Goal: Information Seeking & Learning: Get advice/opinions

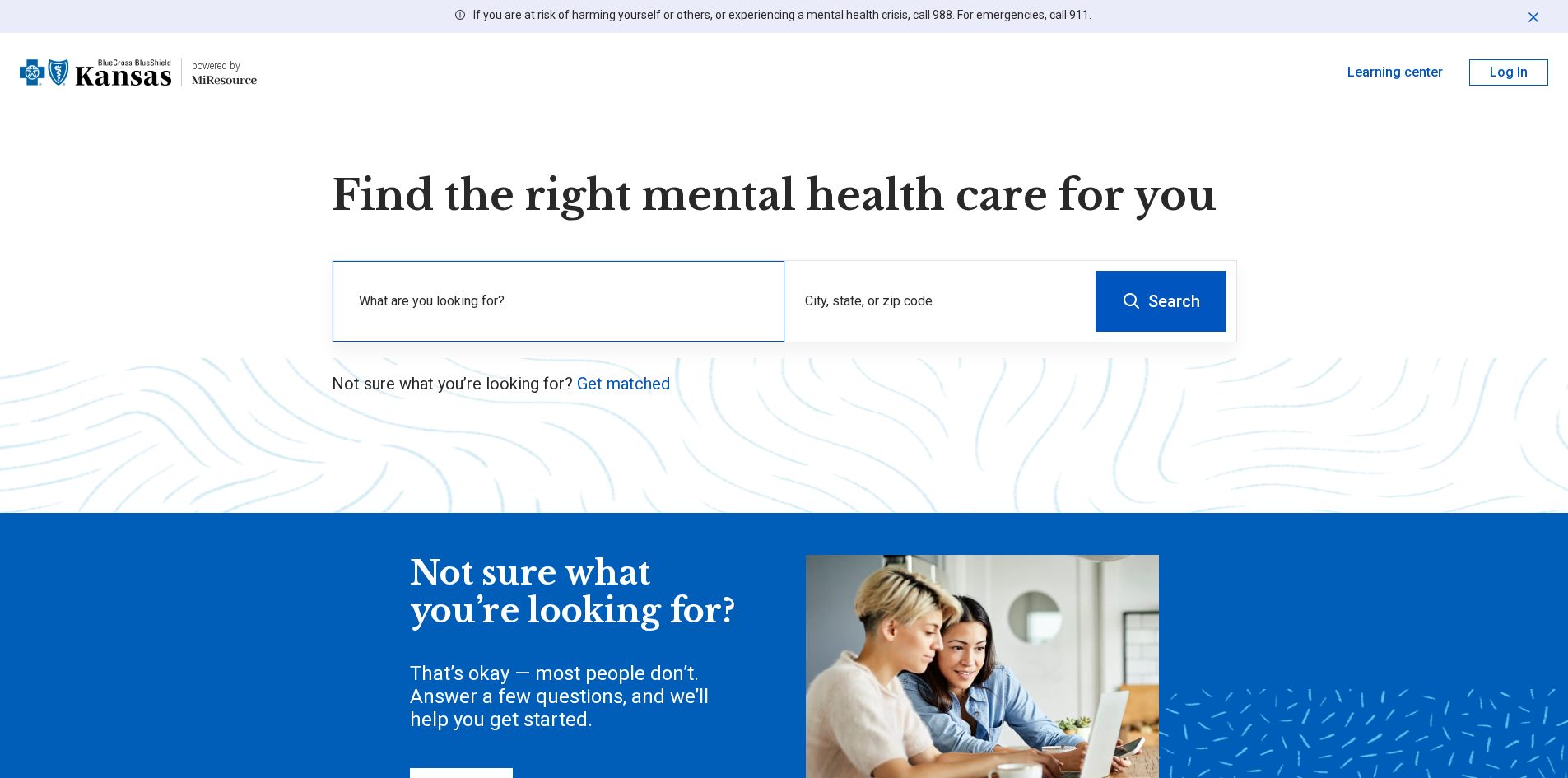
click at [450, 305] on input "text" at bounding box center [561, 315] width 405 height 20
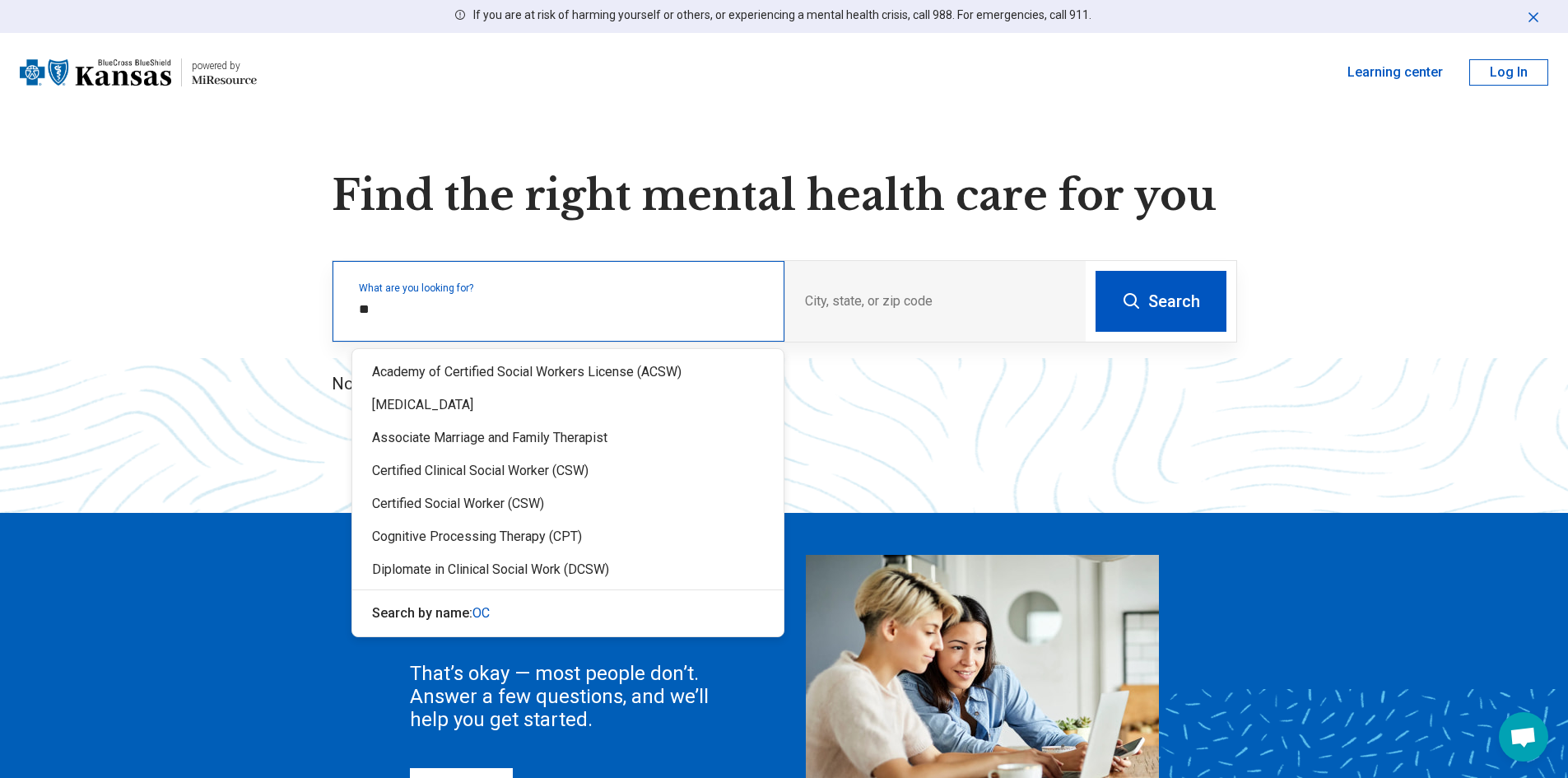
type input "***"
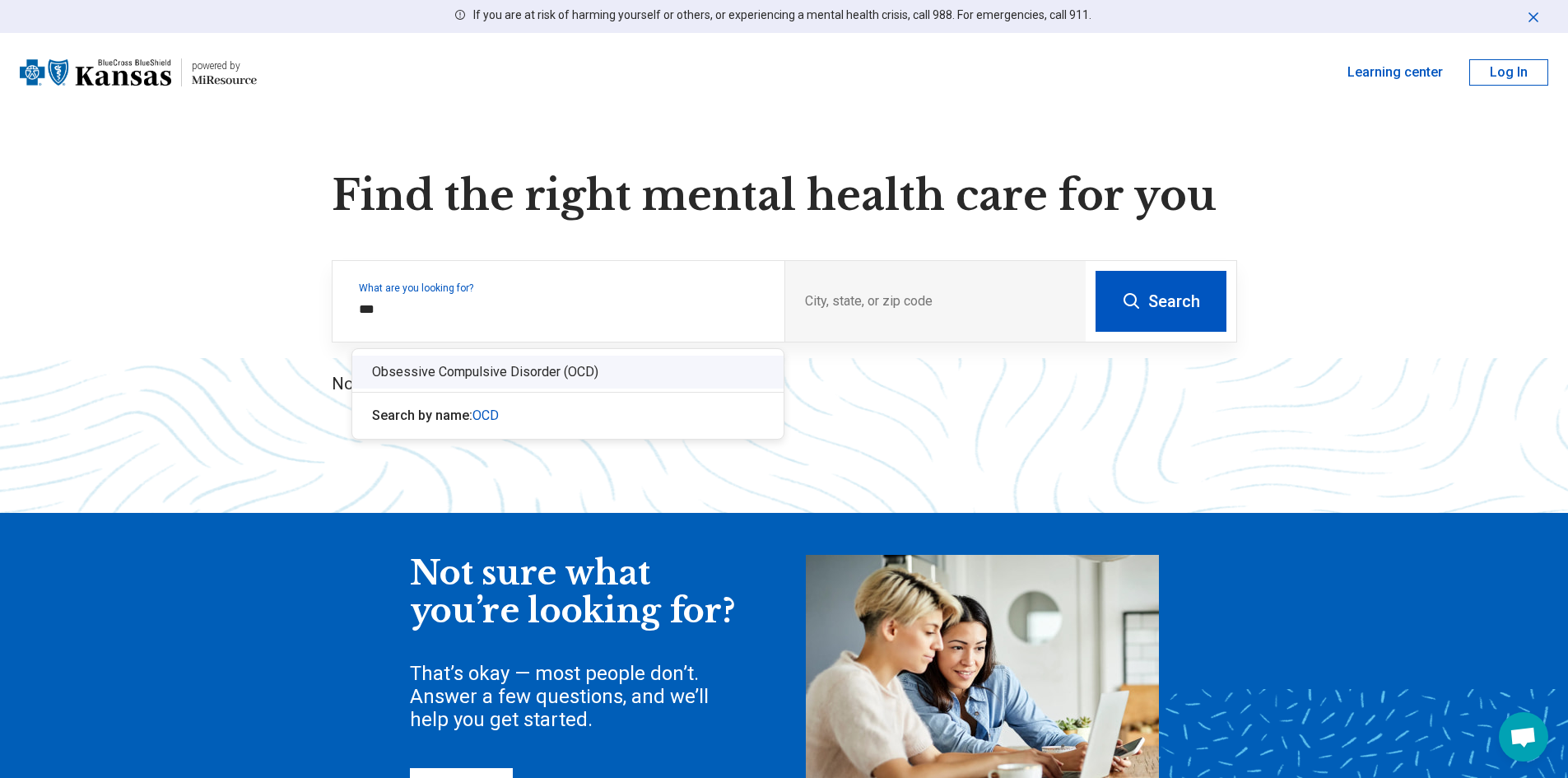
click at [507, 363] on div "Obsessive Compulsive Disorder (OCD)" at bounding box center [568, 372] width 431 height 33
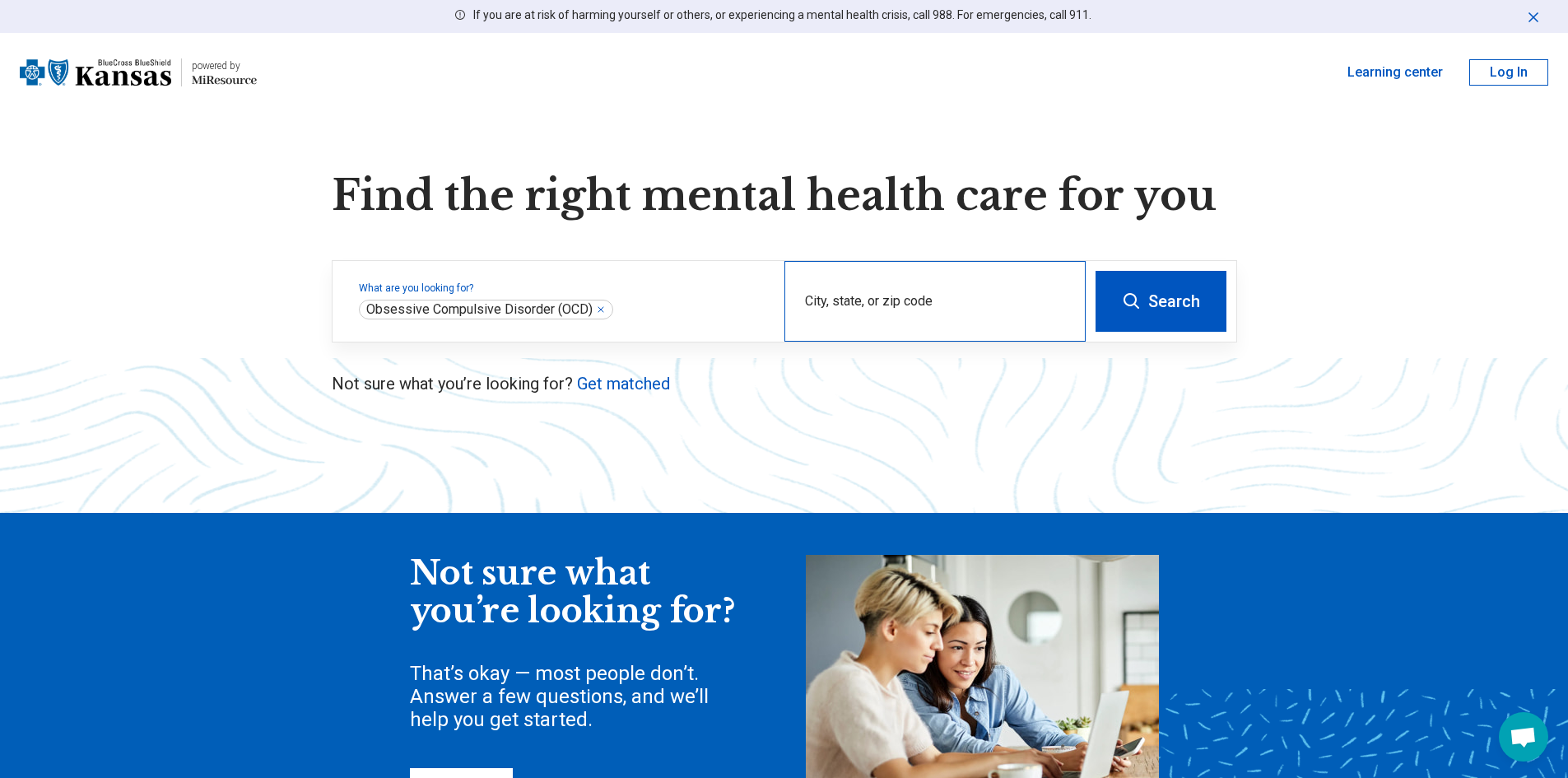
click at [878, 298] on div "City, state, or zip code" at bounding box center [935, 301] width 301 height 81
type input "*****"
click at [1166, 293] on button "Search" at bounding box center [1161, 301] width 131 height 61
click at [856, 307] on input "City, state, or zip code" at bounding box center [935, 312] width 261 height 20
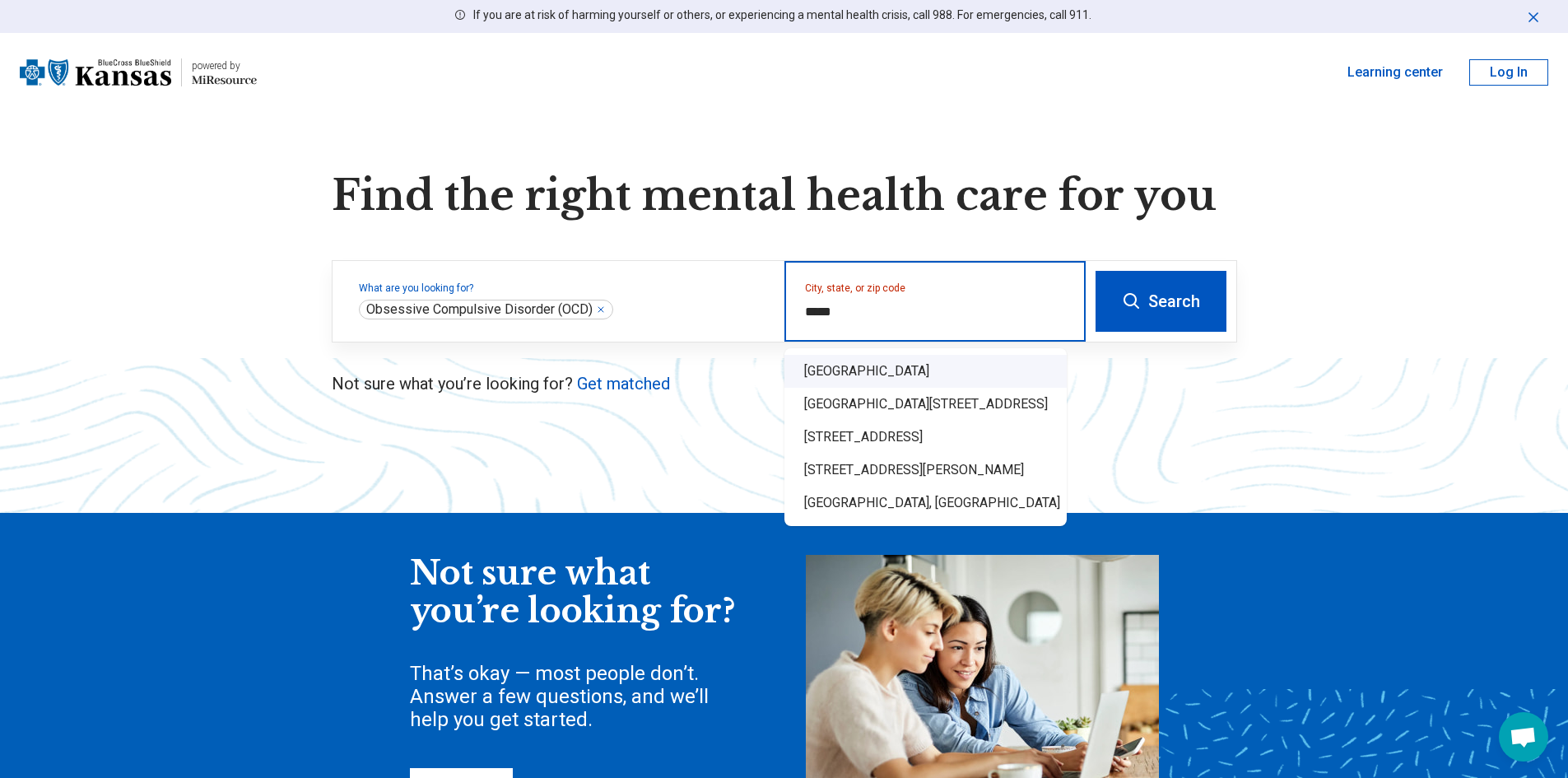
drag, startPoint x: 892, startPoint y: 375, endPoint x: 1030, endPoint y: 349, distance: 140.4
click at [891, 374] on div "Wichita, KS 67226" at bounding box center [925, 371] width 282 height 33
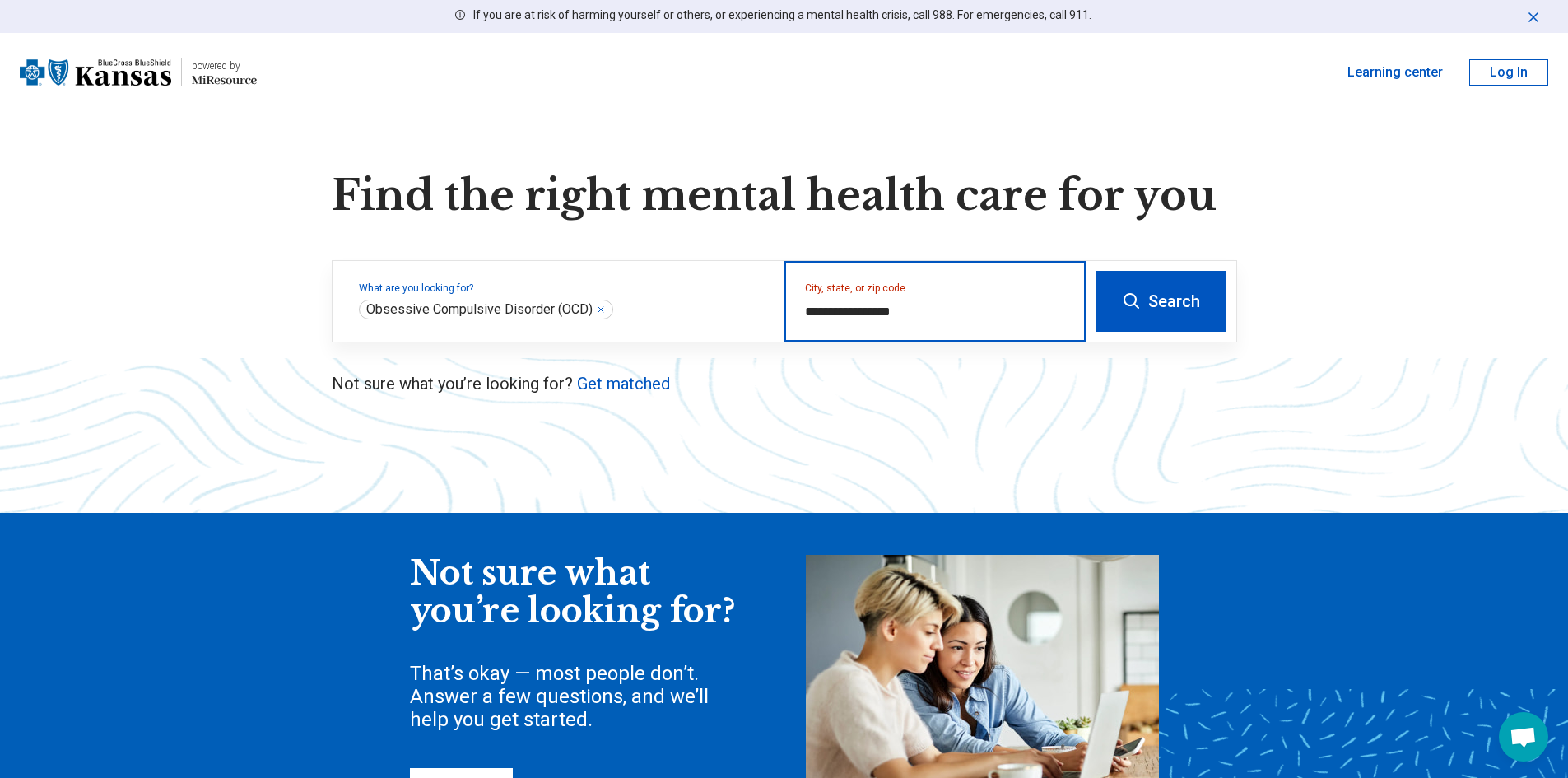
type input "**********"
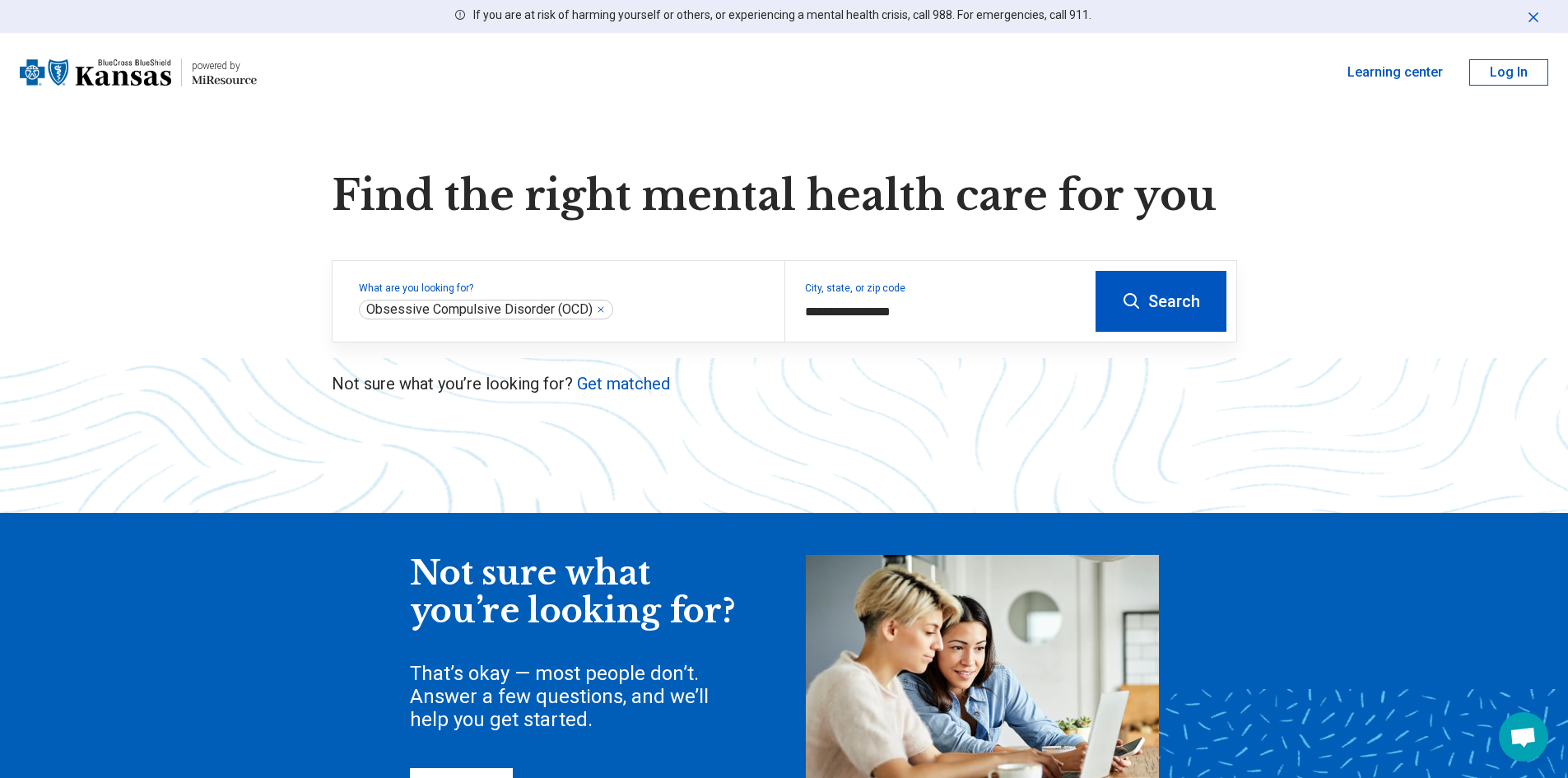
drag, startPoint x: 1213, startPoint y: 276, endPoint x: 1186, endPoint y: 297, distance: 34.2
click at [1213, 277] on button "Search" at bounding box center [1161, 301] width 131 height 61
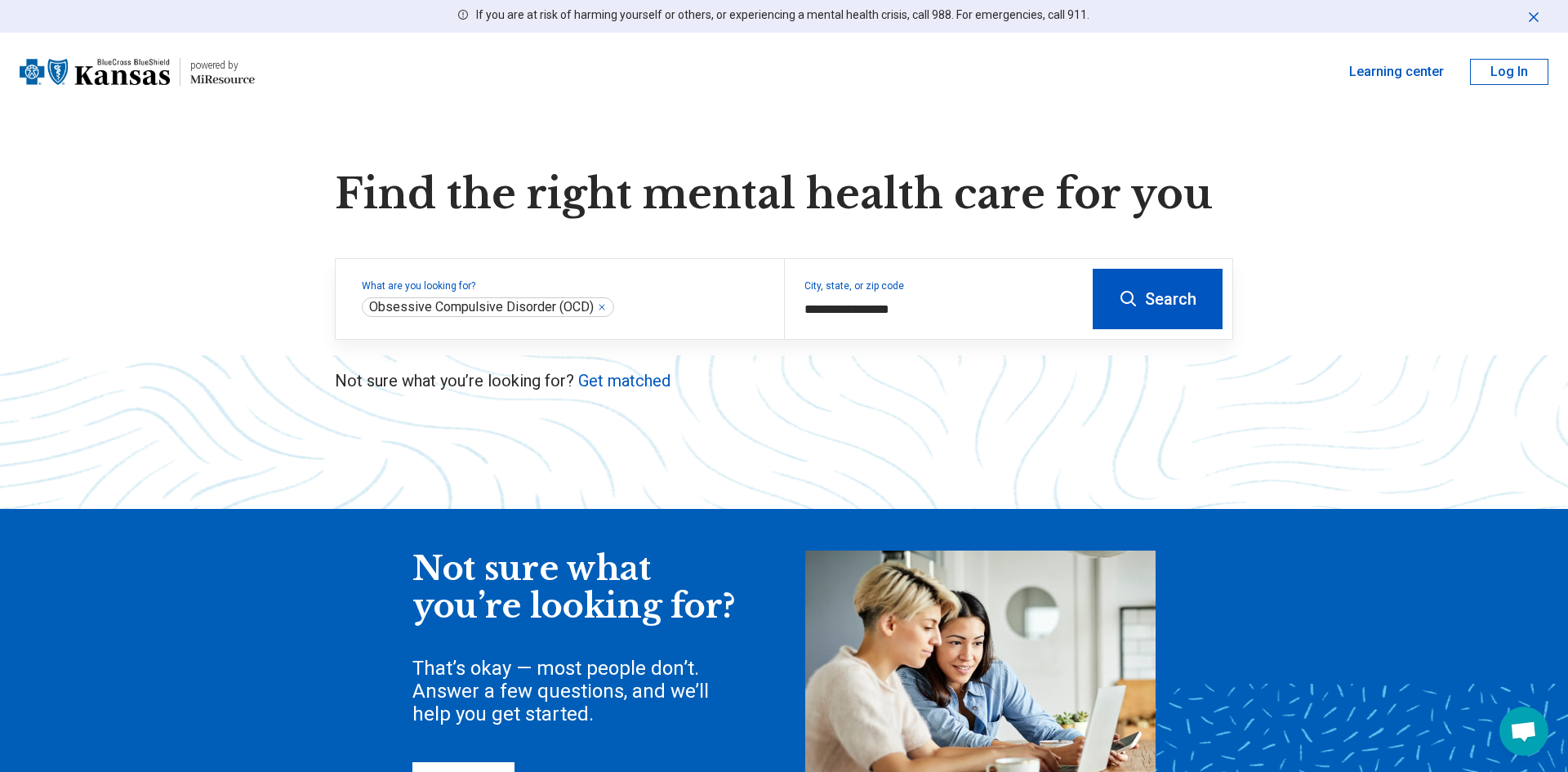
click at [1174, 297] on html "**********" at bounding box center [784, 666] width 1568 height 1332
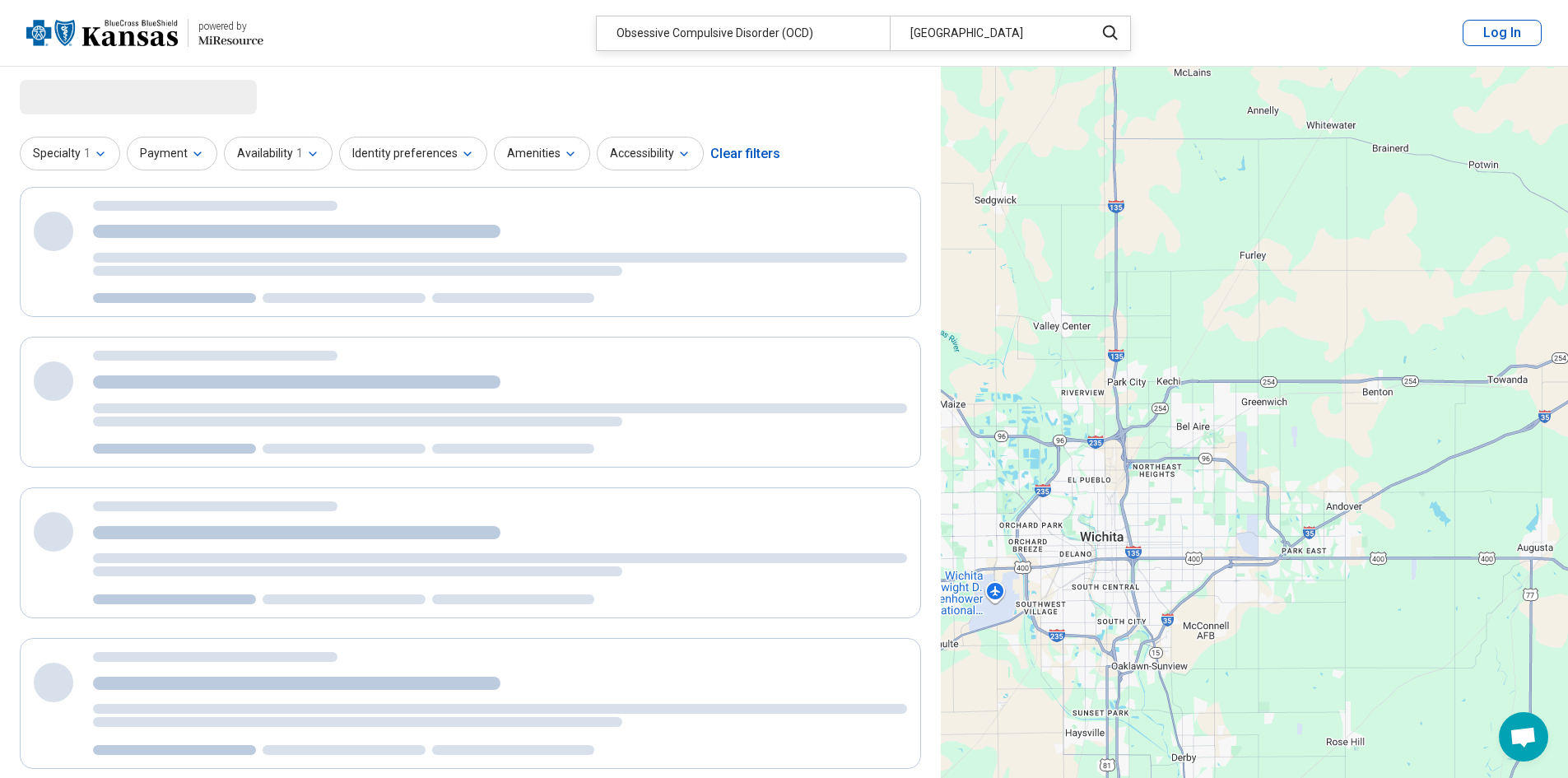
select select "***"
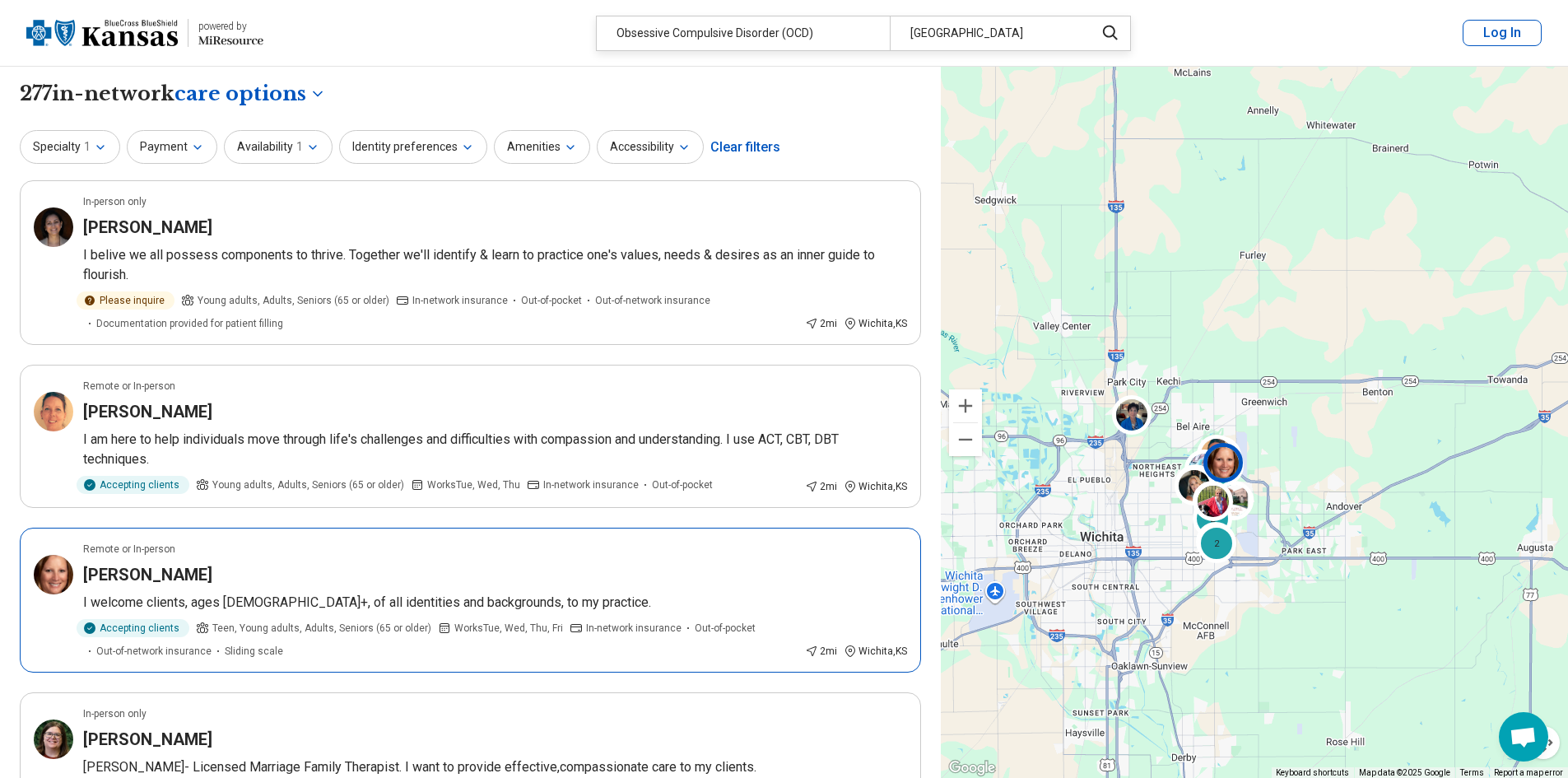
drag, startPoint x: 233, startPoint y: 556, endPoint x: 255, endPoint y: 547, distance: 23.8
click at [229, 554] on div "Remote or In-person" at bounding box center [494, 549] width 824 height 15
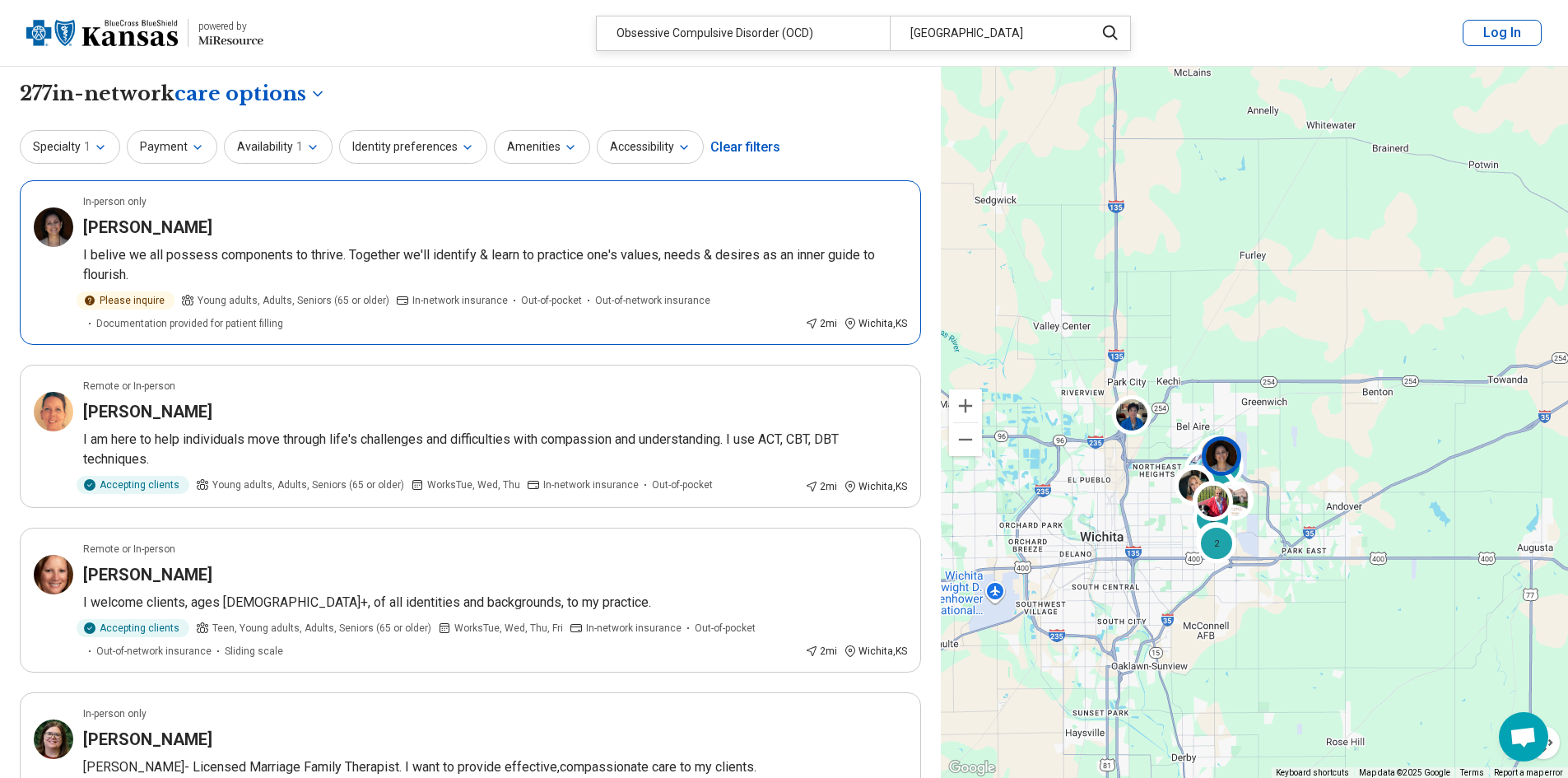
click at [247, 221] on div "Sonya Padilla" at bounding box center [494, 227] width 824 height 23
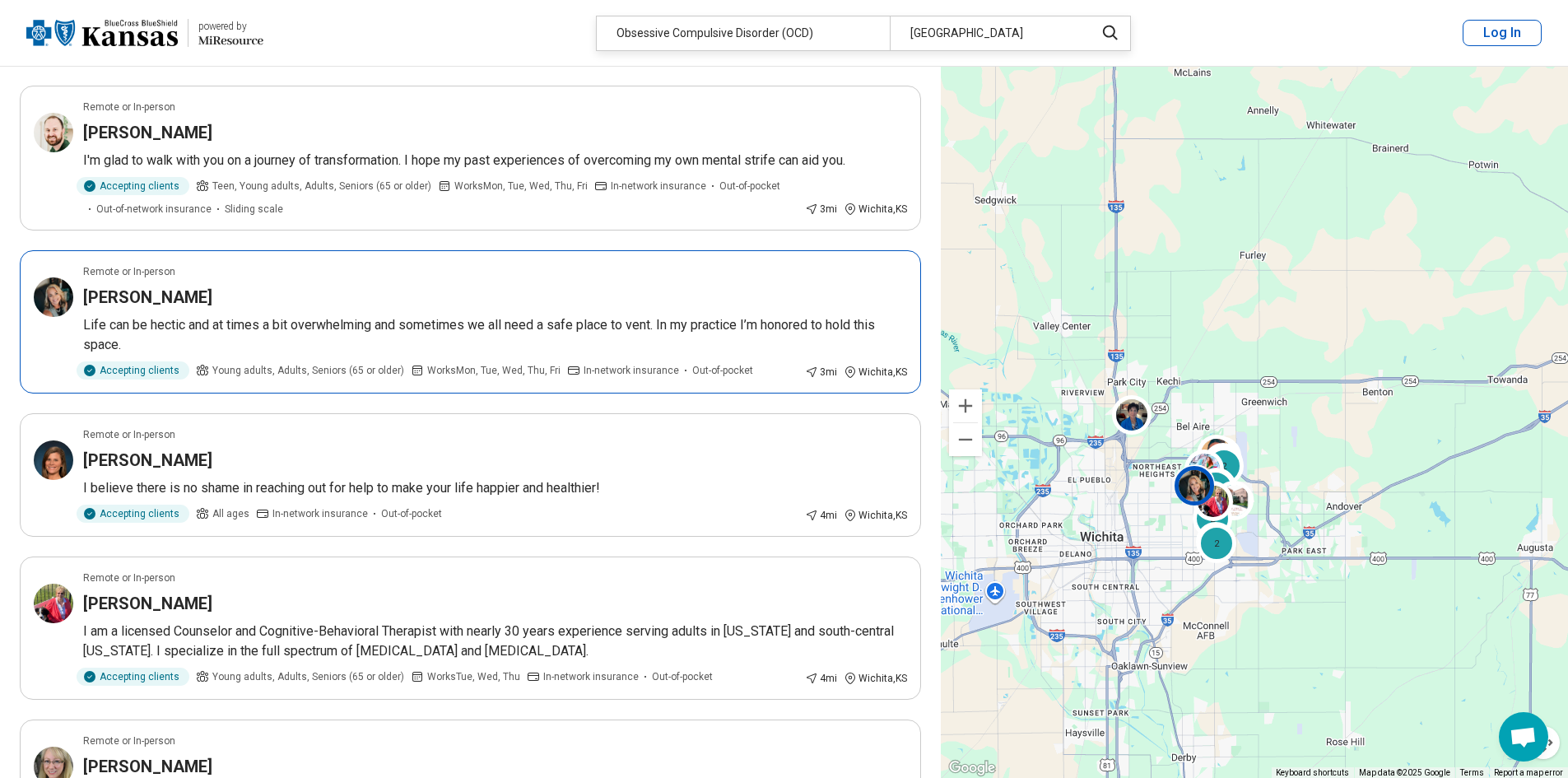
scroll to position [1811, 0]
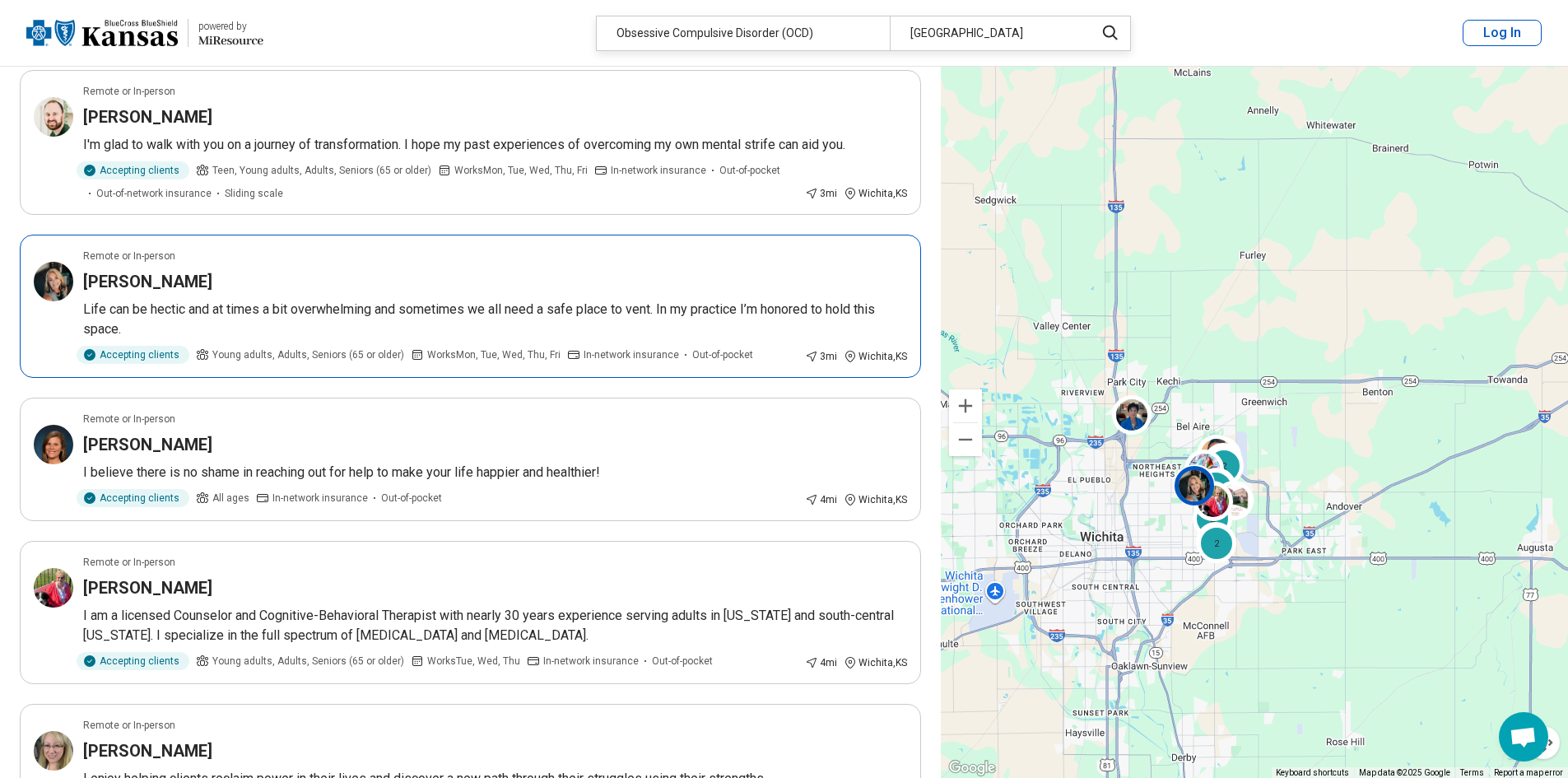
click at [283, 270] on div "Liz Herl" at bounding box center [494, 282] width 824 height 23
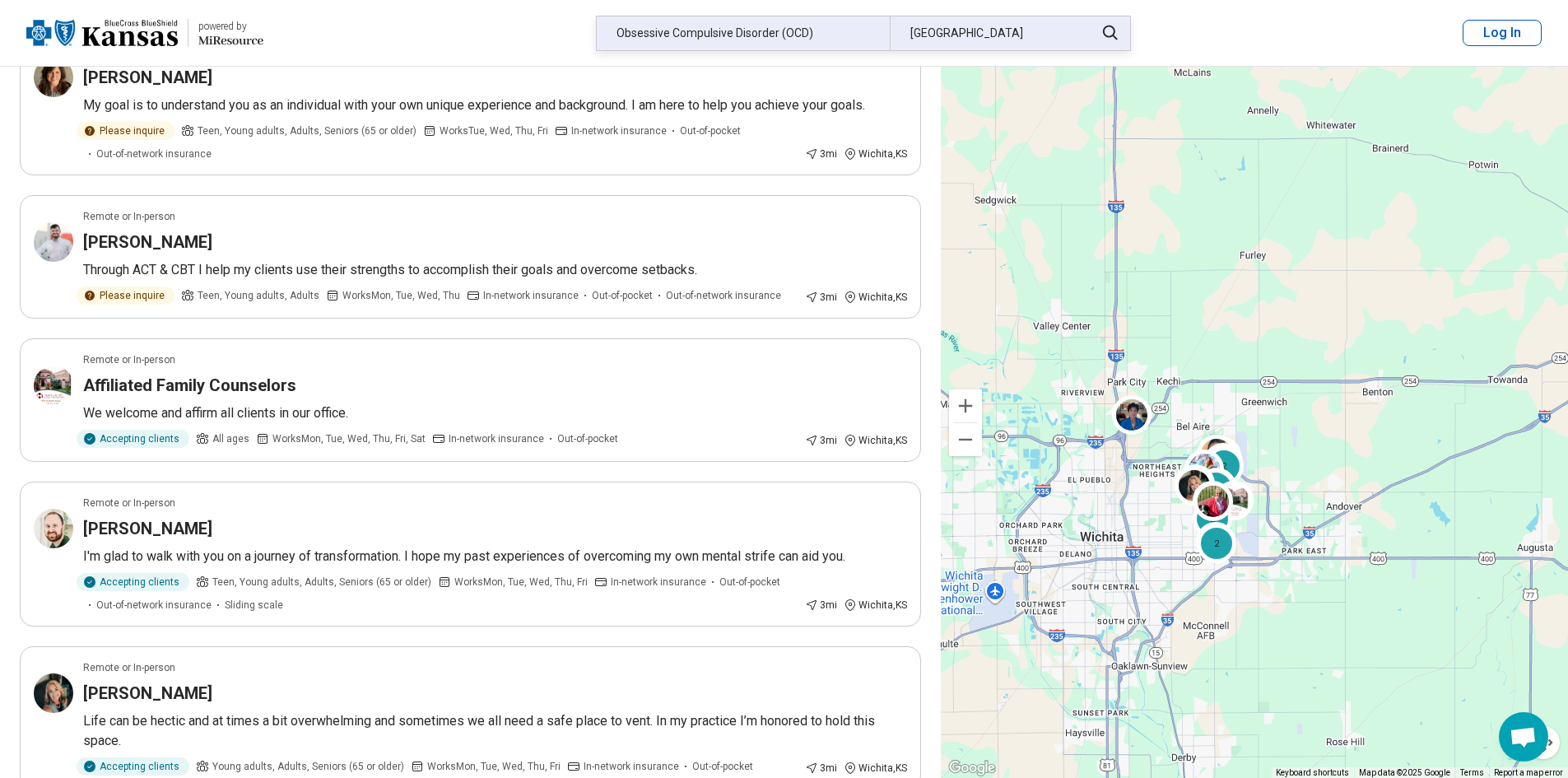
click at [837, 26] on div "Obsessive Compulsive Disorder (OCD)" at bounding box center [743, 33] width 293 height 34
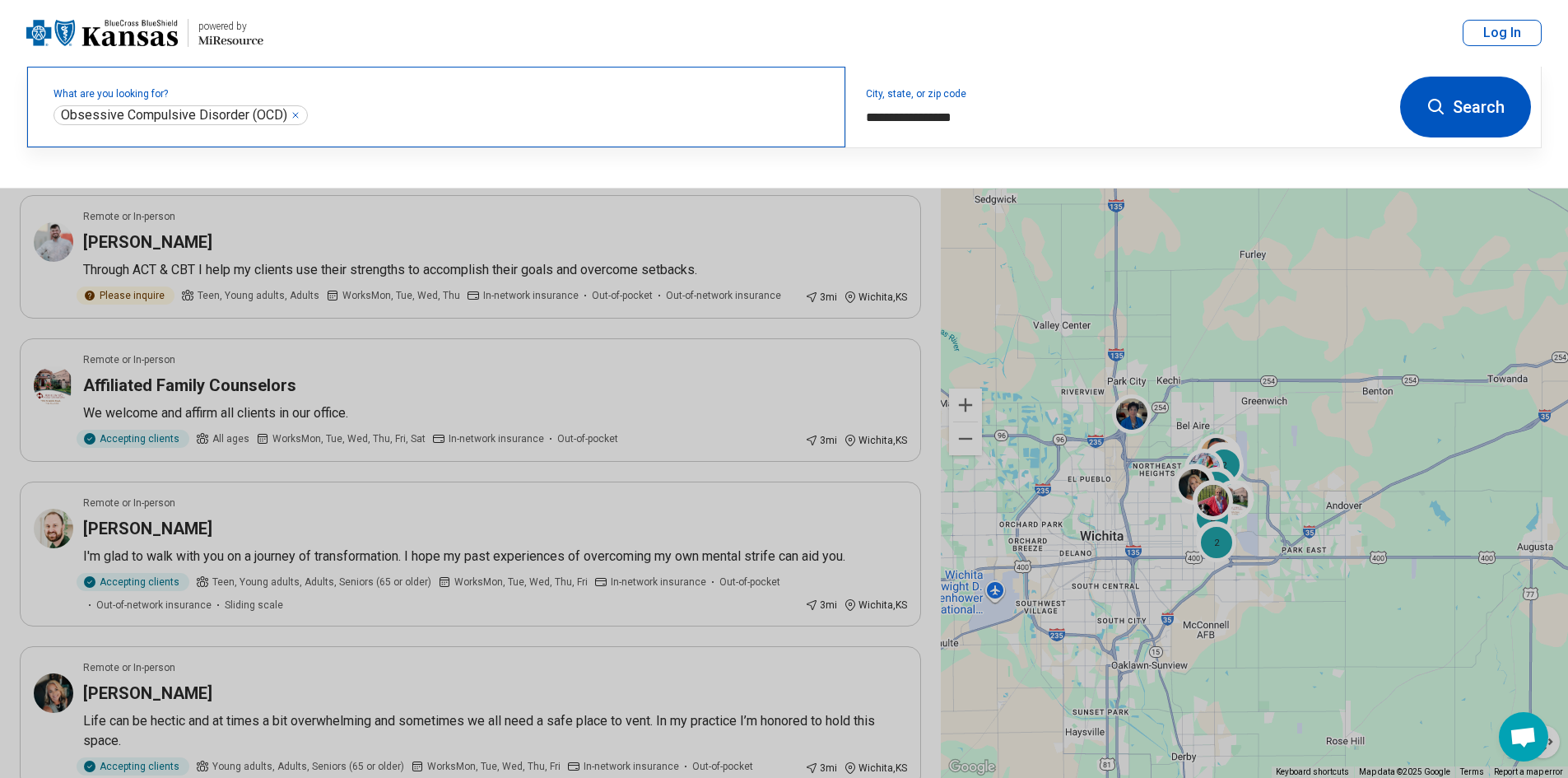
click at [354, 139] on div "What are you looking for? Obsessive Compulsive Disorder (OCD) ***" at bounding box center [436, 107] width 818 height 81
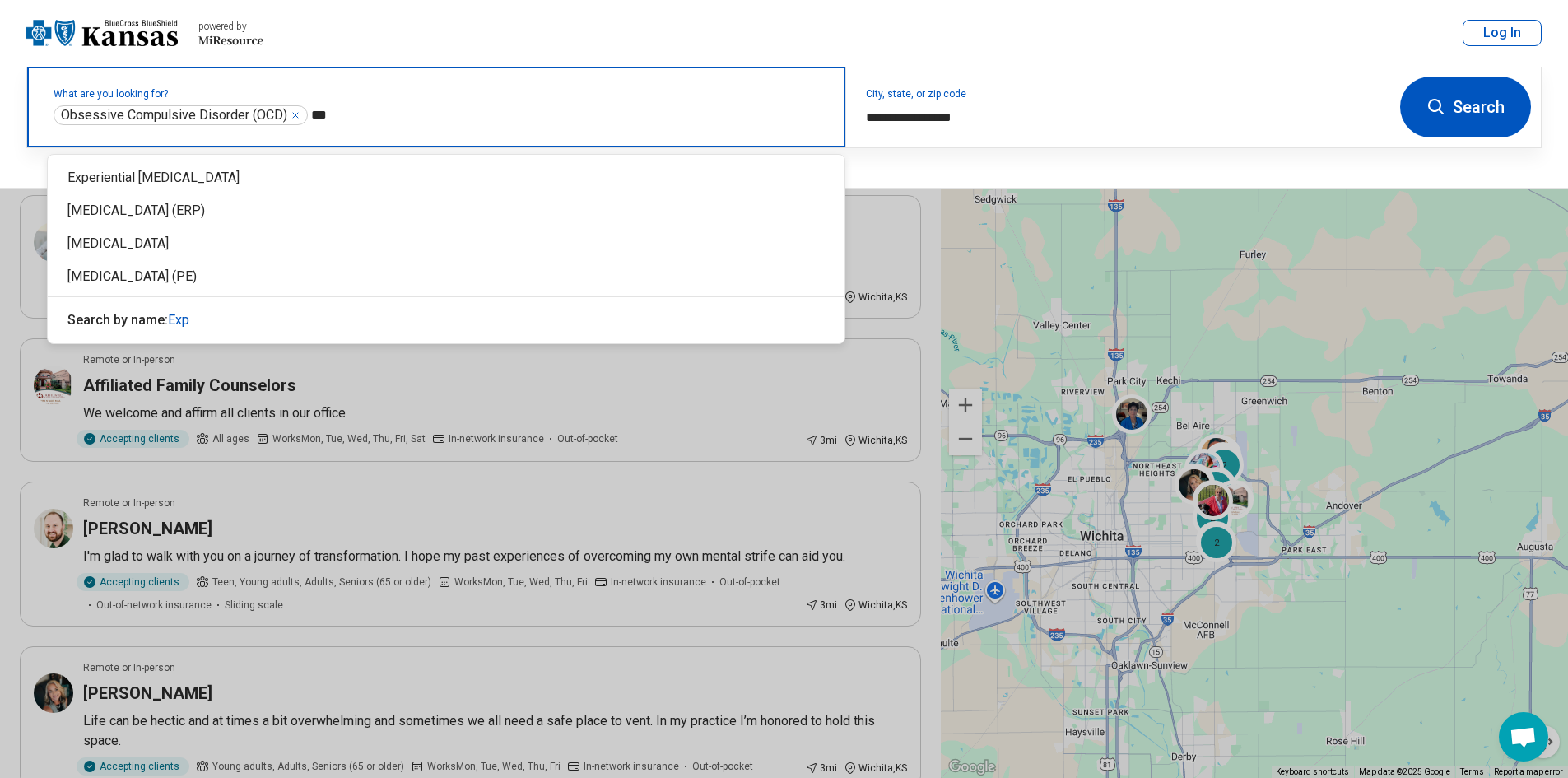
type input "****"
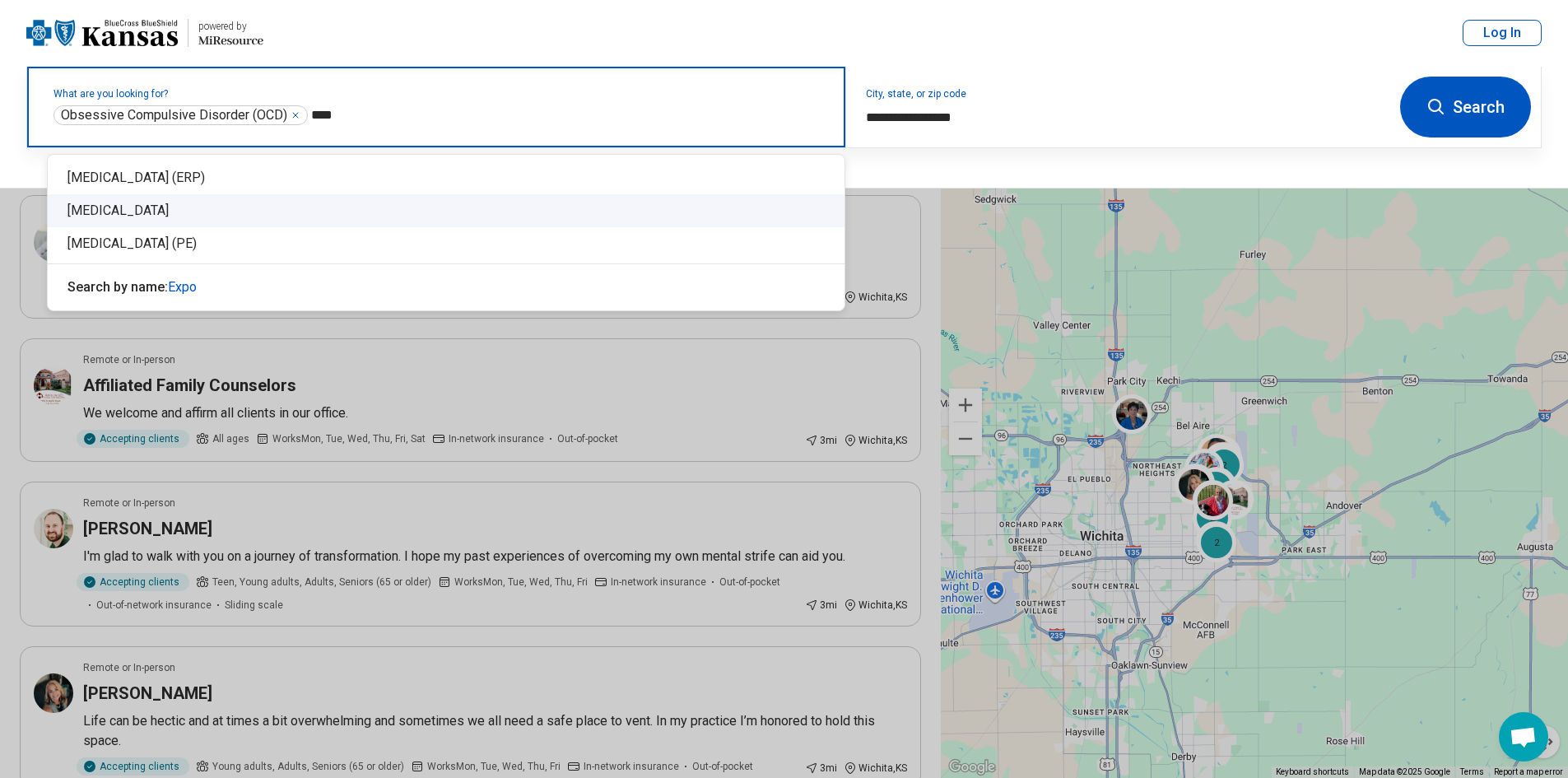
click at [224, 210] on div "[MEDICAL_DATA]" at bounding box center [446, 210] width 796 height 33
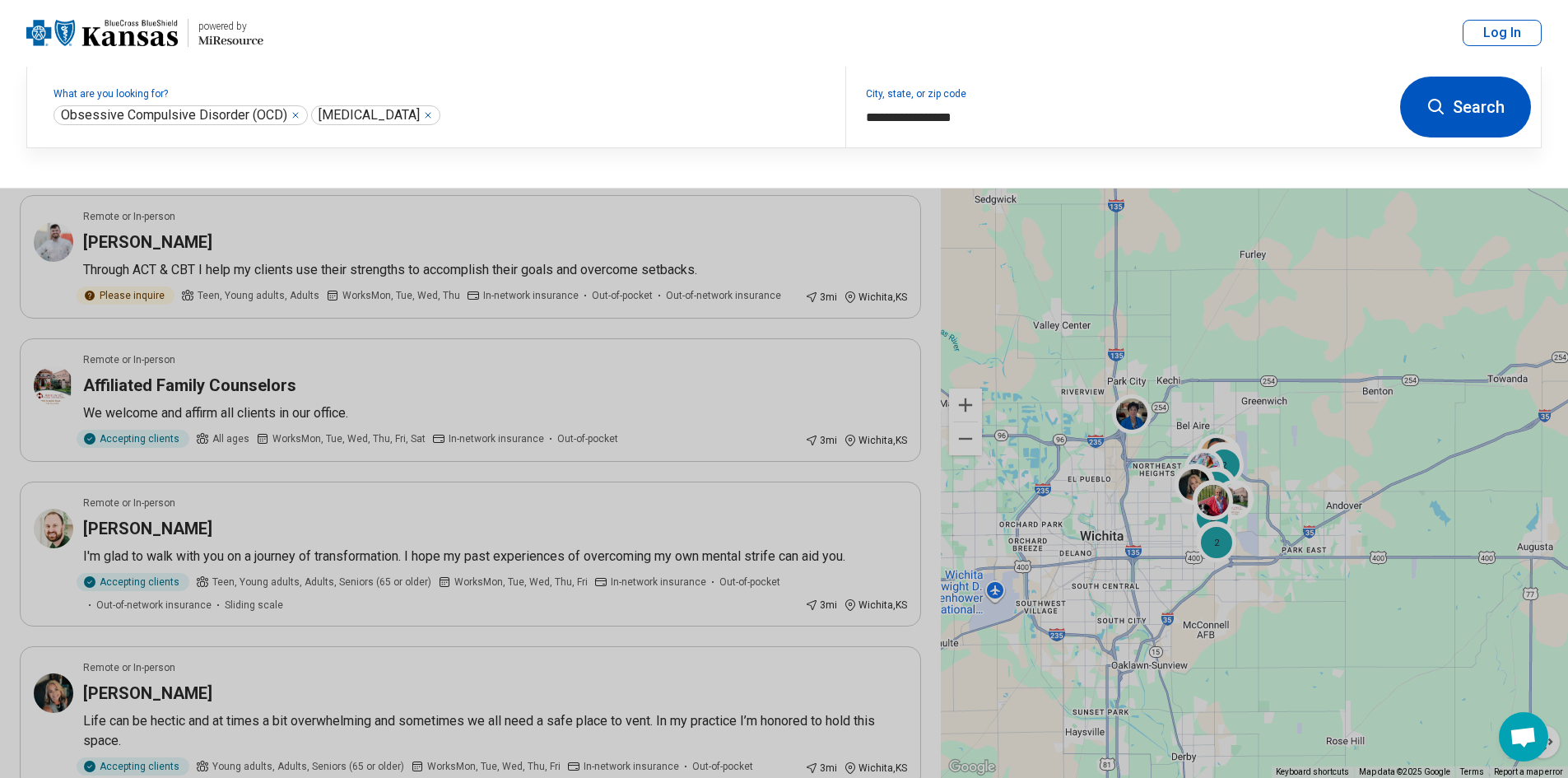
click at [1441, 113] on icon at bounding box center [1436, 107] width 20 height 20
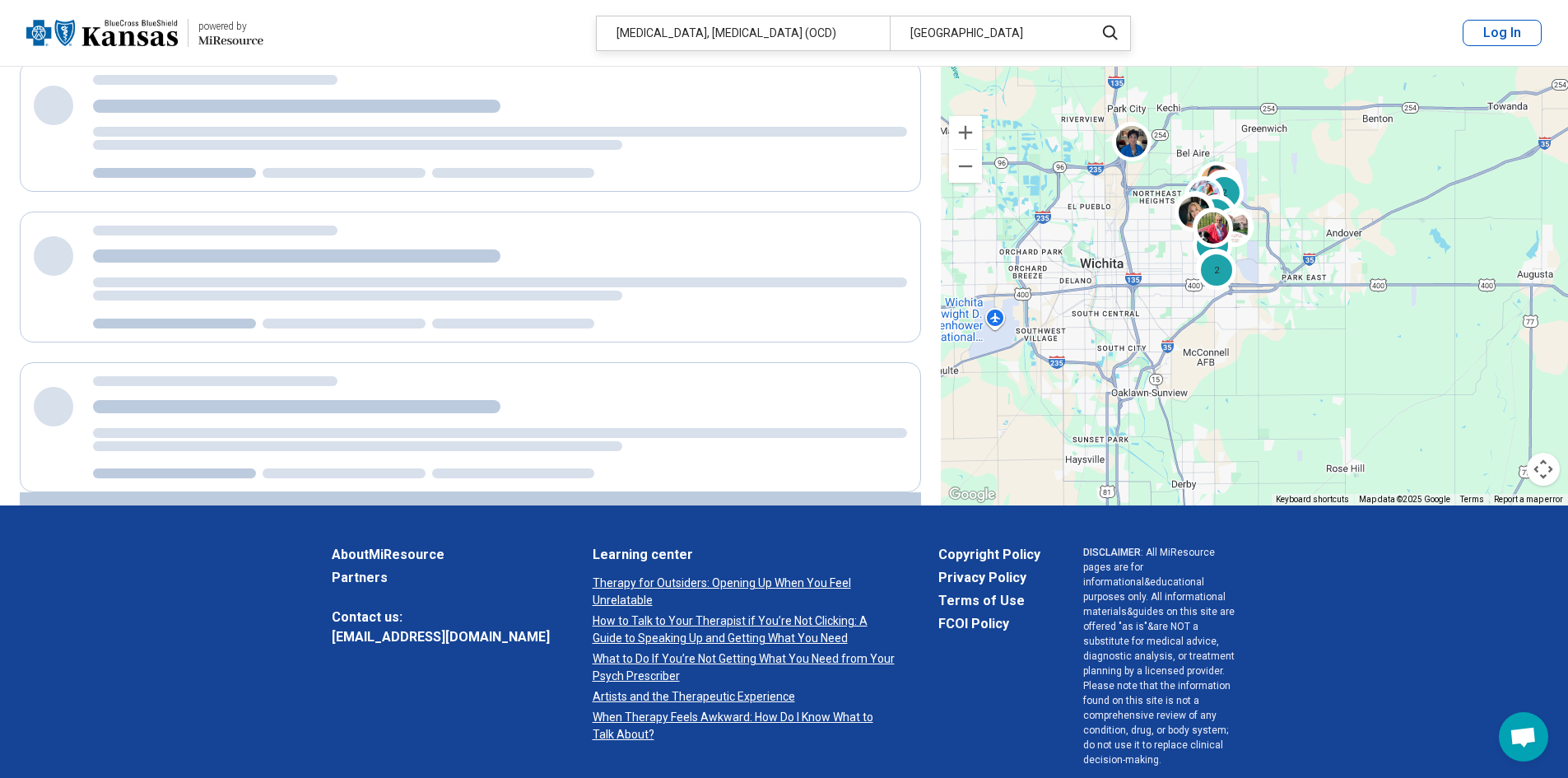
scroll to position [143, 0]
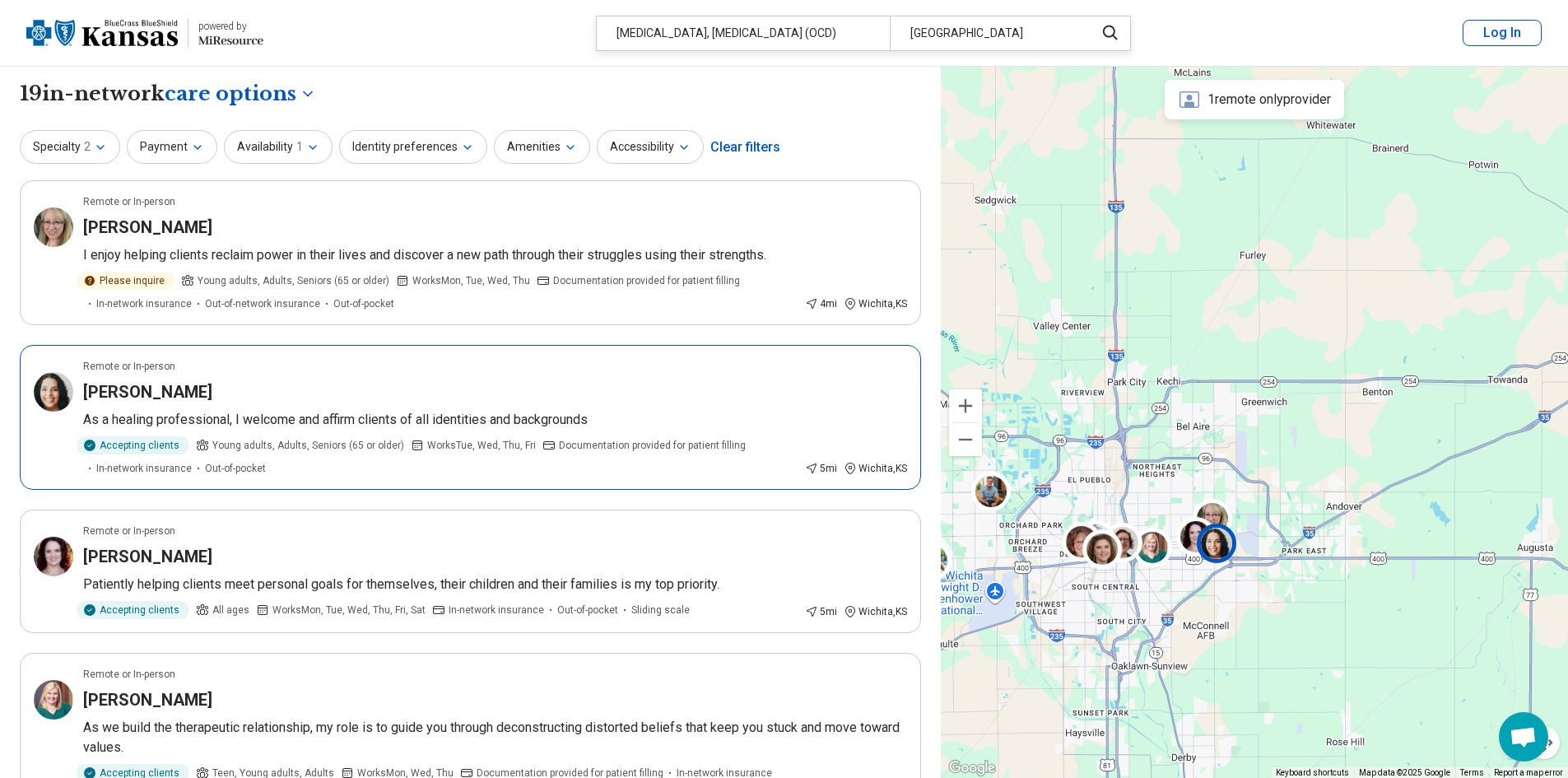
click at [337, 368] on div "Remote or In-person" at bounding box center [494, 366] width 824 height 15
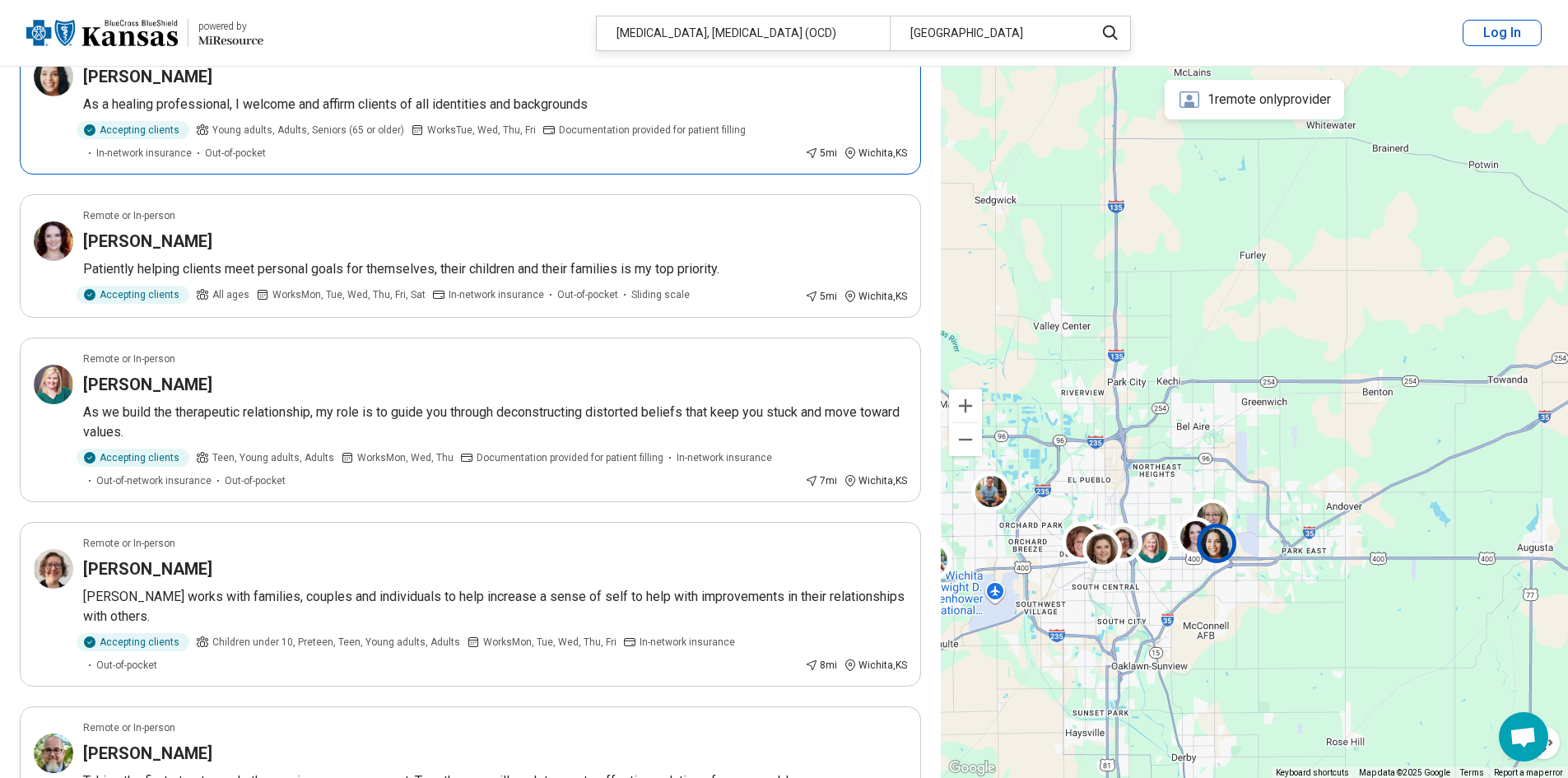
scroll to position [329, 0]
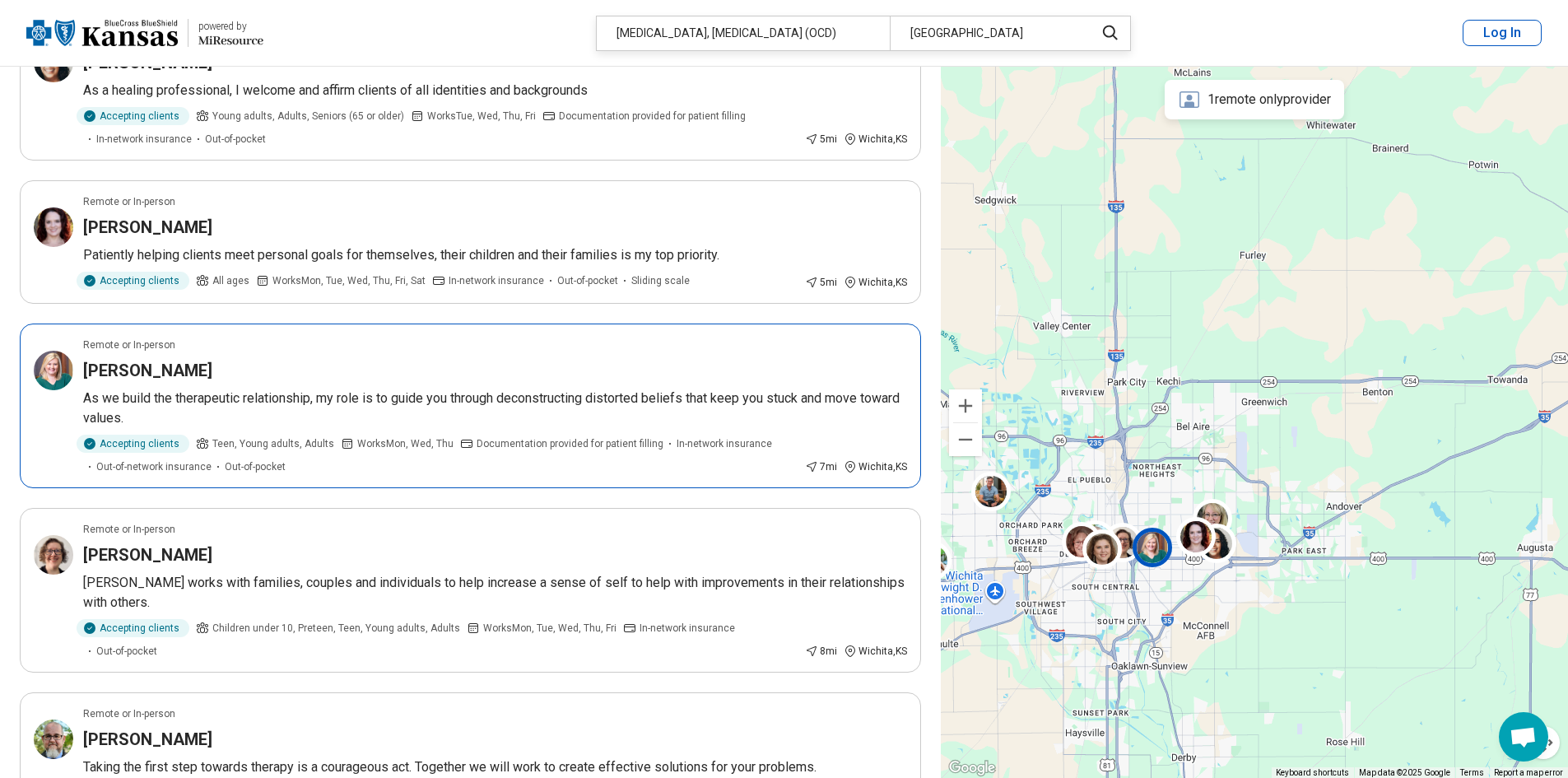
click at [243, 379] on div "Kristi McNeal" at bounding box center [494, 371] width 824 height 23
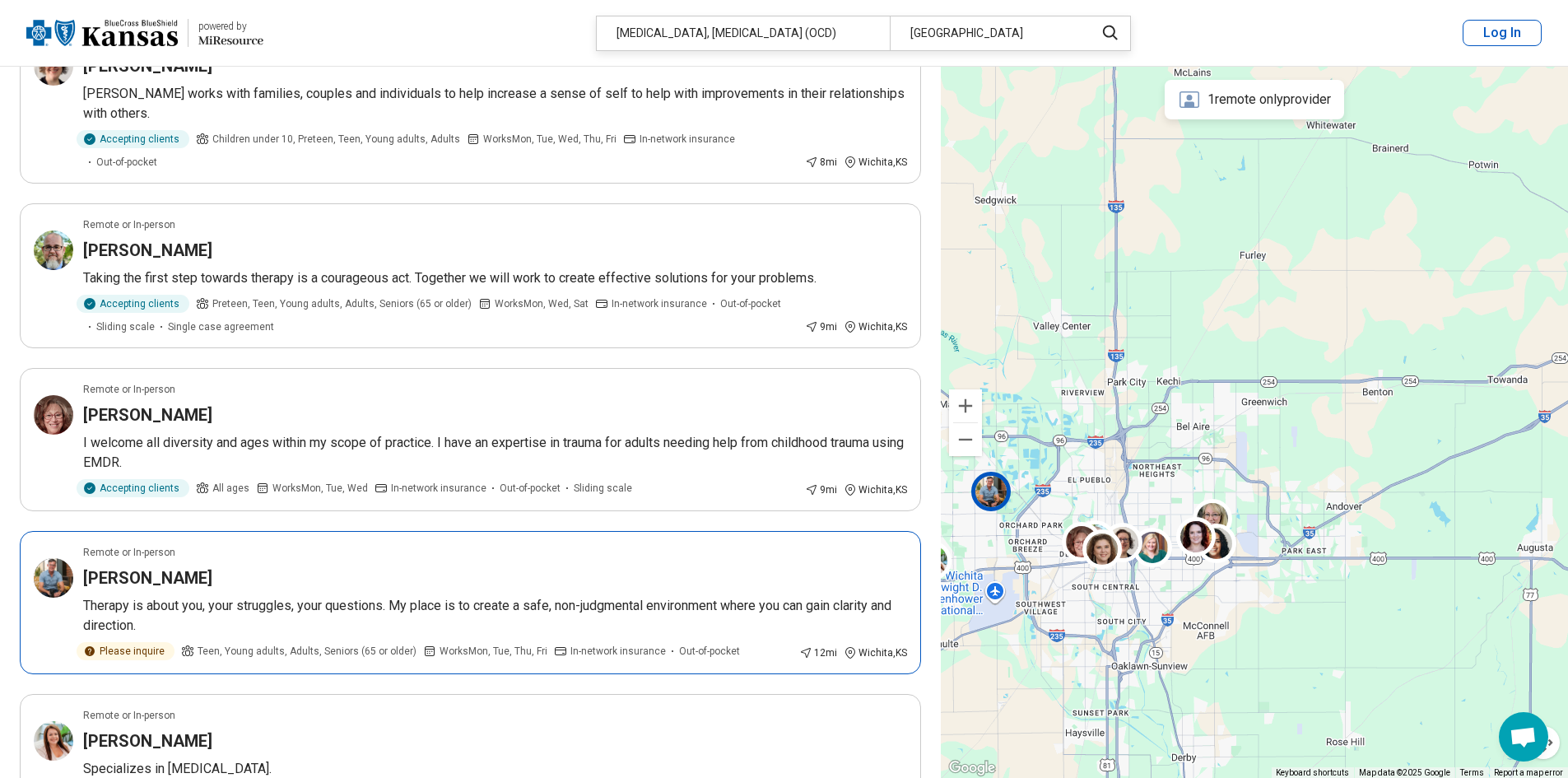
scroll to position [823, 0]
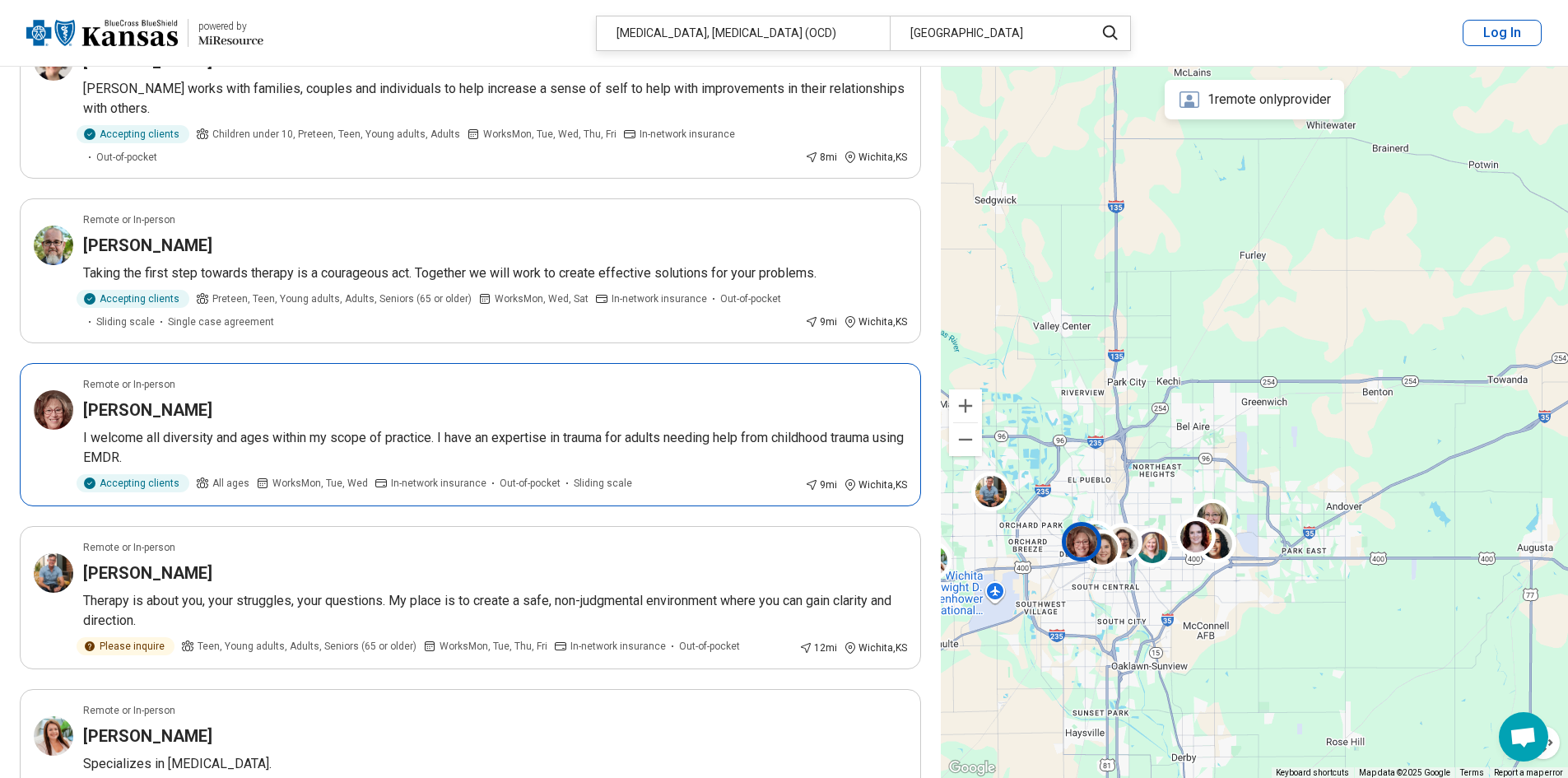
click at [212, 374] on article "Remote or In-person Gail Bussart I welcome all diversity and ages within my sco…" at bounding box center [470, 434] width 902 height 143
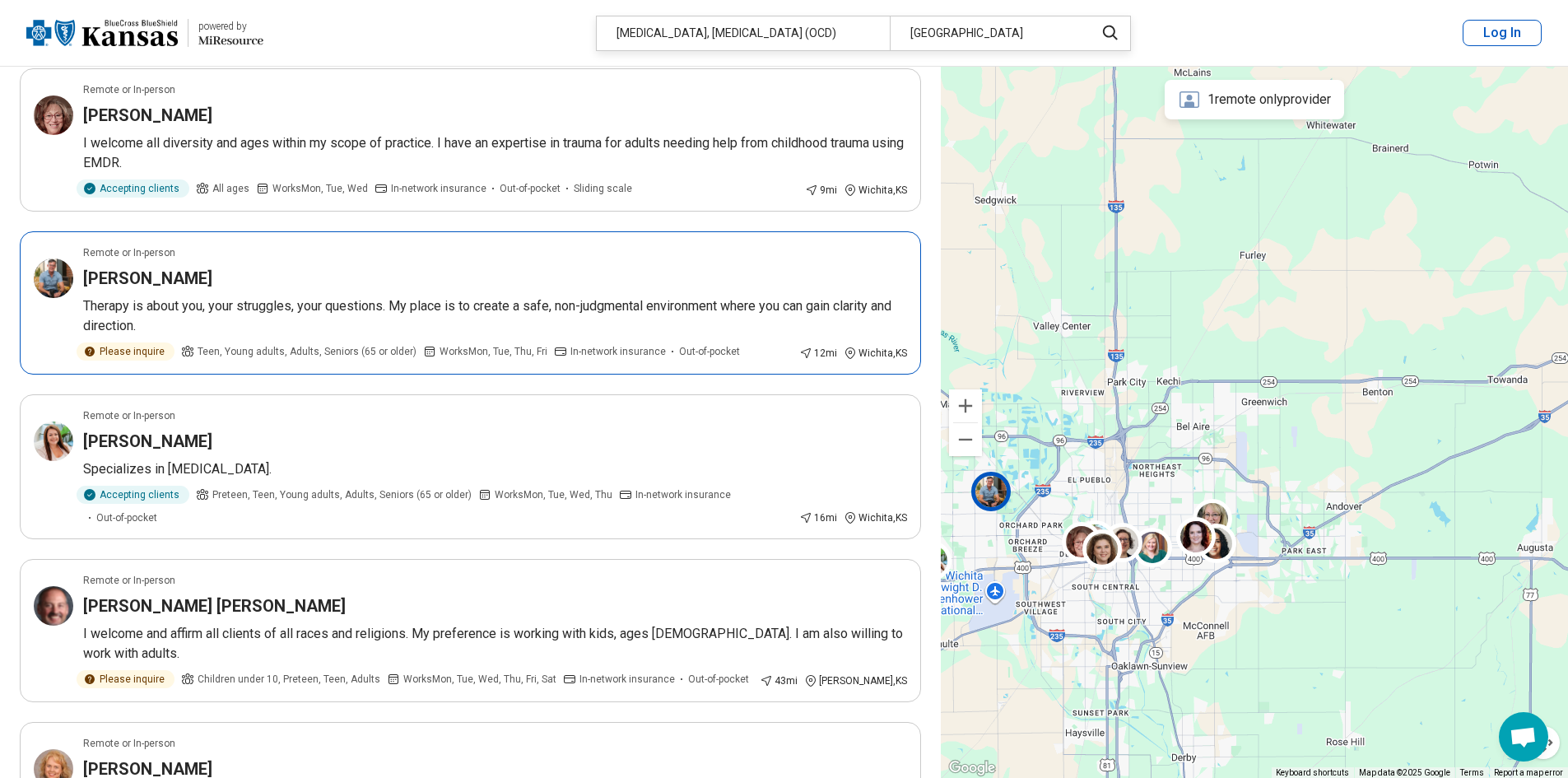
scroll to position [1152, 0]
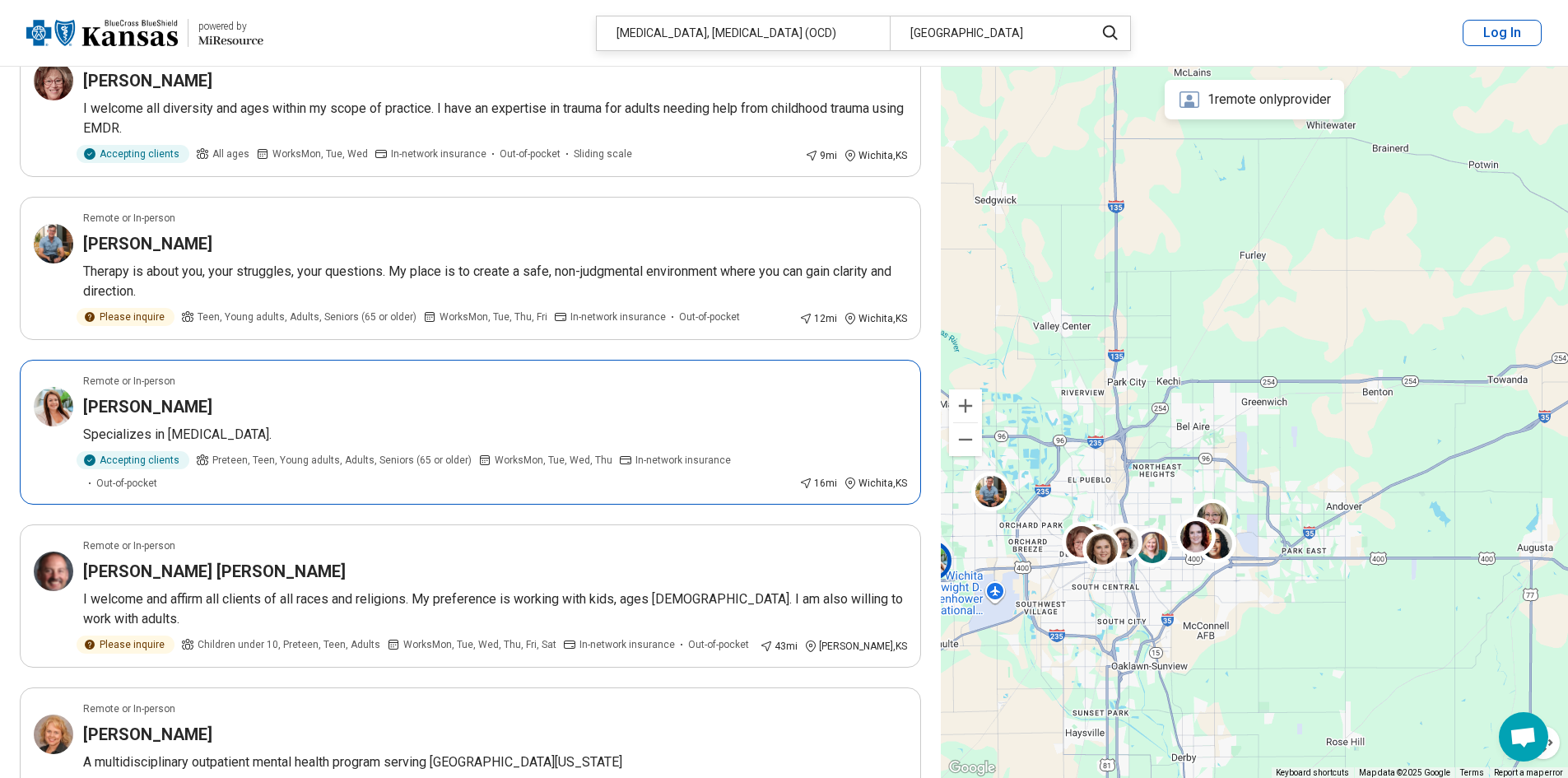
click at [284, 395] on div "Marissa Ingle" at bounding box center [494, 406] width 824 height 23
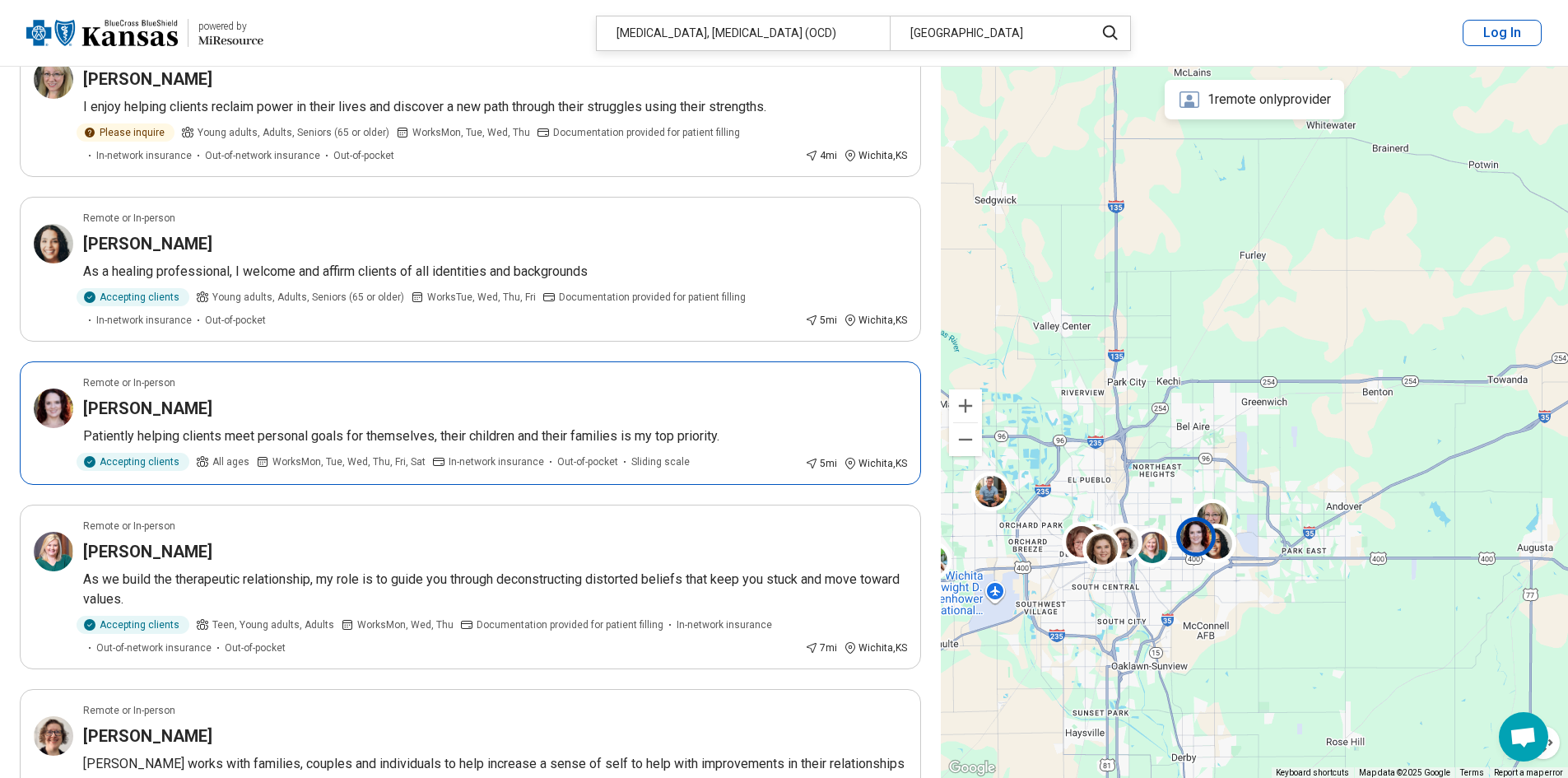
scroll to position [0, 0]
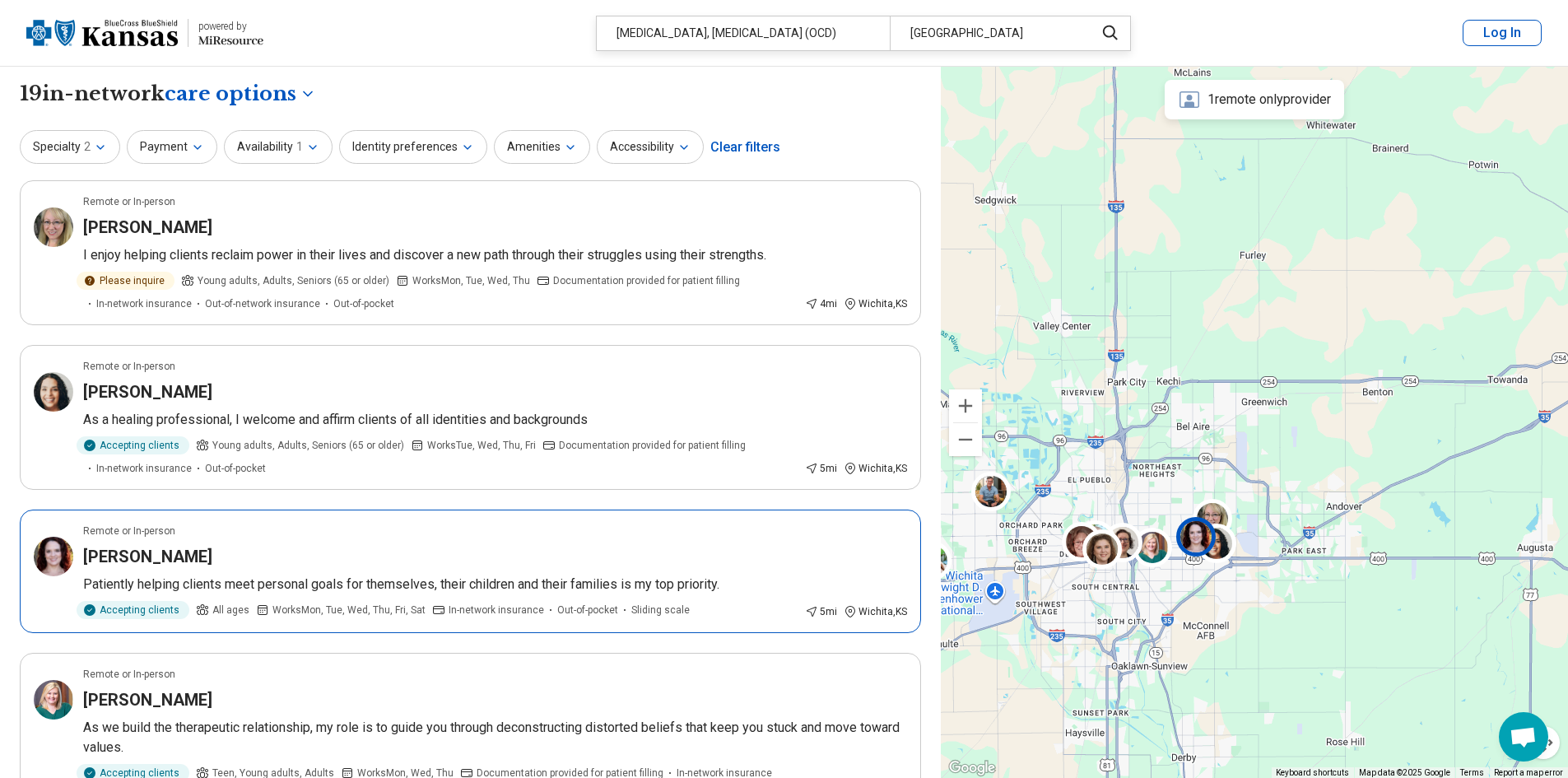
click at [380, 547] on div "[PERSON_NAME]" at bounding box center [494, 557] width 824 height 23
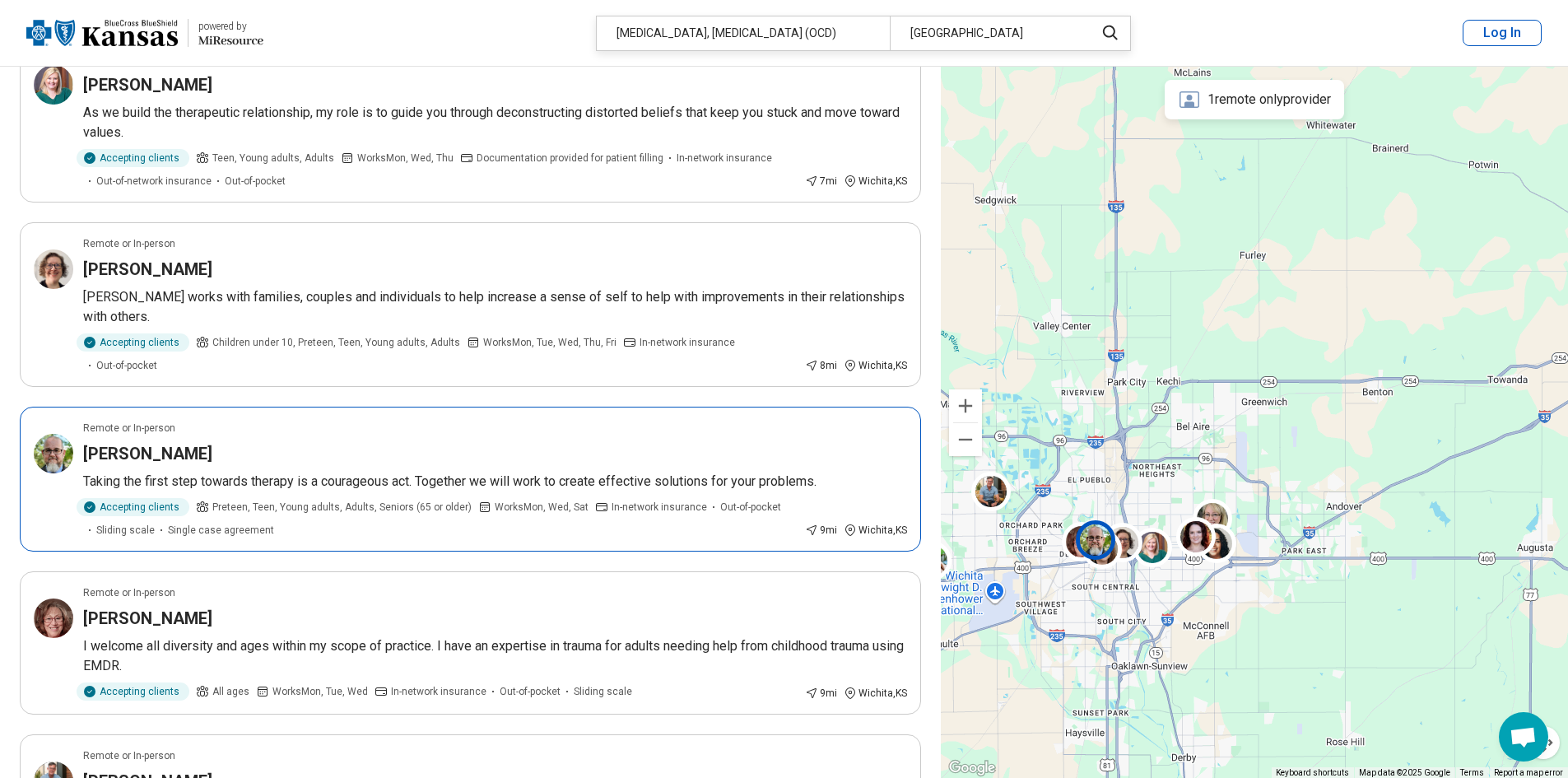
scroll to position [823, 0]
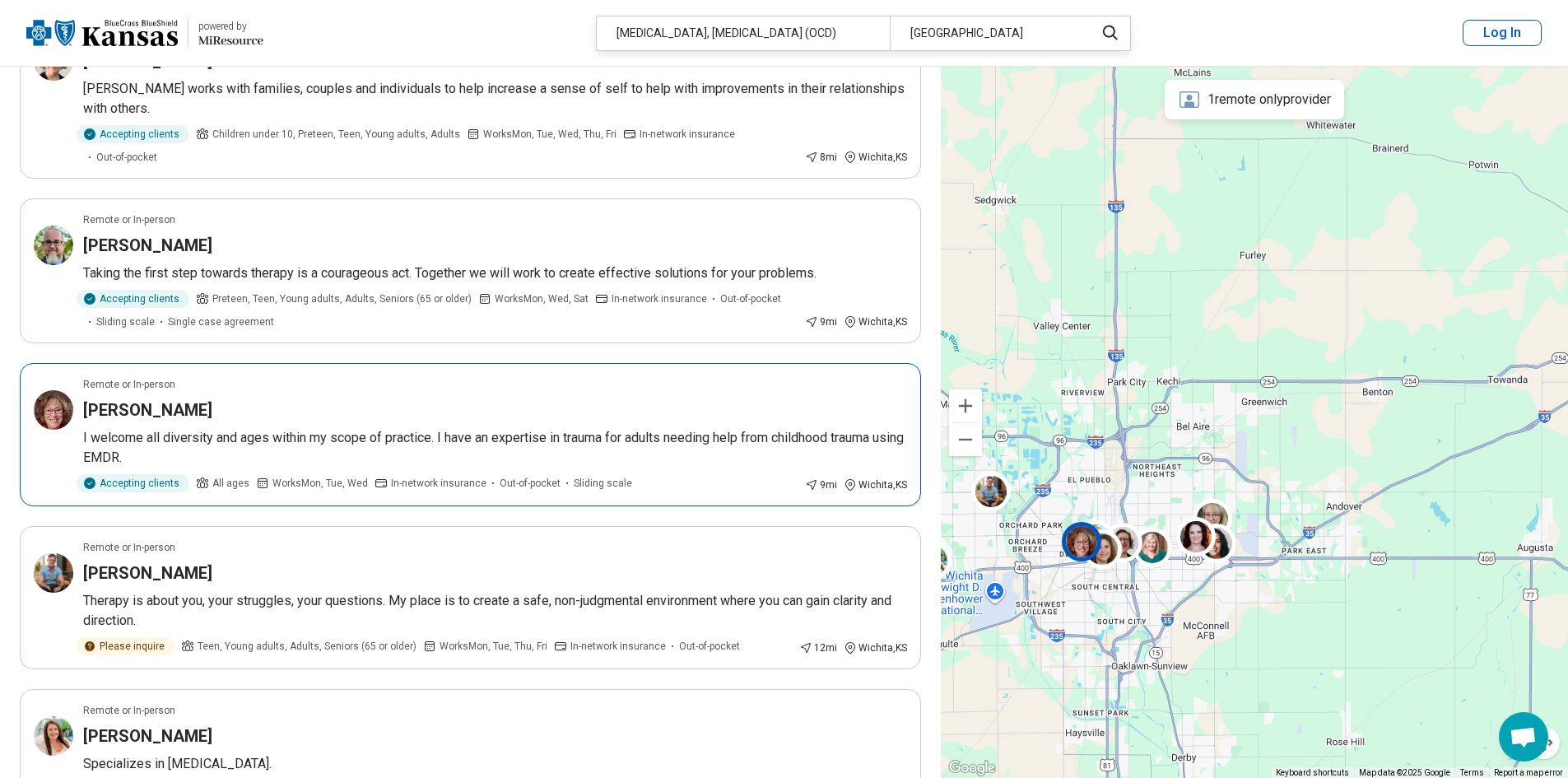
click at [239, 398] on div "Gail Bussart" at bounding box center [494, 410] width 824 height 23
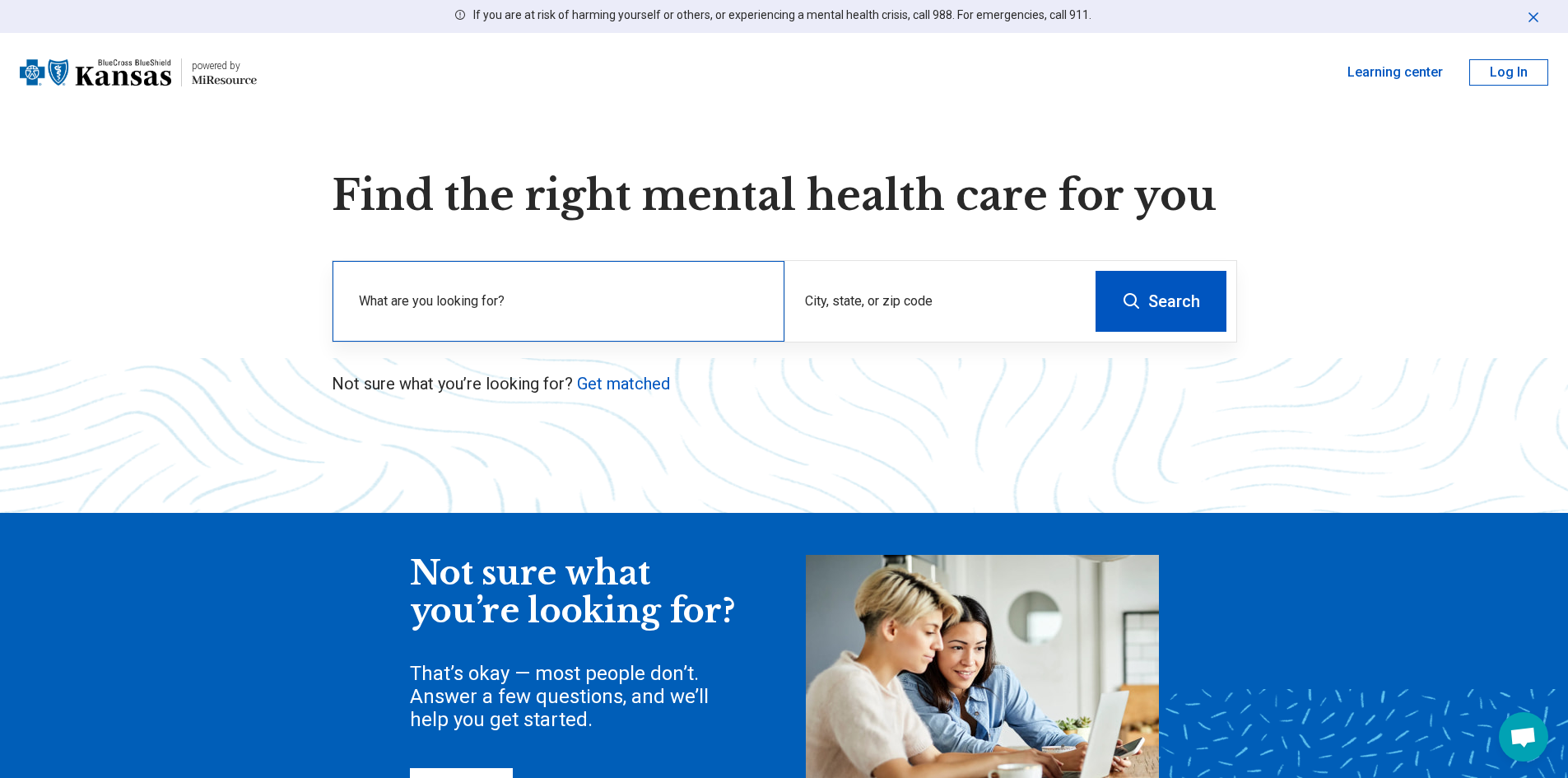
click at [531, 293] on label "What are you looking for?" at bounding box center [561, 301] width 405 height 20
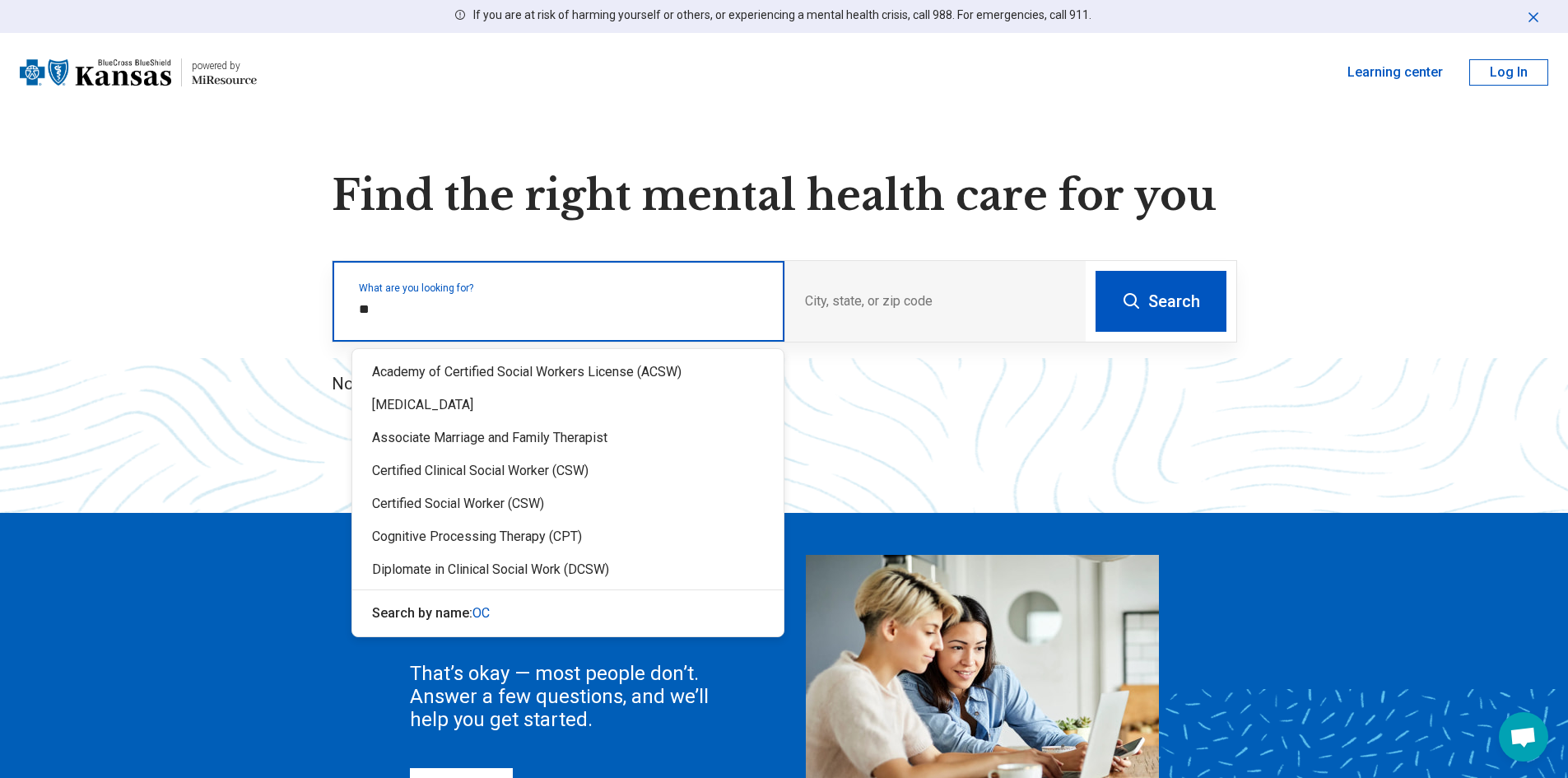
type input "***"
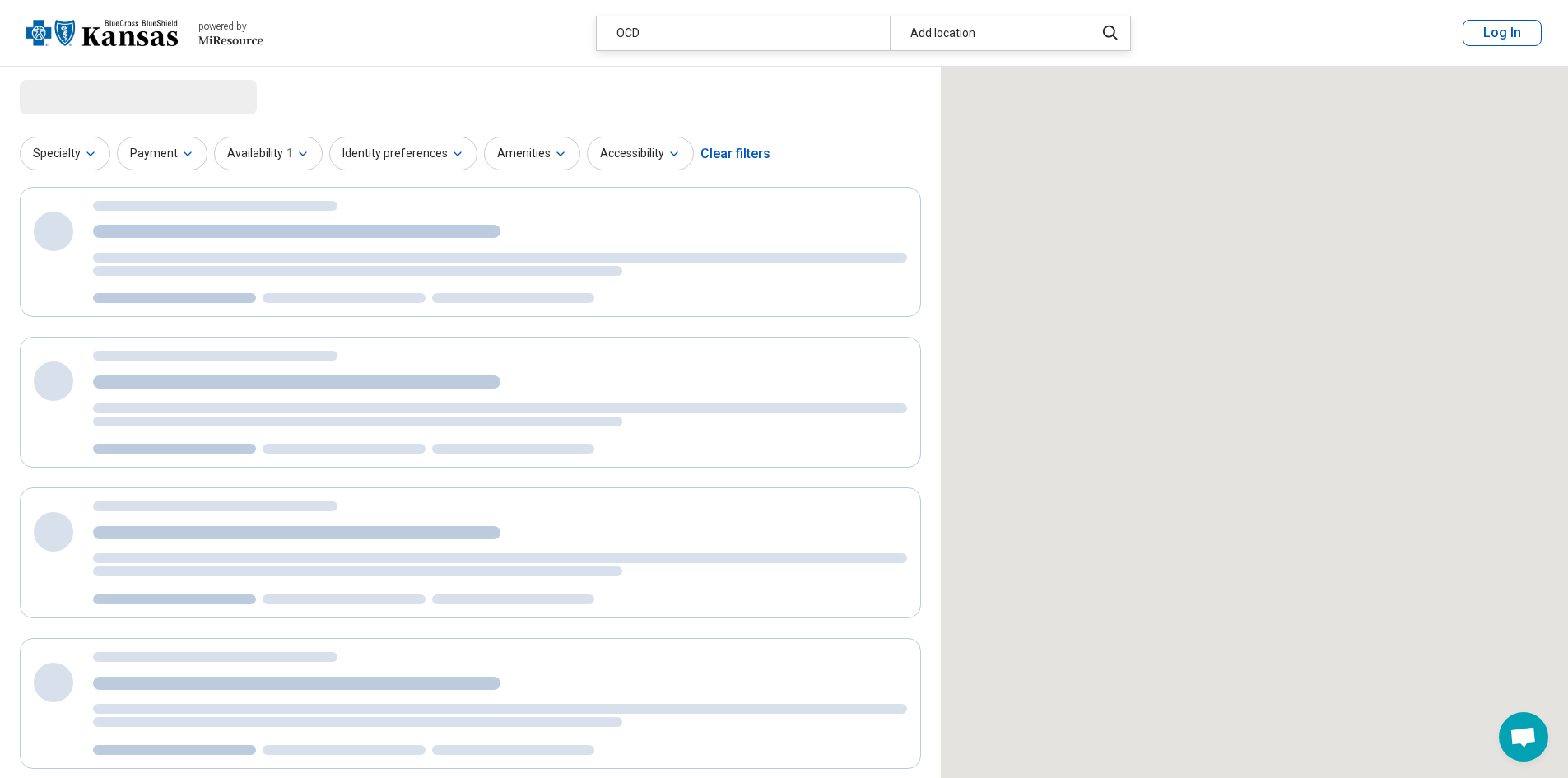
select select "***"
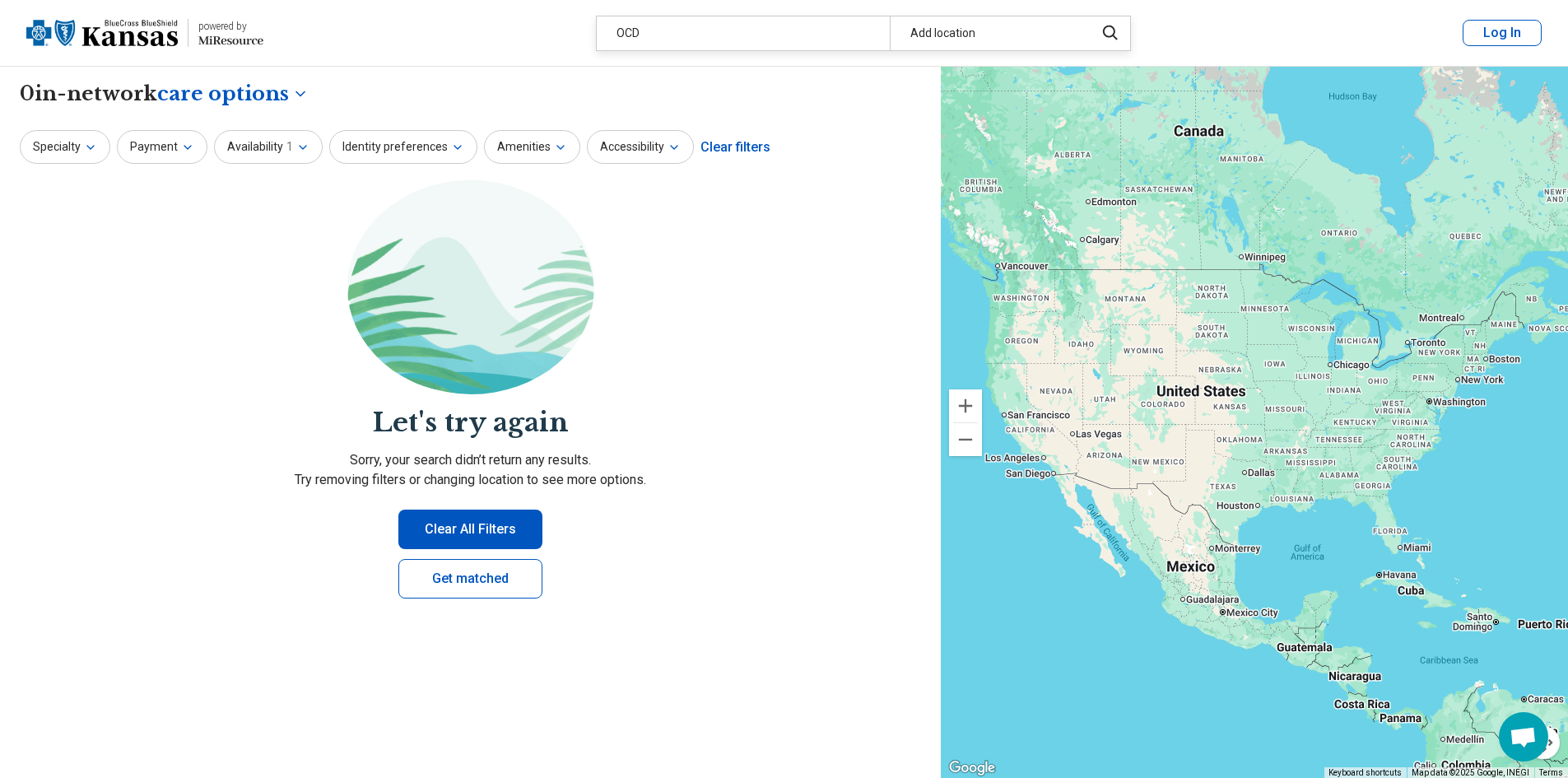
click at [714, 37] on div "OCD" at bounding box center [743, 33] width 293 height 34
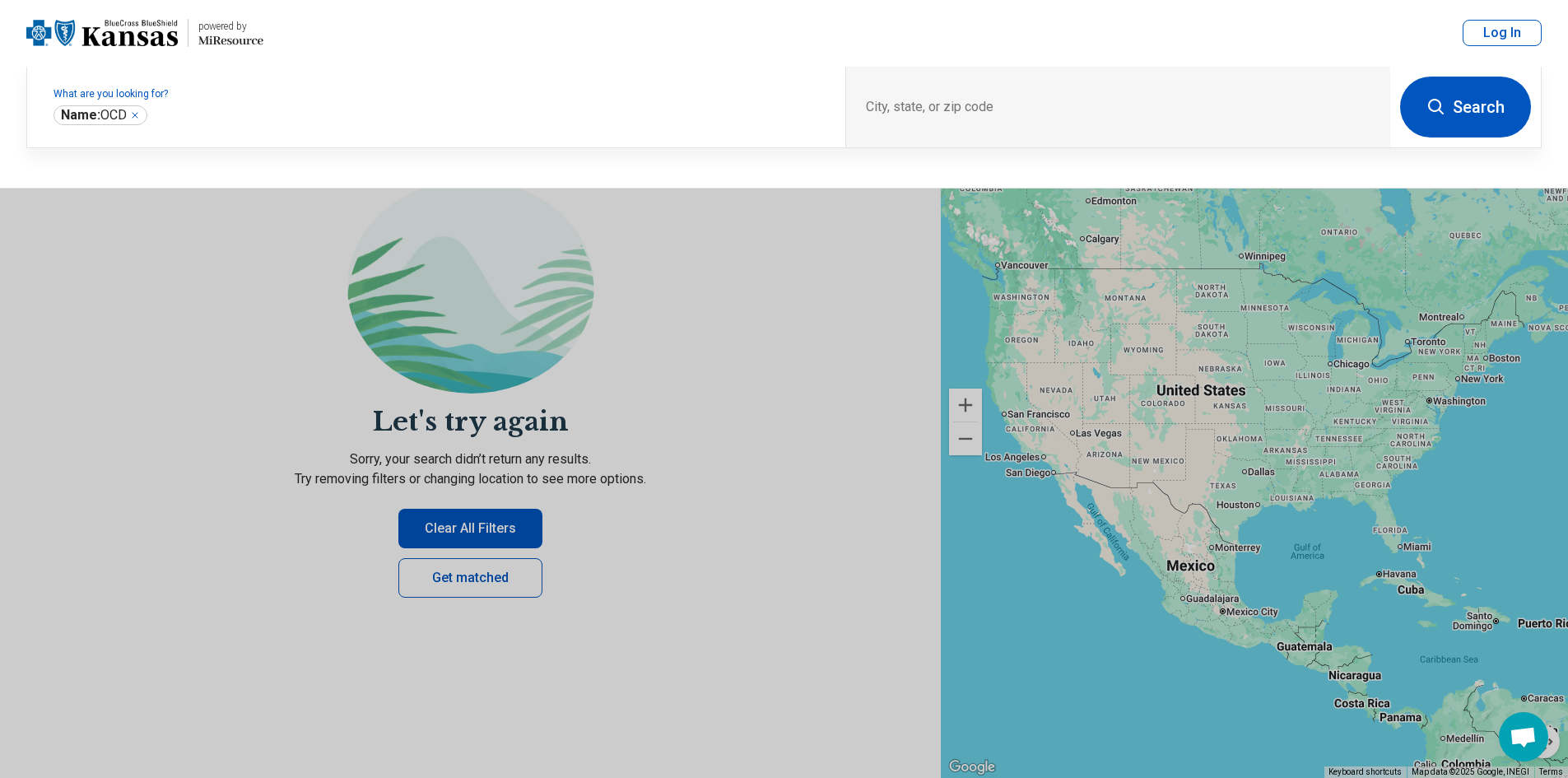
click at [714, 37] on header "powered by Miresource logo OCD Add location Log In" at bounding box center [784, 33] width 1568 height 67
click at [478, 96] on label "What are you looking for?" at bounding box center [439, 94] width 772 height 10
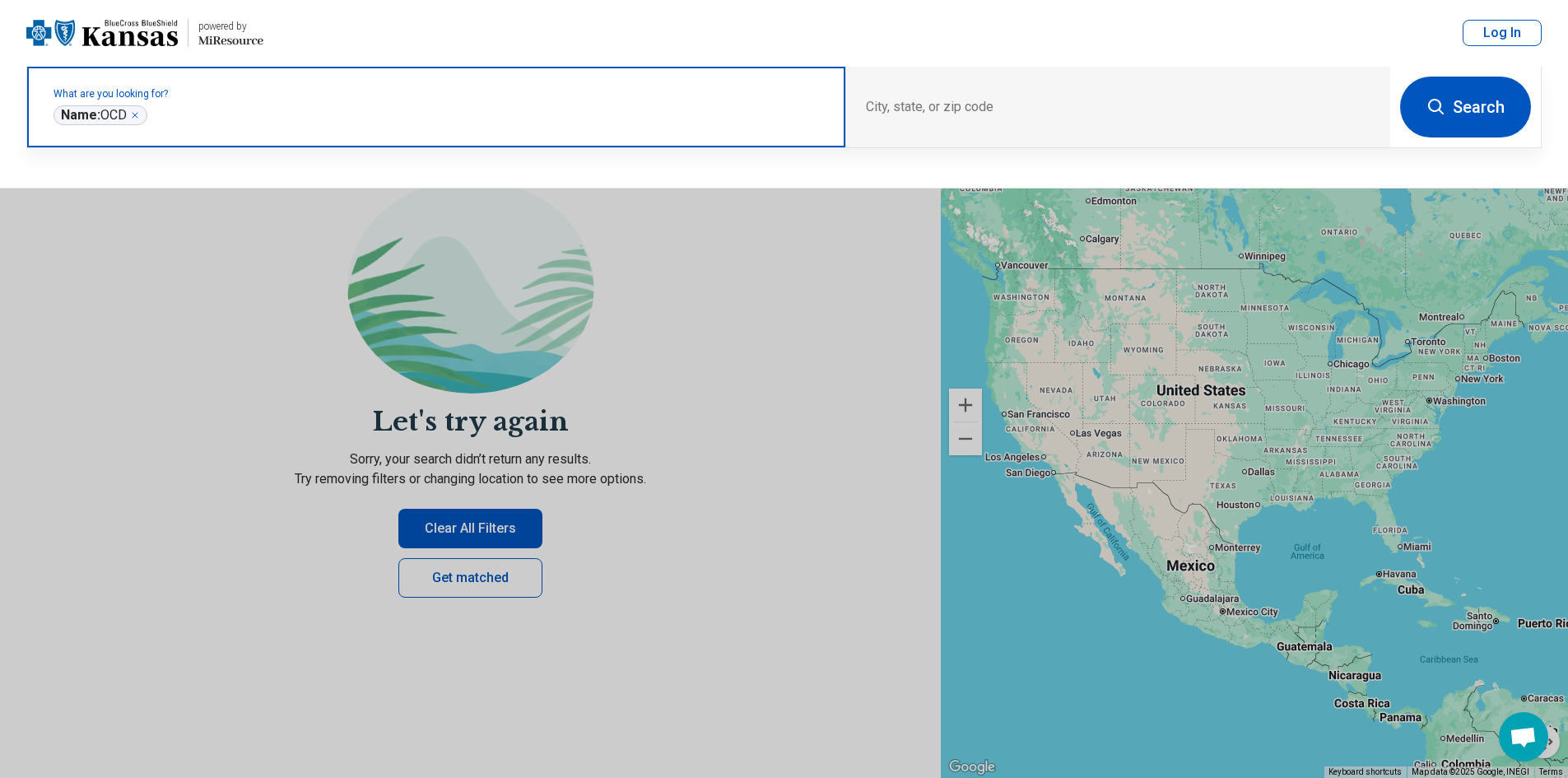
click at [134, 117] on icon "Remove" at bounding box center [135, 115] width 10 height 10
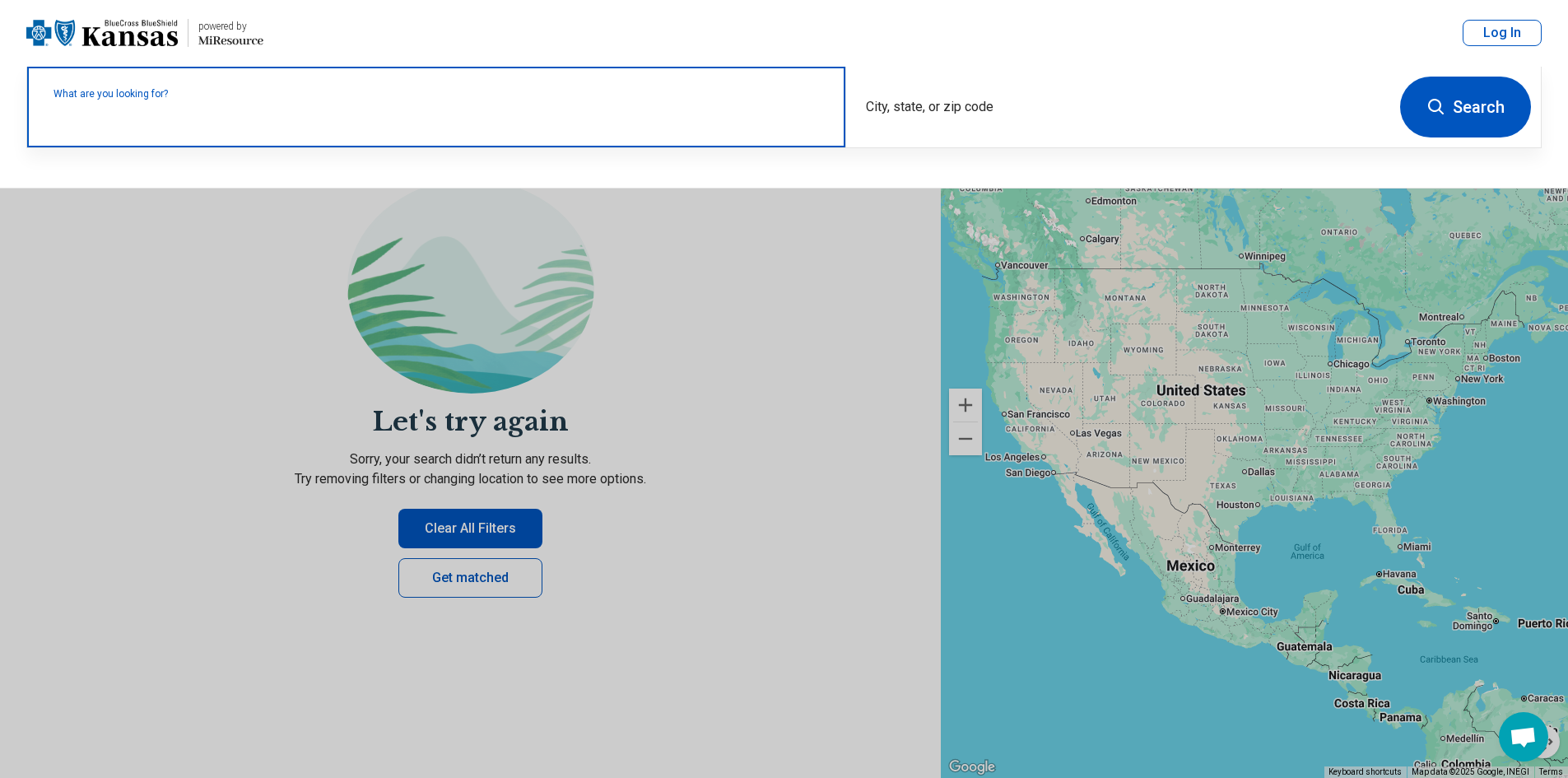
click at [200, 119] on input "text" at bounding box center [439, 115] width 772 height 20
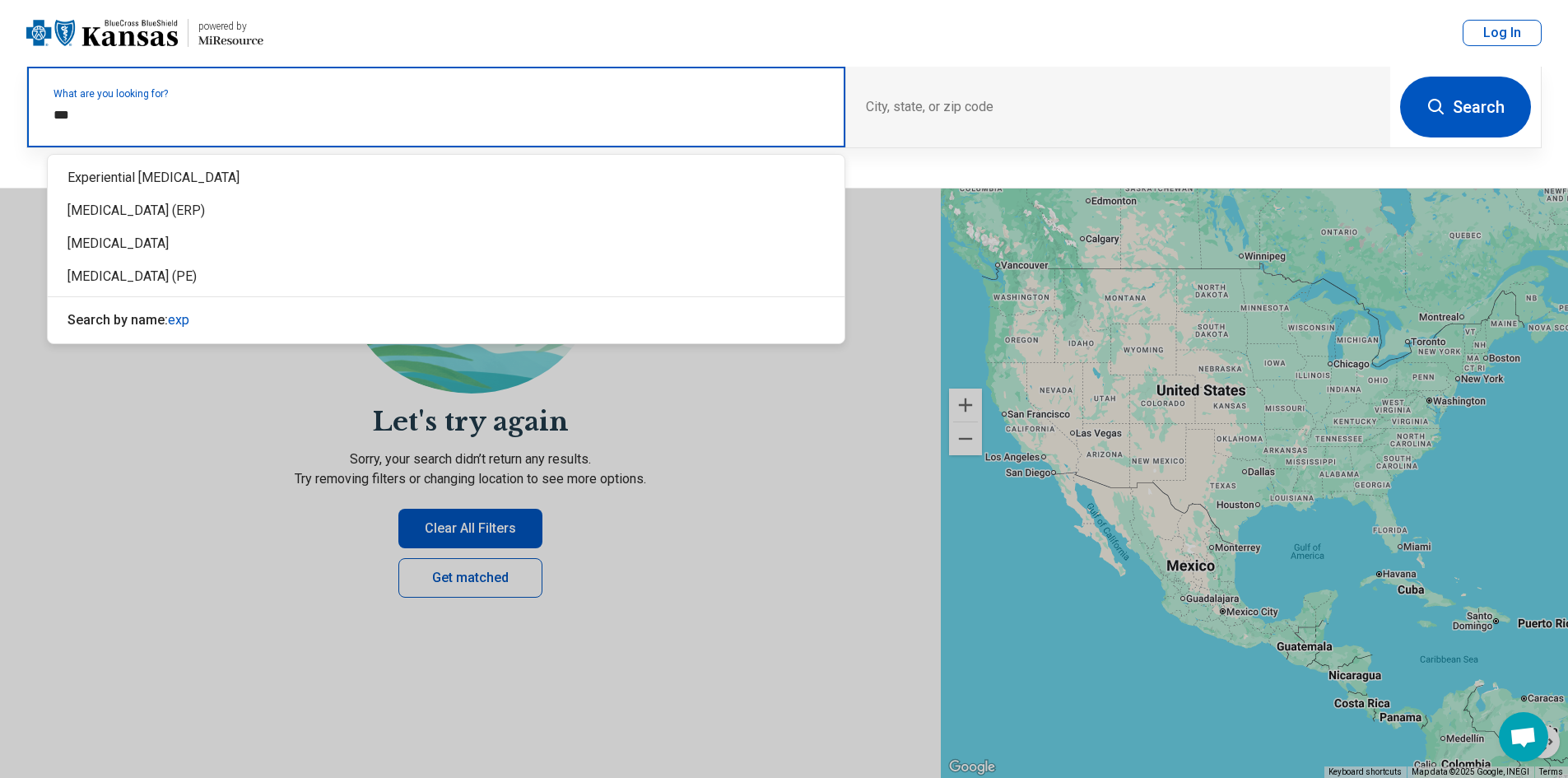
type input "****"
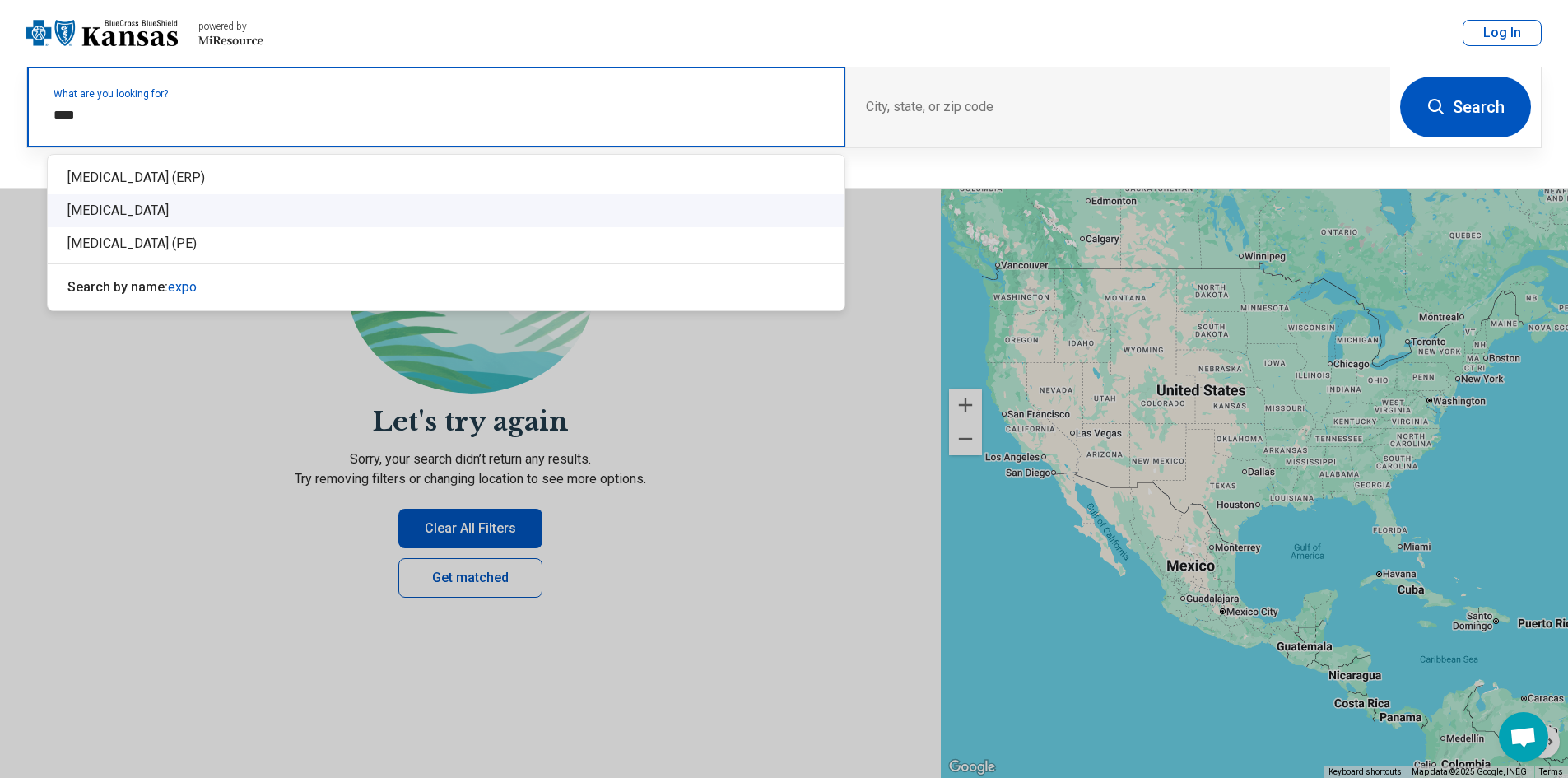
click at [323, 207] on div "[MEDICAL_DATA]" at bounding box center [446, 210] width 796 height 33
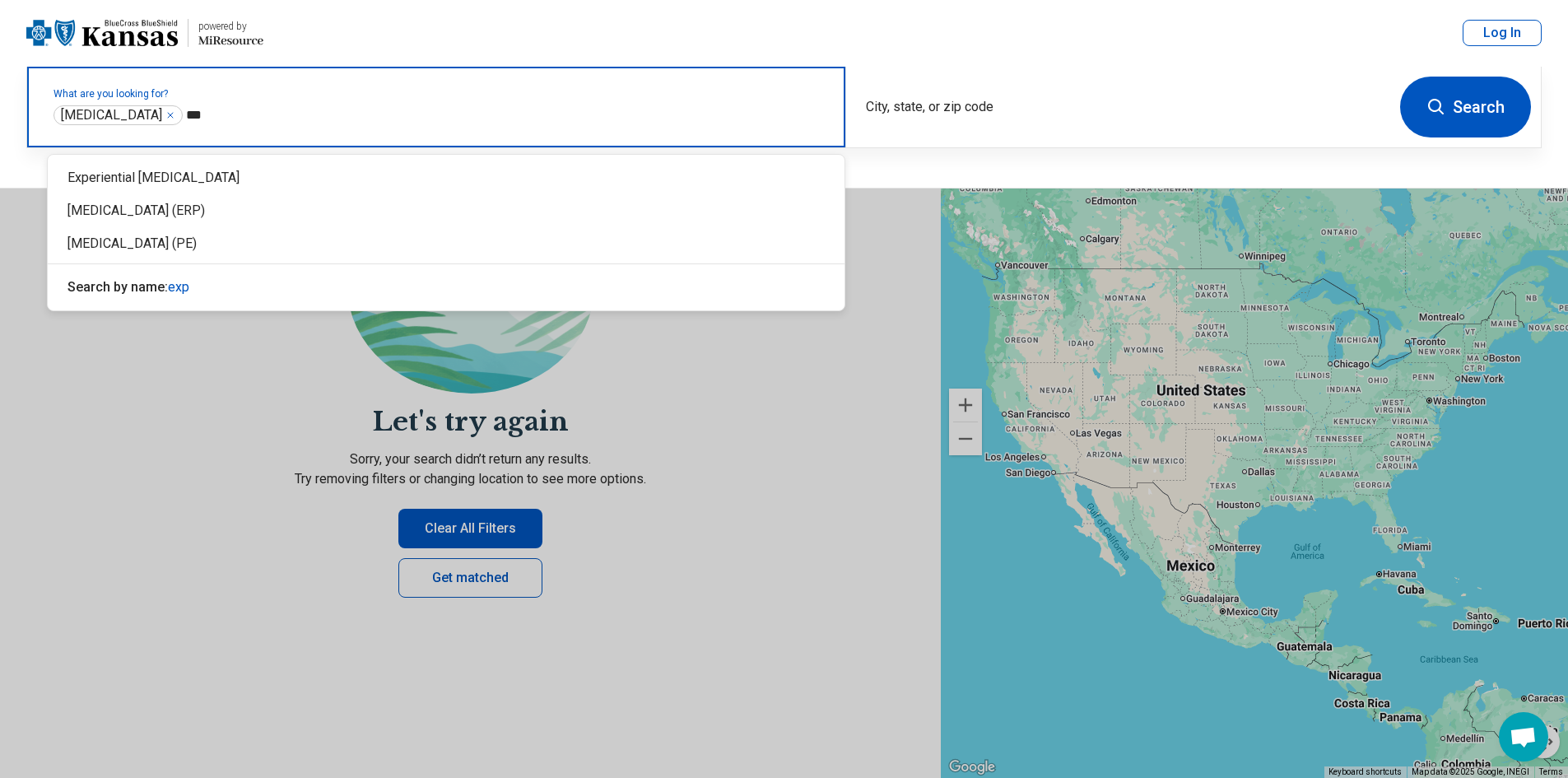
type input "****"
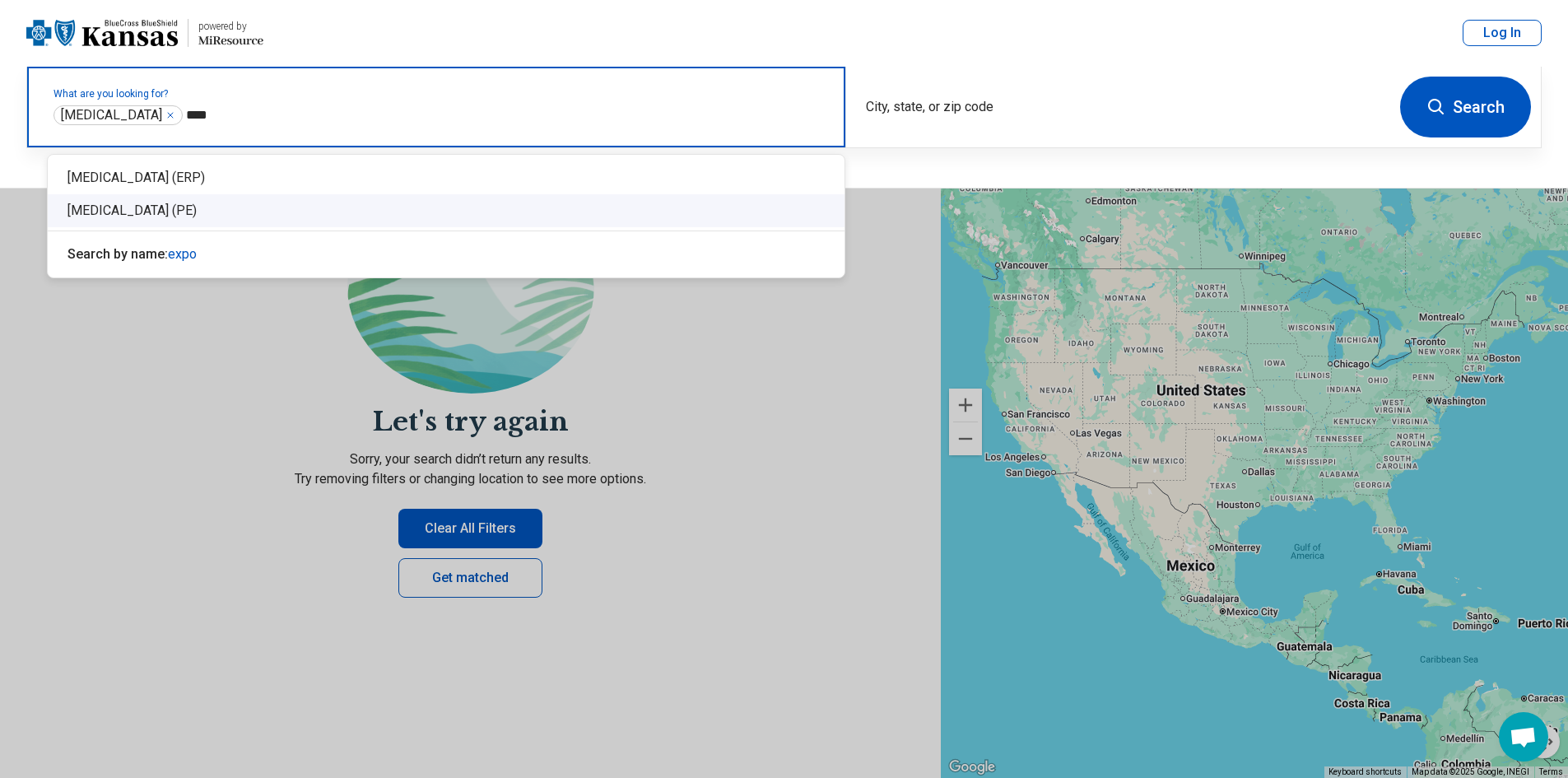
click at [310, 204] on div "Prolonged Exposure Therapy (PE)" at bounding box center [446, 210] width 796 height 33
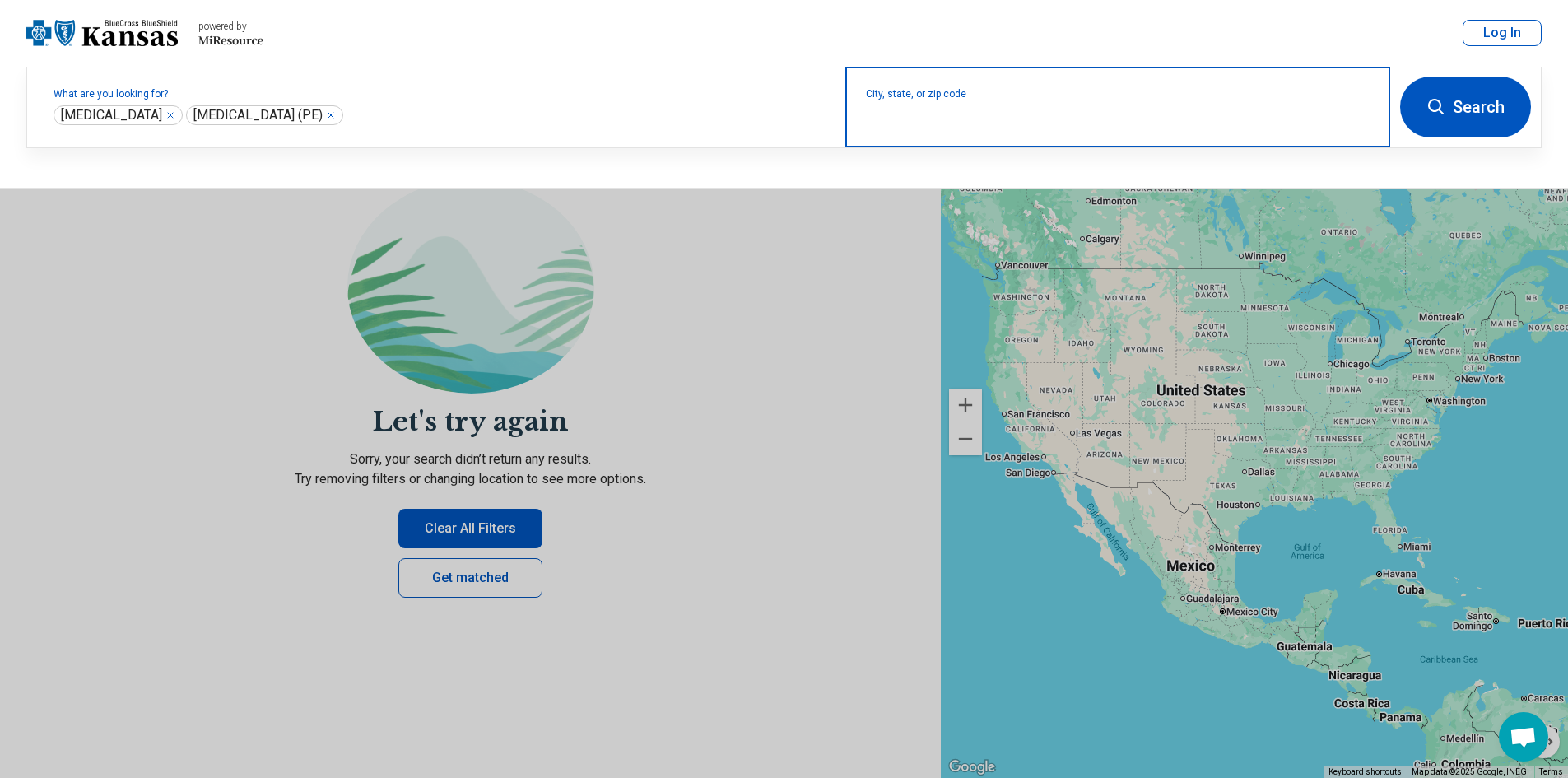
click at [1041, 127] on input "City, state, or zip code" at bounding box center [1118, 118] width 504 height 20
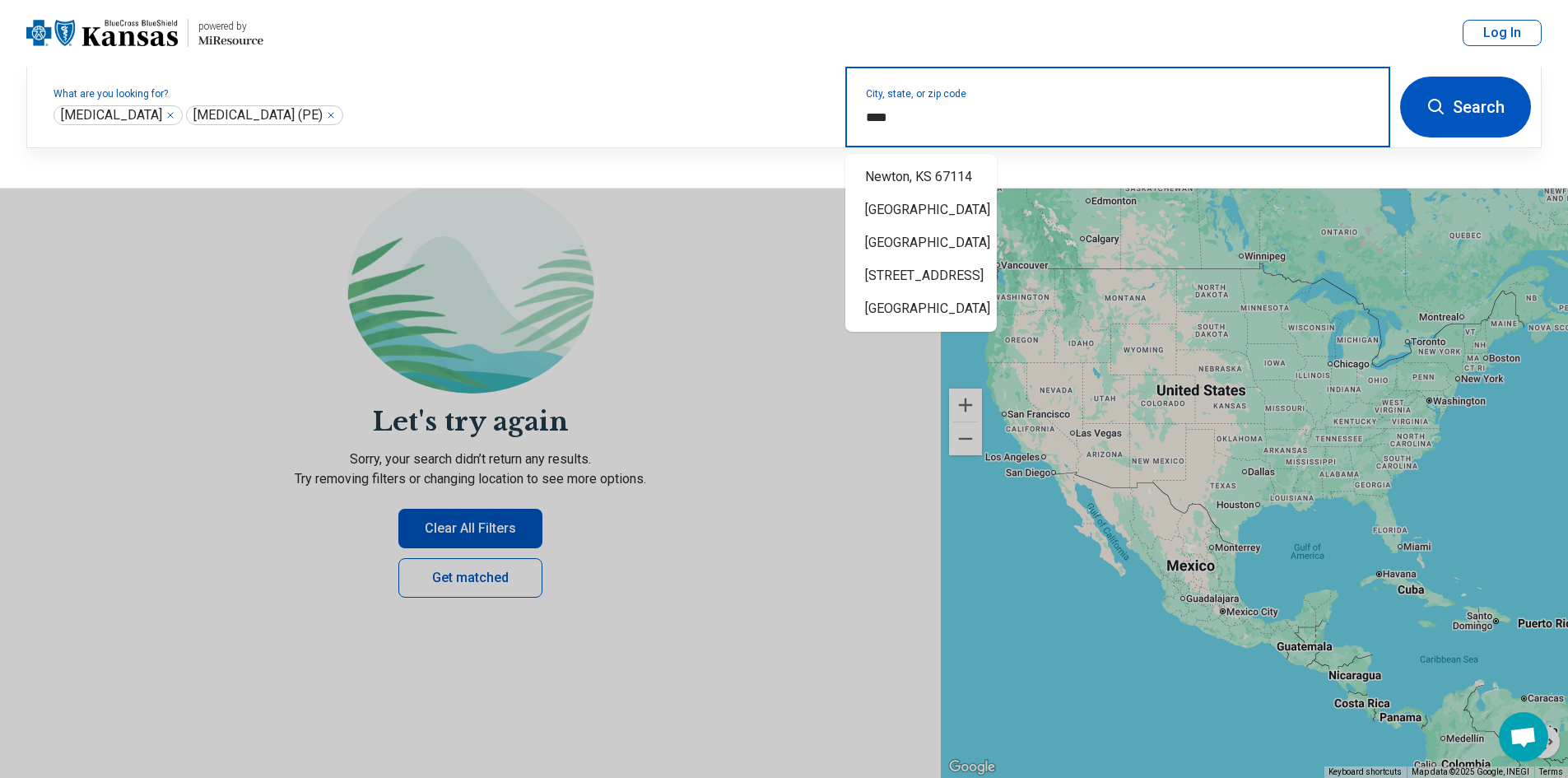
type input "*****"
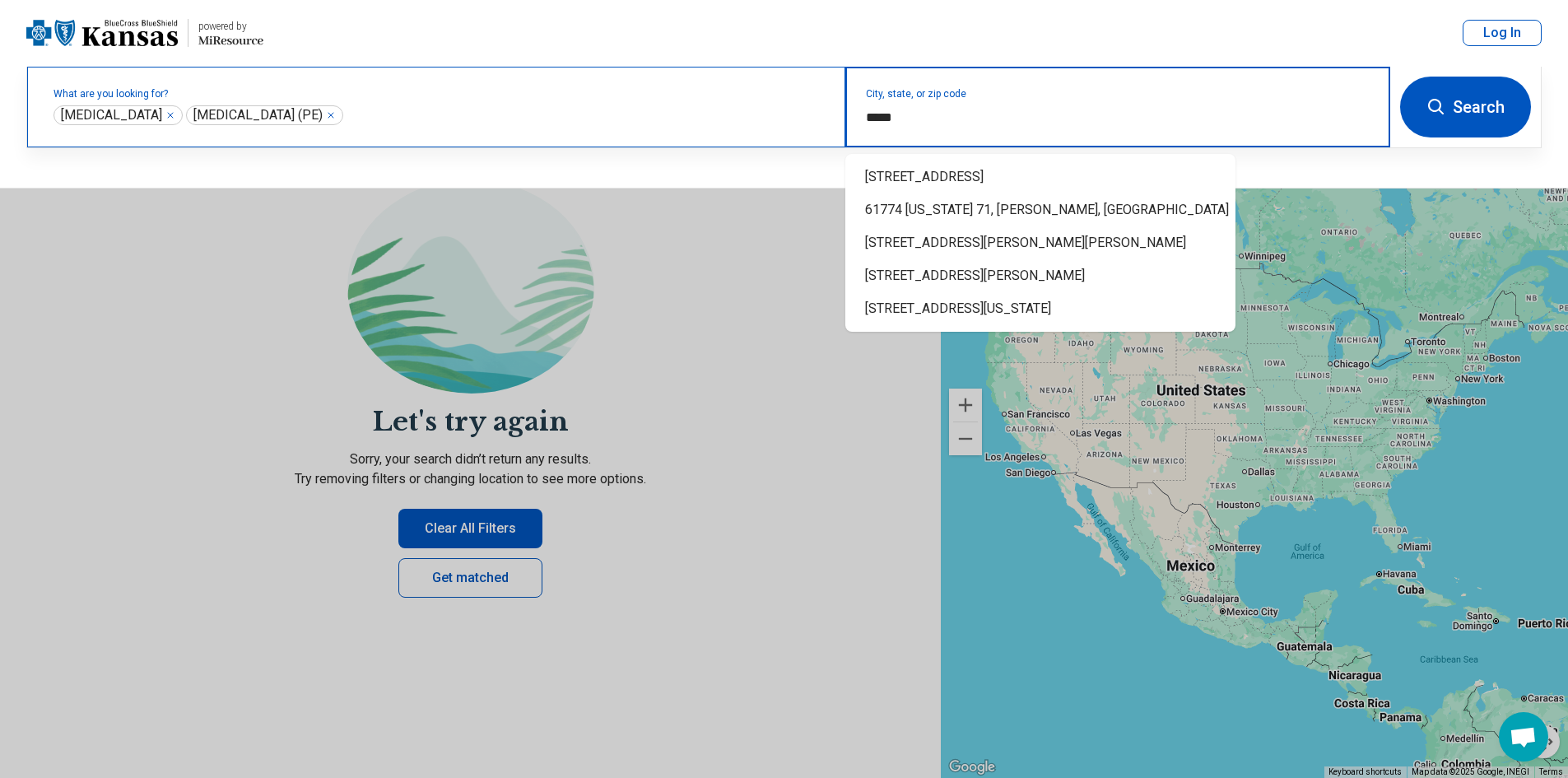
drag, startPoint x: 912, startPoint y: 124, endPoint x: 800, endPoint y: 132, distance: 112.3
click at [800, 132] on div "What are you looking for? Exposure Therapy ***** Prolonged Exposure Therapy (PE…" at bounding box center [708, 107] width 1363 height 81
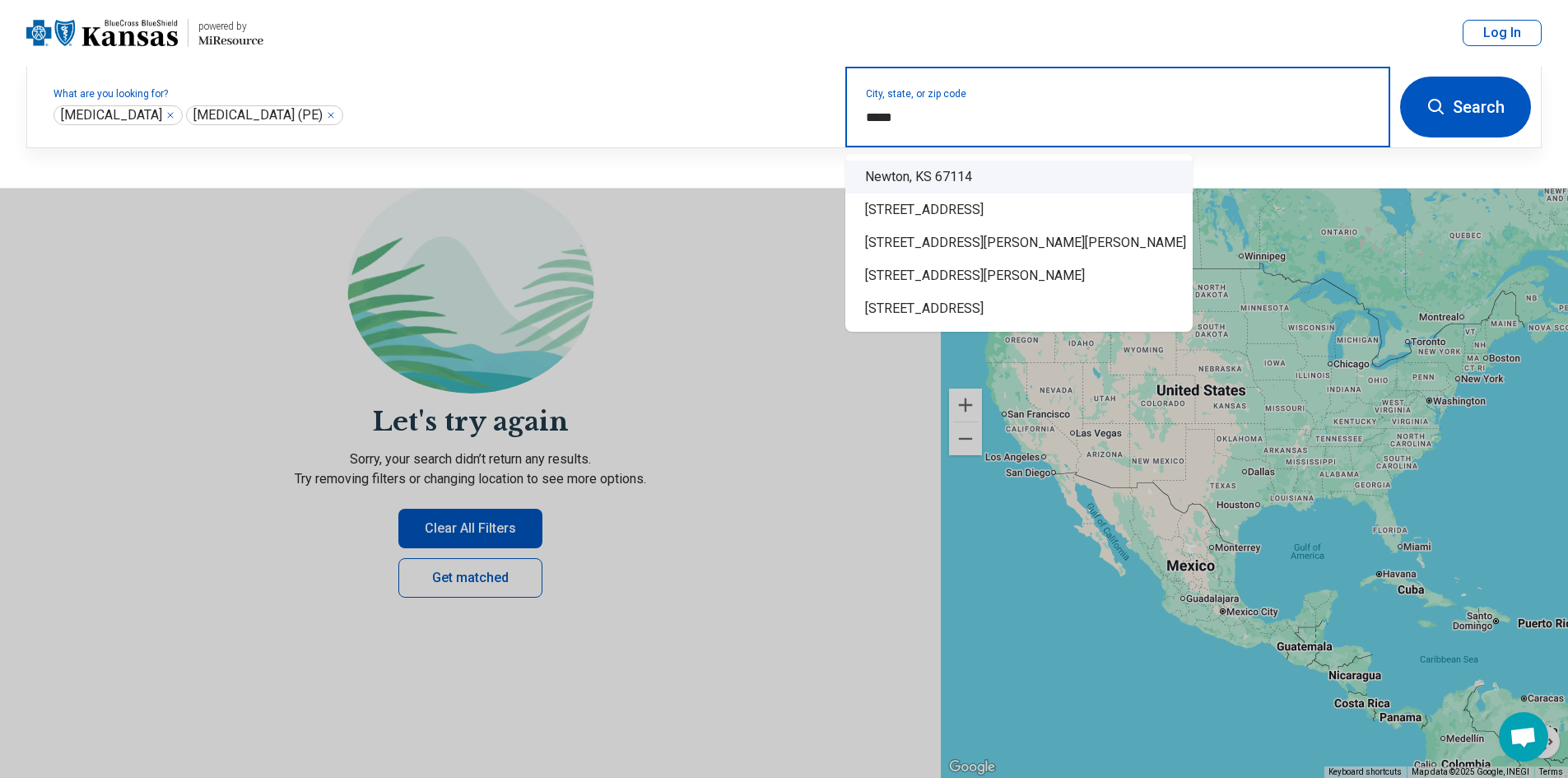
click at [949, 179] on div "Newton, KS 67114" at bounding box center [1019, 176] width 347 height 33
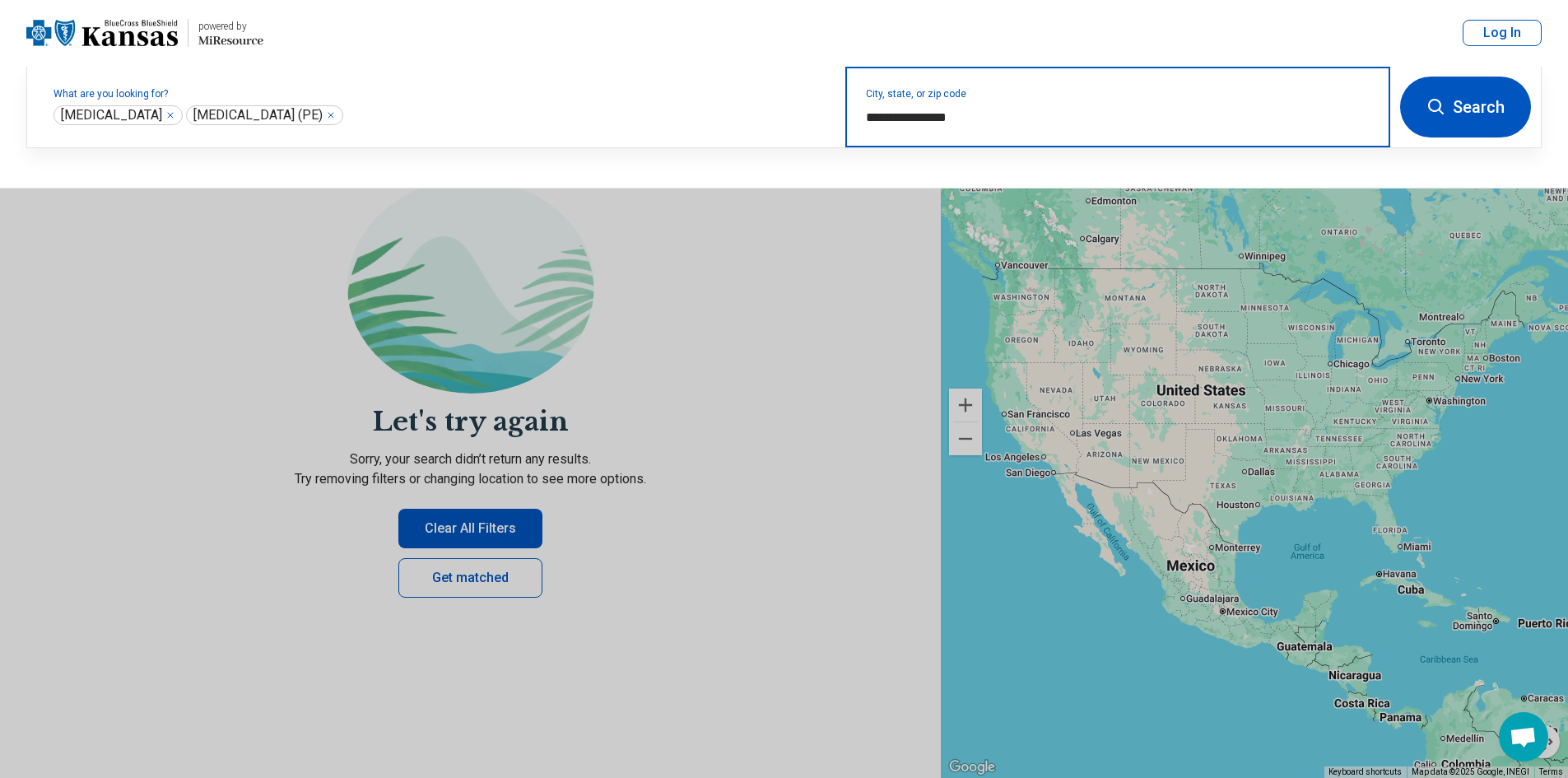
type input "**********"
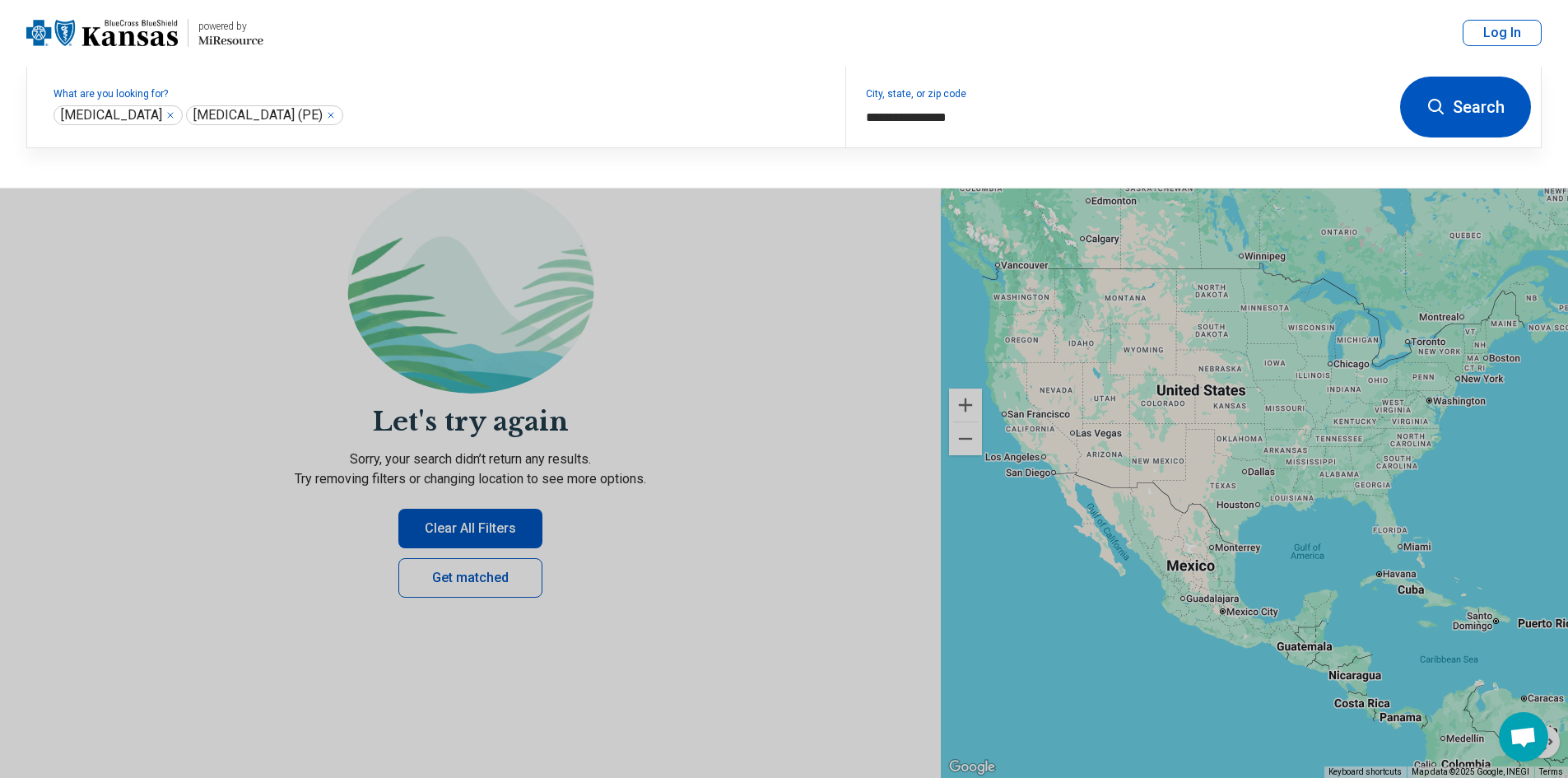
click at [1457, 114] on button "Search" at bounding box center [1465, 107] width 131 height 61
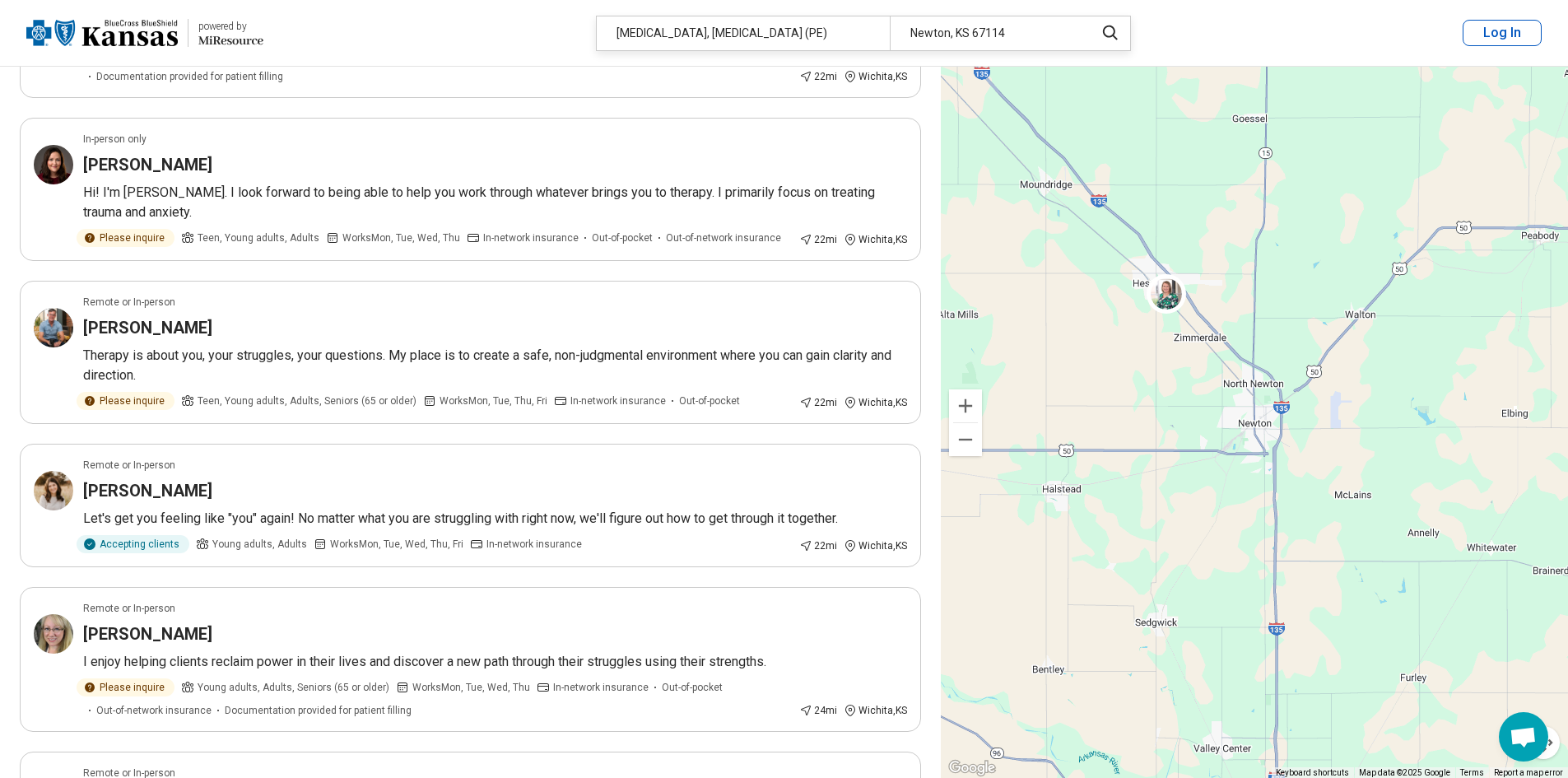
scroll to position [741, 0]
click at [258, 483] on div "Erin Lohman" at bounding box center [494, 489] width 824 height 23
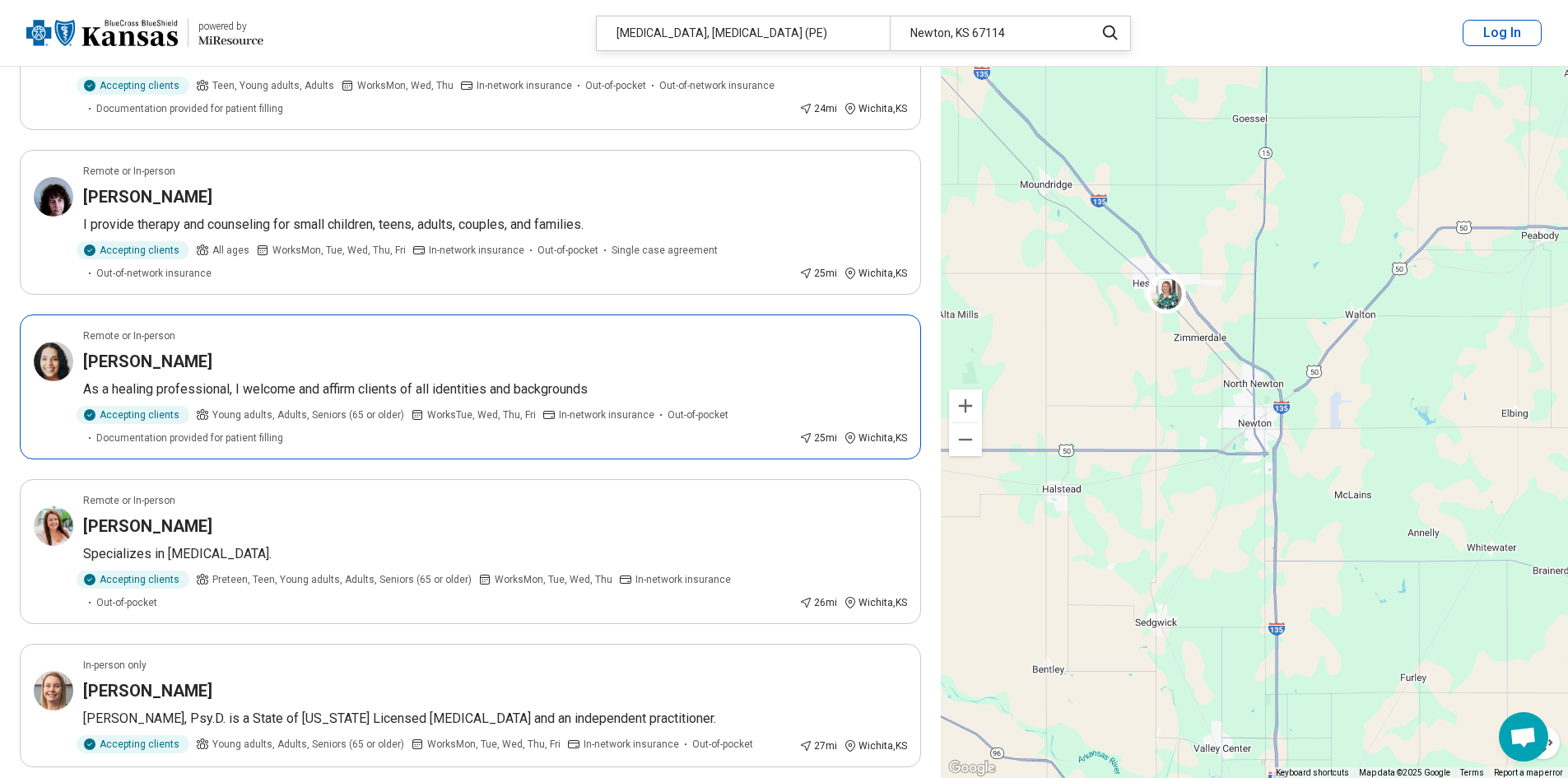
scroll to position [2552, 0]
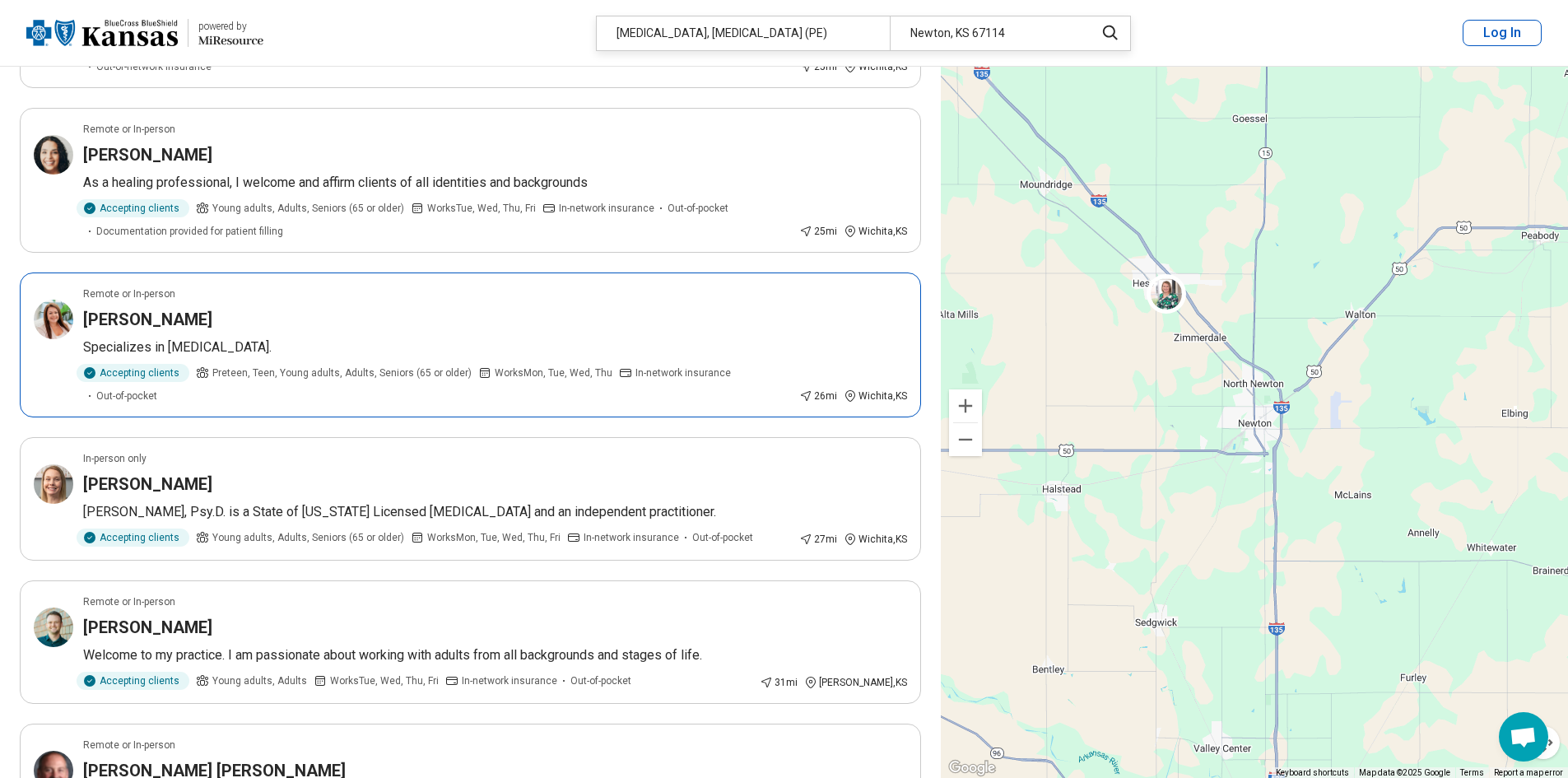
click at [240, 327] on div "[PERSON_NAME]" at bounding box center [494, 319] width 824 height 23
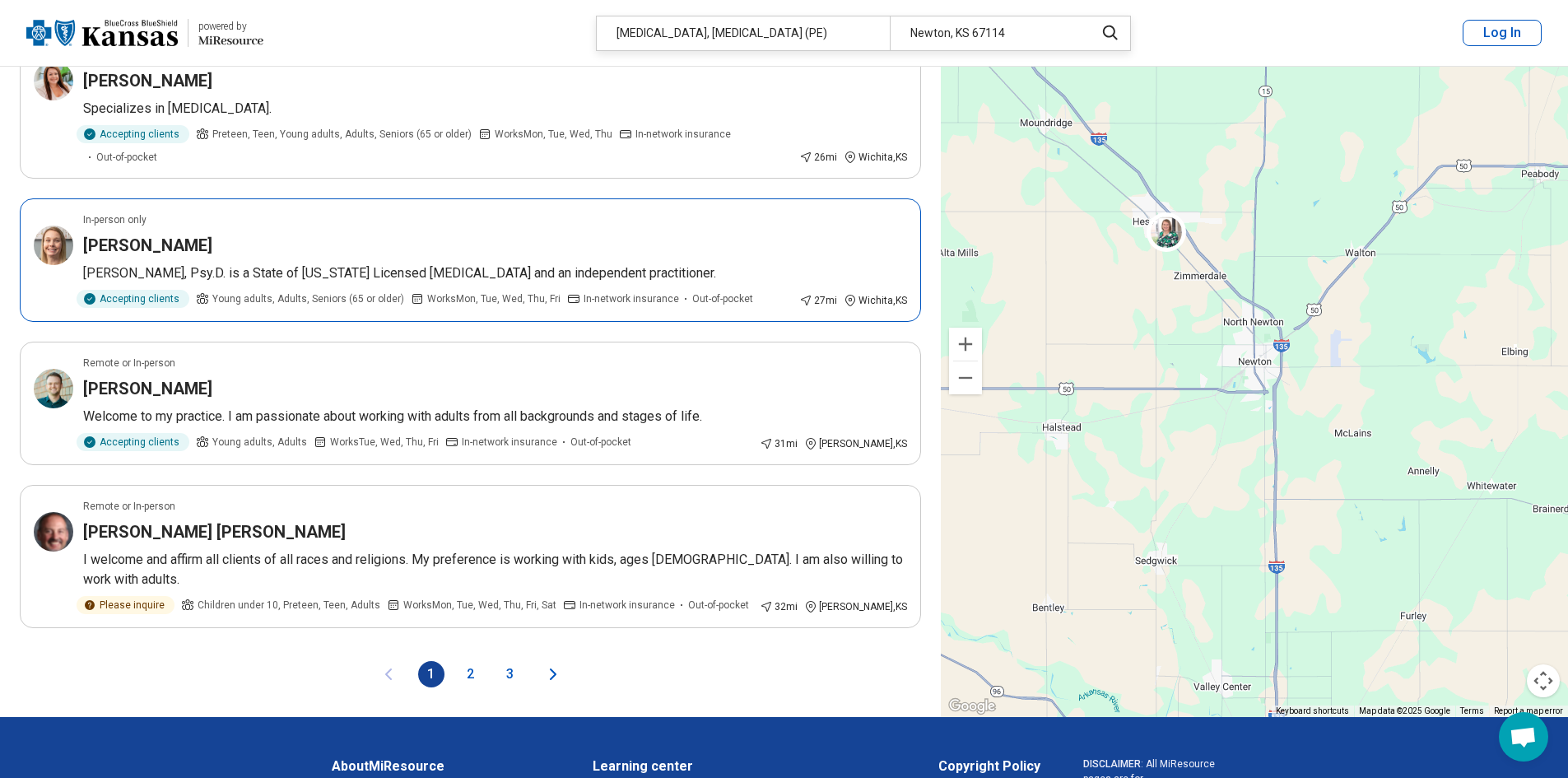
scroll to position [2799, 0]
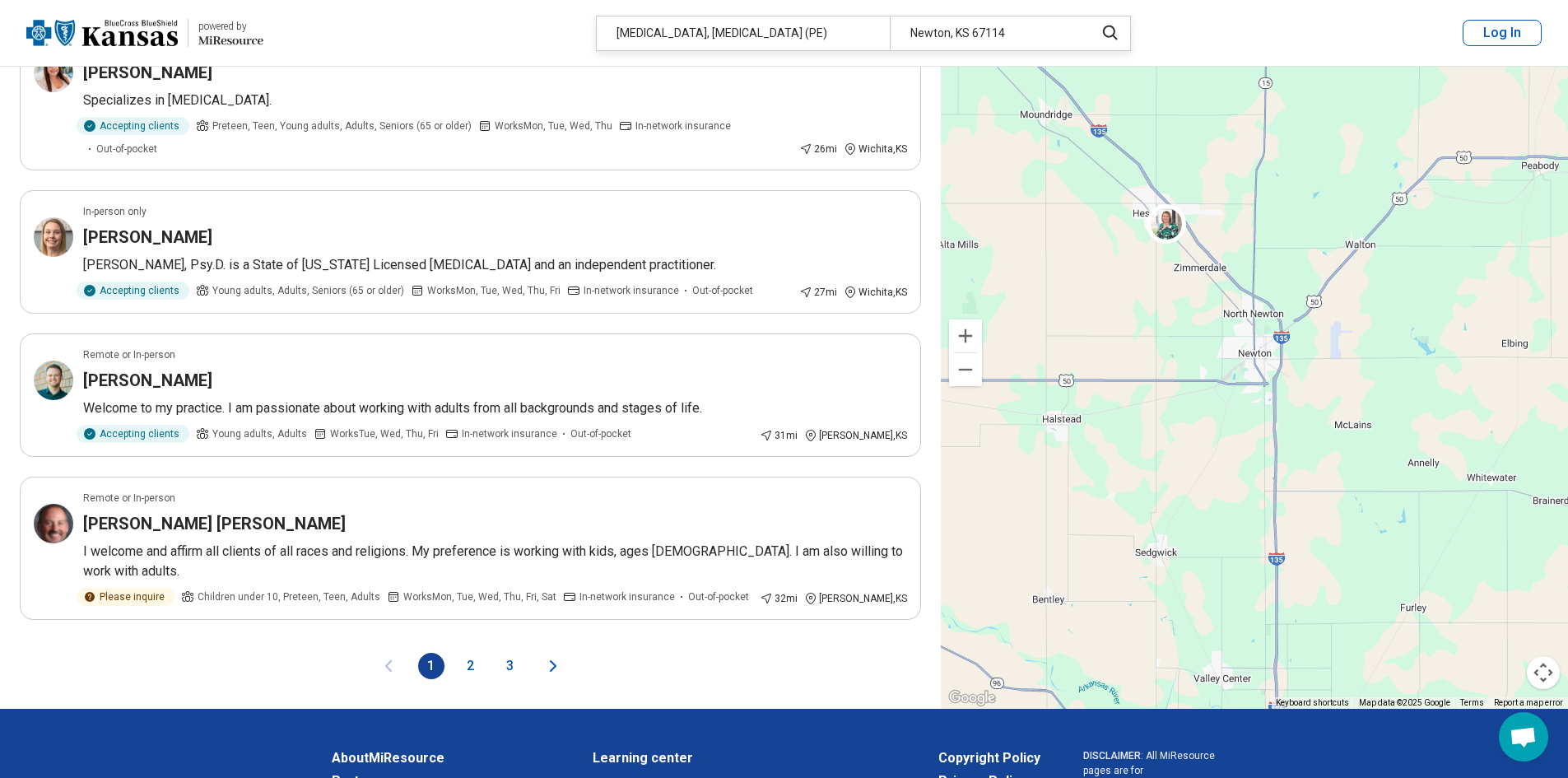
click at [470, 653] on button "2" at bounding box center [471, 667] width 27 height 27
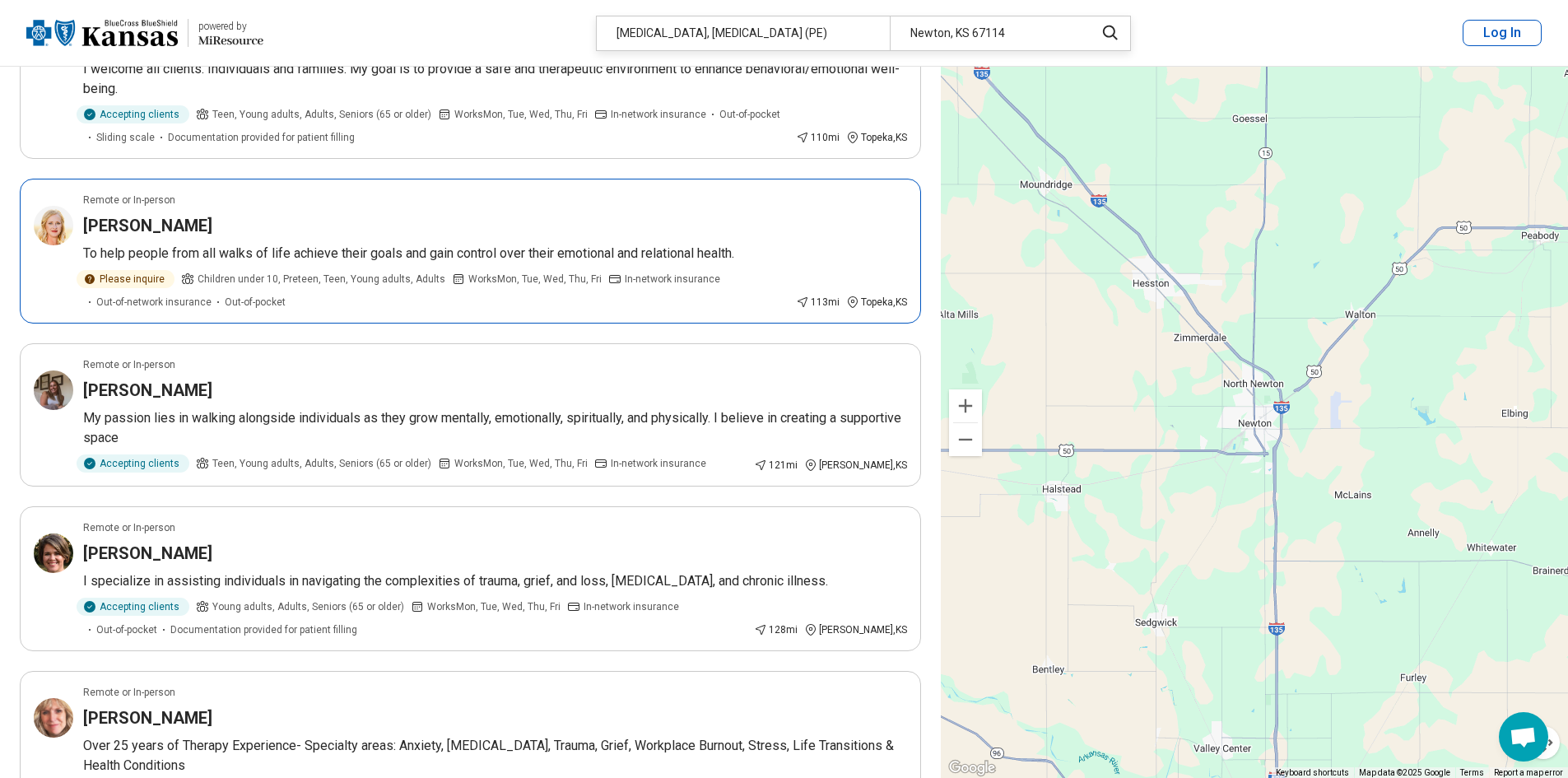
scroll to position [1976, 0]
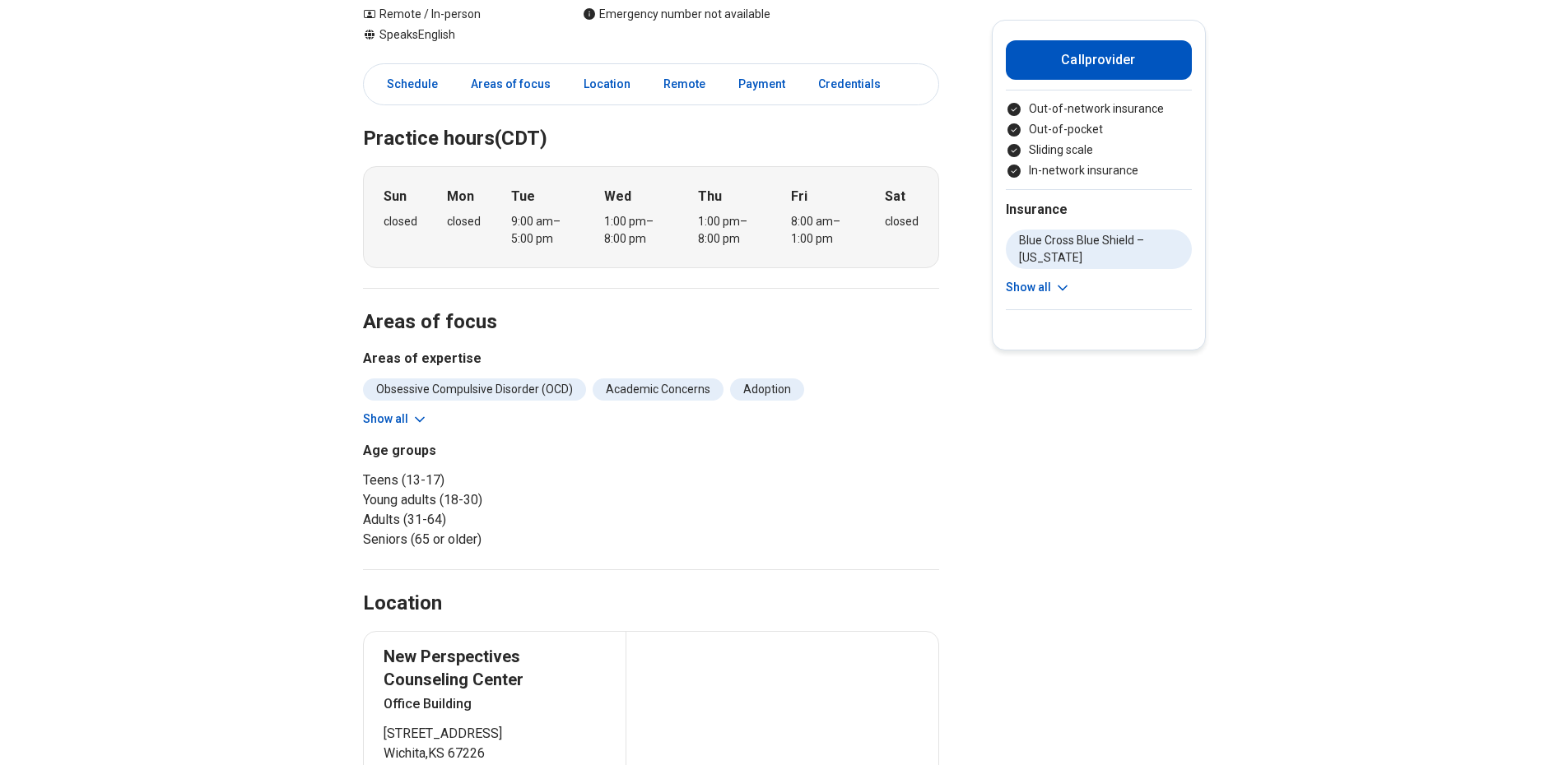
scroll to position [247, 0]
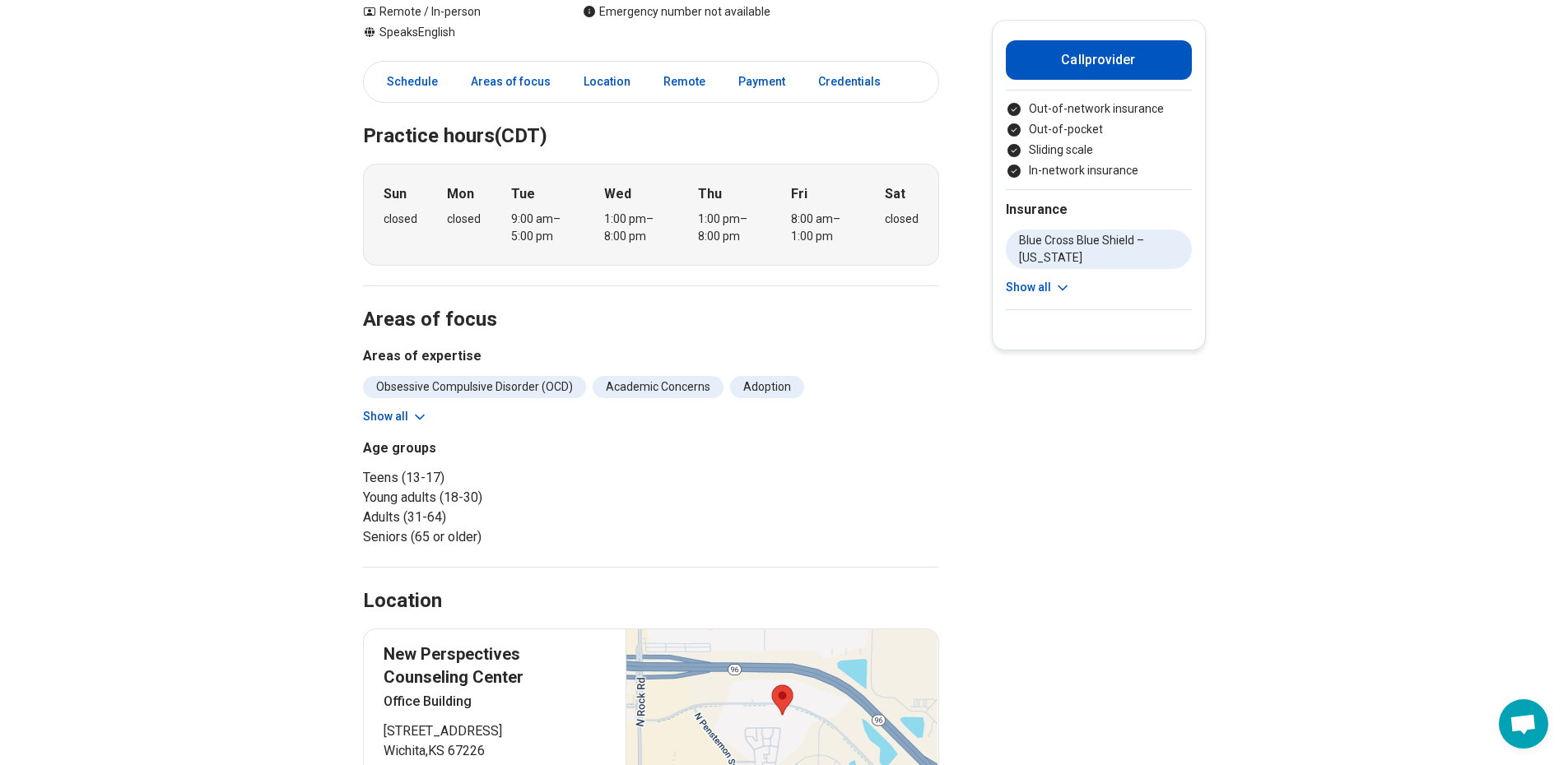
click at [412, 408] on button "Show all" at bounding box center [395, 416] width 65 height 17
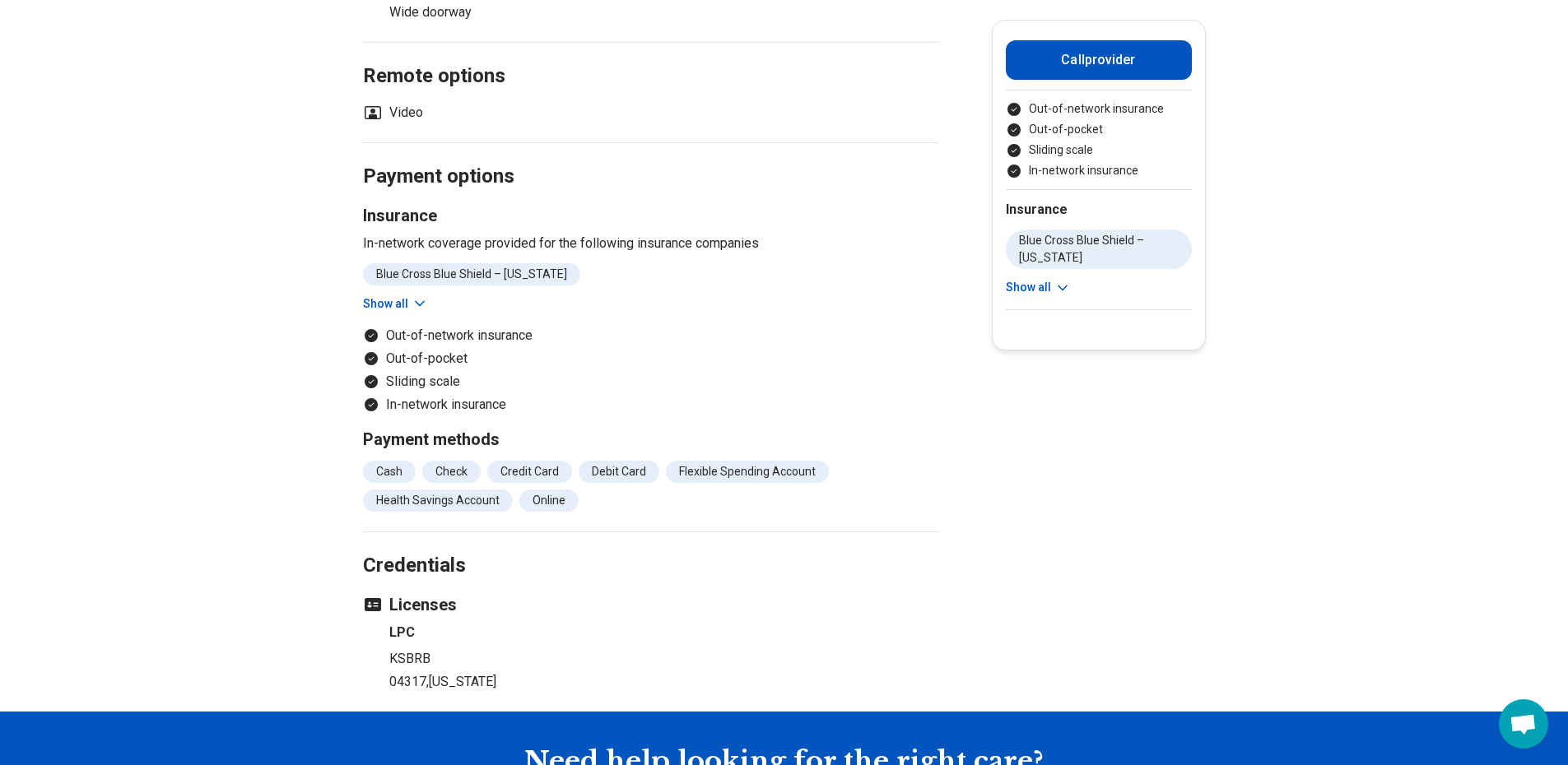
scroll to position [1728, 0]
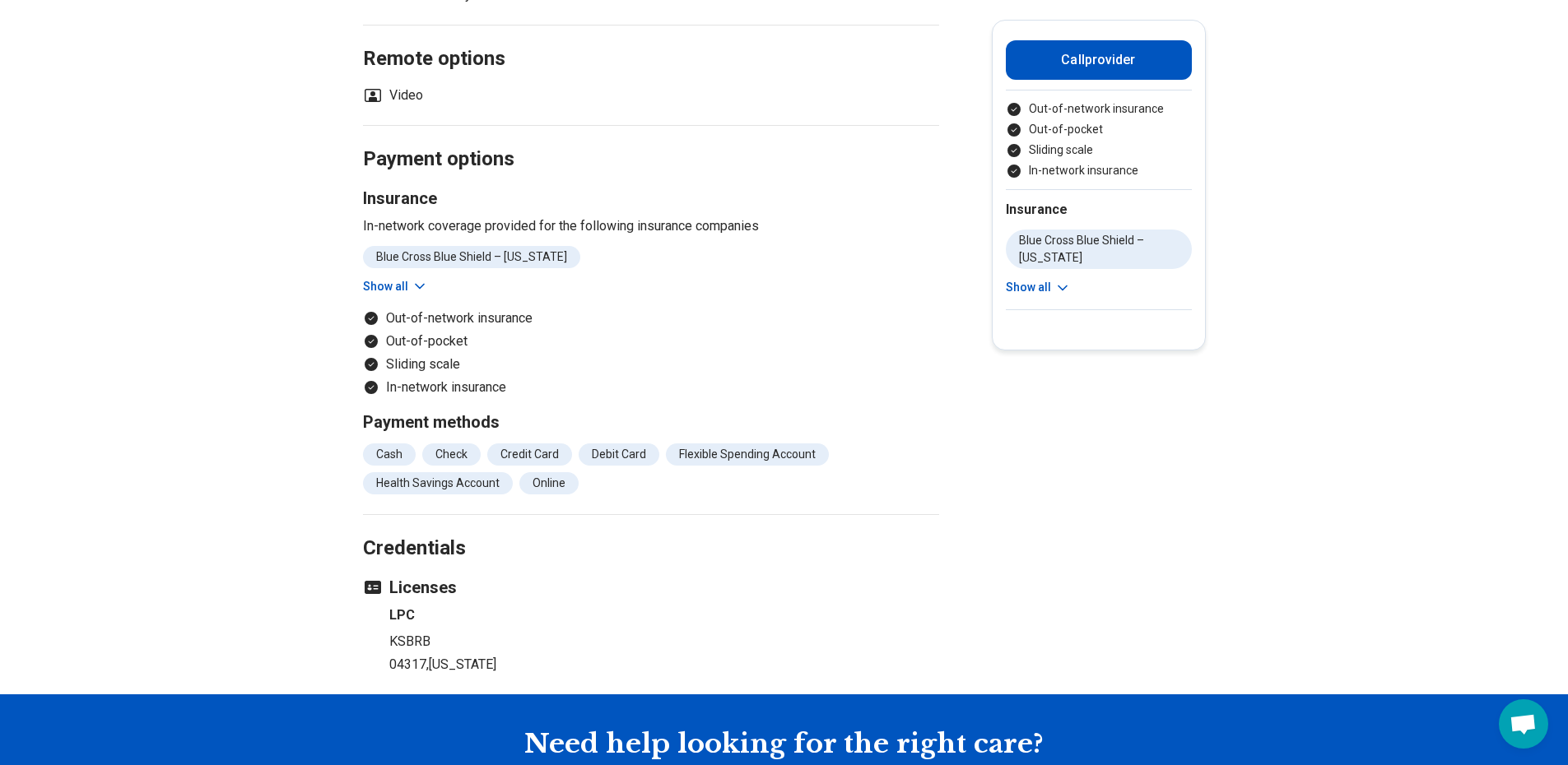
click at [449, 378] on li "In-network insurance" at bounding box center [650, 387] width 576 height 20
click at [619, 246] on ul "Blue Cross Blue Shield – Kansas Aetna – Kansas KanCare – Kansas Medicare – Kans…" at bounding box center [650, 256] width 576 height 22
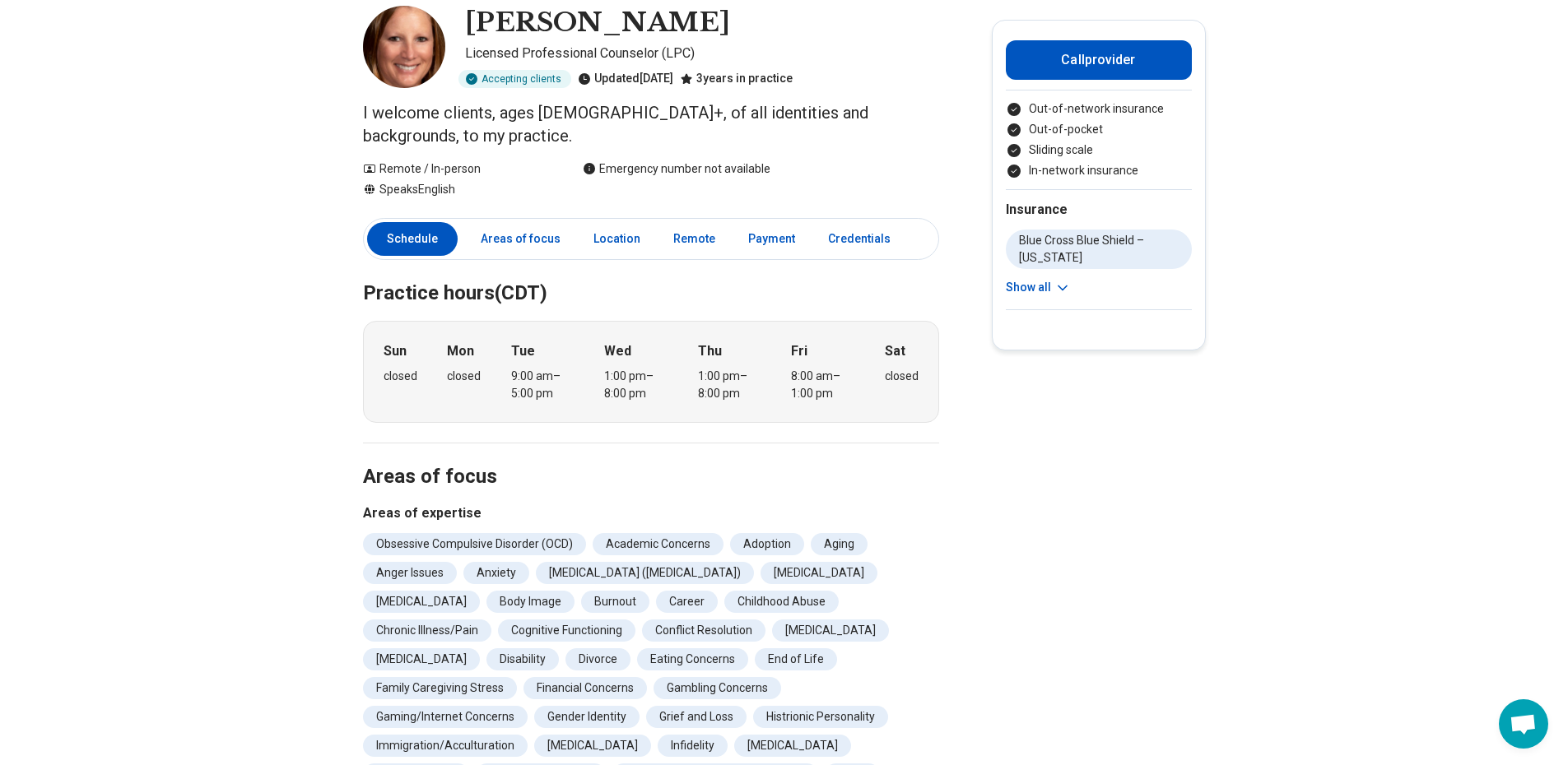
scroll to position [0, 0]
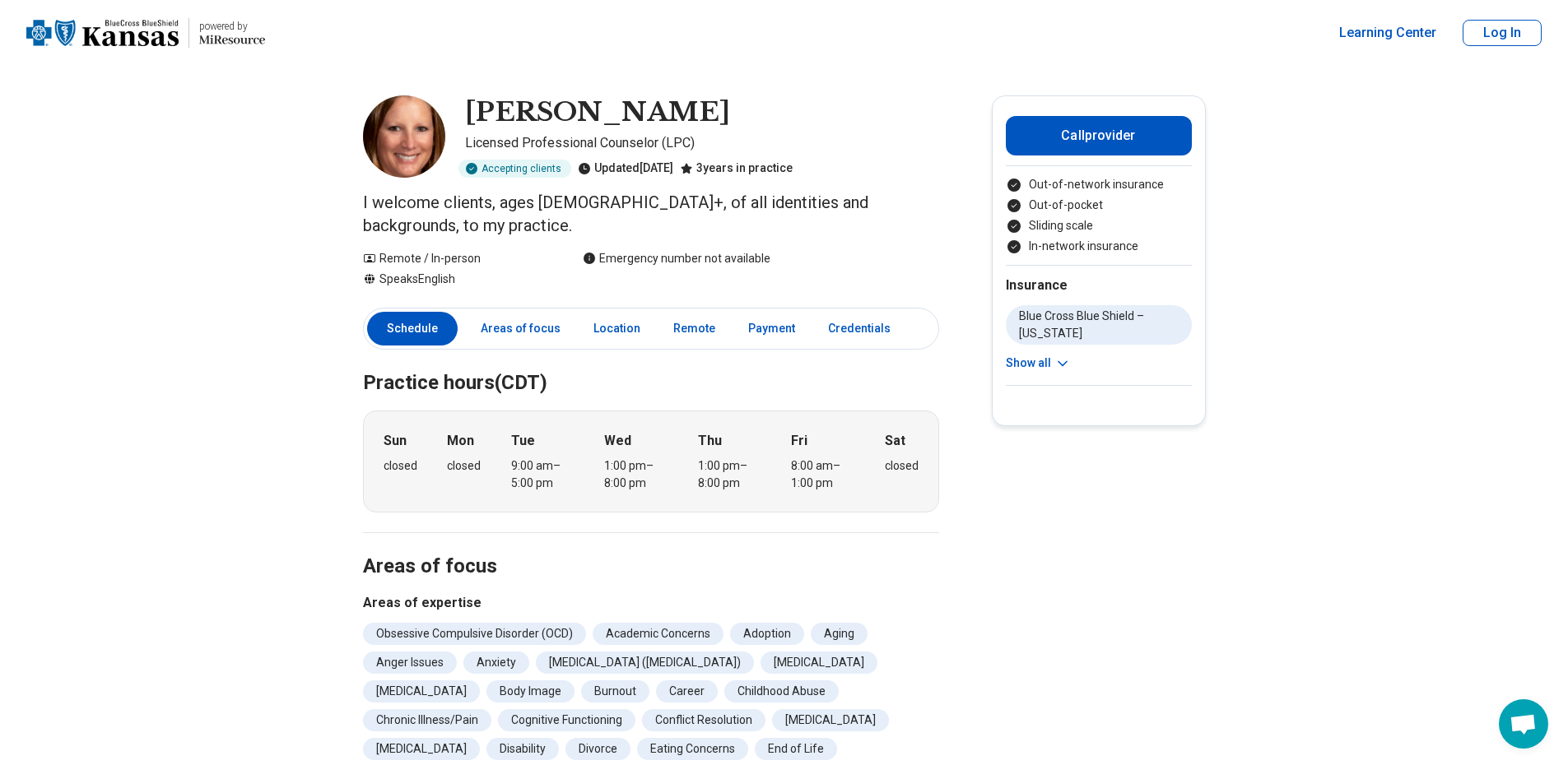
click at [391, 155] on img at bounding box center [404, 136] width 82 height 82
drag, startPoint x: 804, startPoint y: 252, endPoint x: 794, endPoint y: 256, distance: 10.8
click at [804, 252] on div "Remote / In-person Speaks English Emergency number not available" at bounding box center [650, 269] width 576 height 37
drag, startPoint x: 738, startPoint y: 428, endPoint x: 705, endPoint y: 435, distance: 33.7
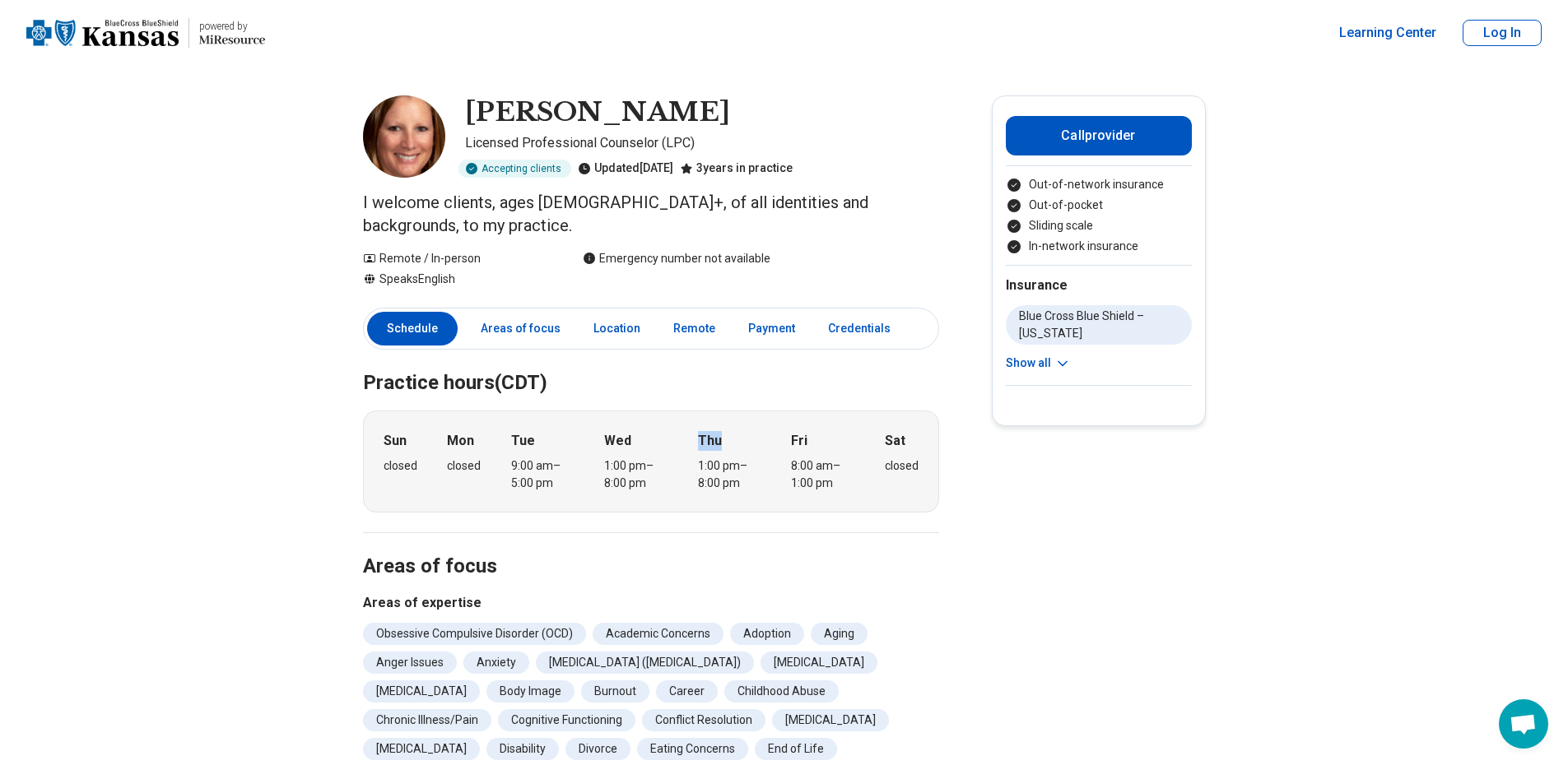
click at [698, 422] on div "Sun closed Mon closed Tue 9:00 am – 5:00 pm Wed 1:00 pm – 8:00 pm Thu 1:00 pm –…" at bounding box center [650, 461] width 576 height 102
click at [815, 513] on h2 "Areas of focus" at bounding box center [650, 547] width 576 height 68
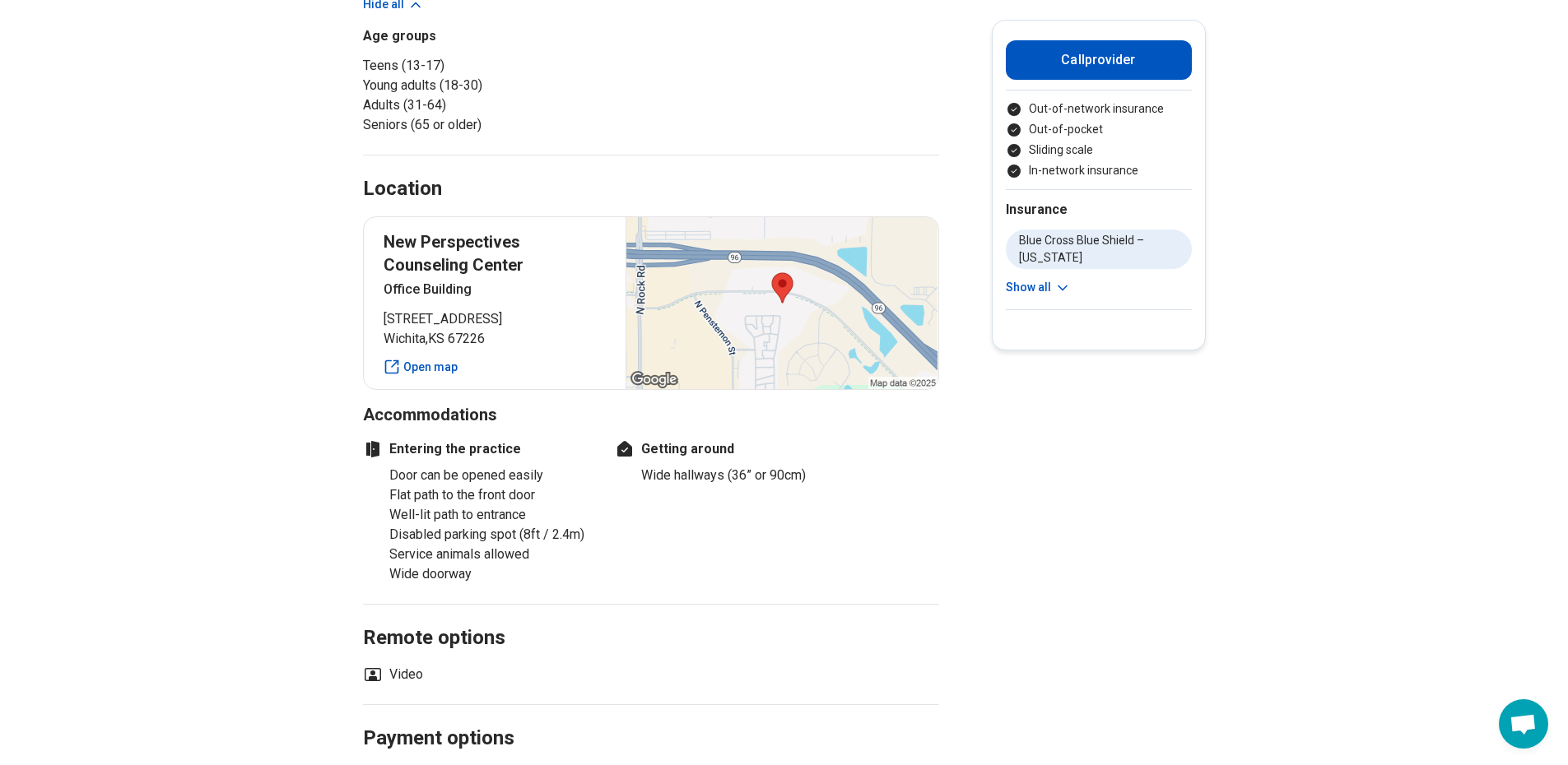
scroll to position [1070, 0]
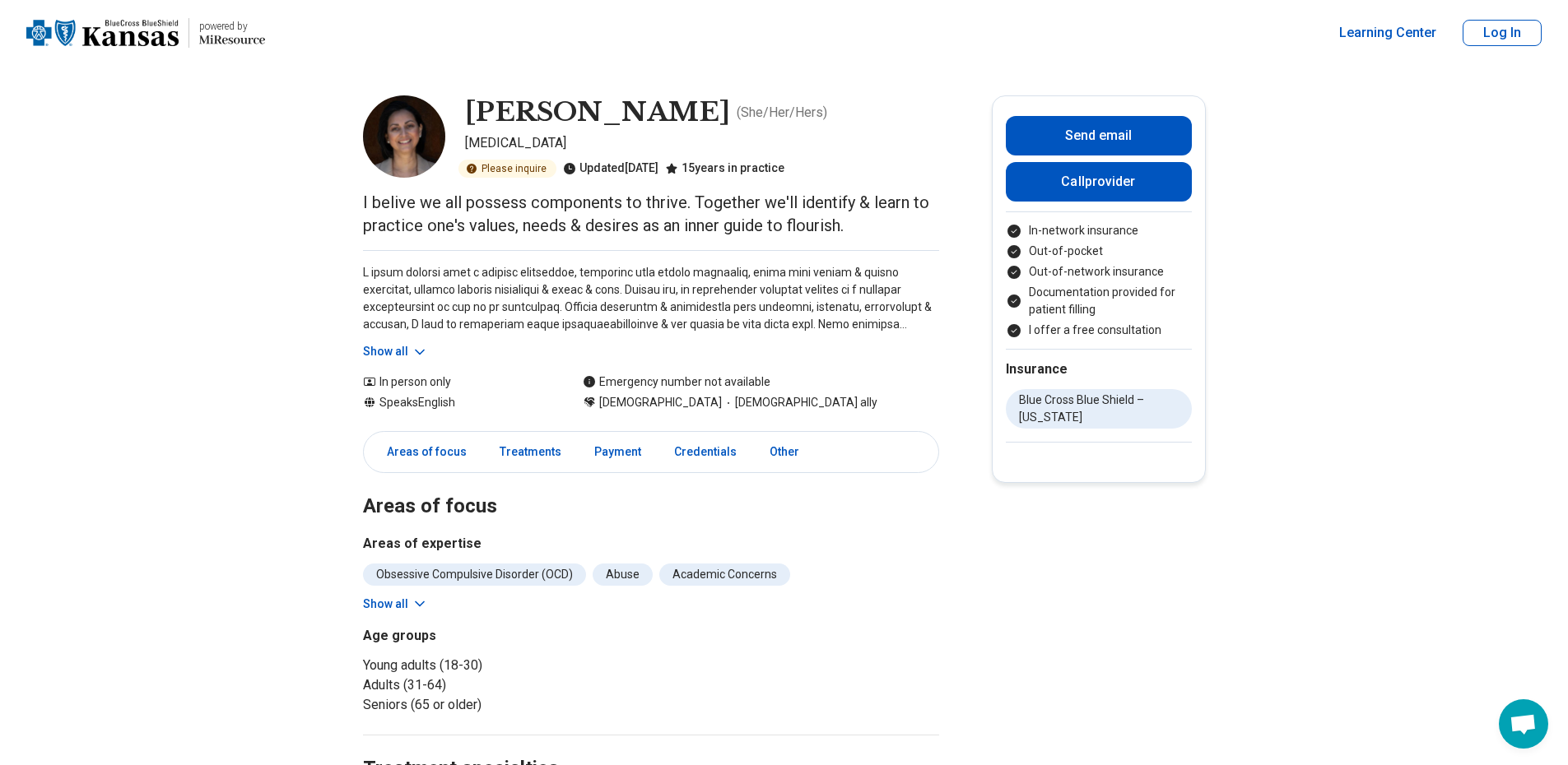
click at [421, 129] on img at bounding box center [404, 136] width 82 height 82
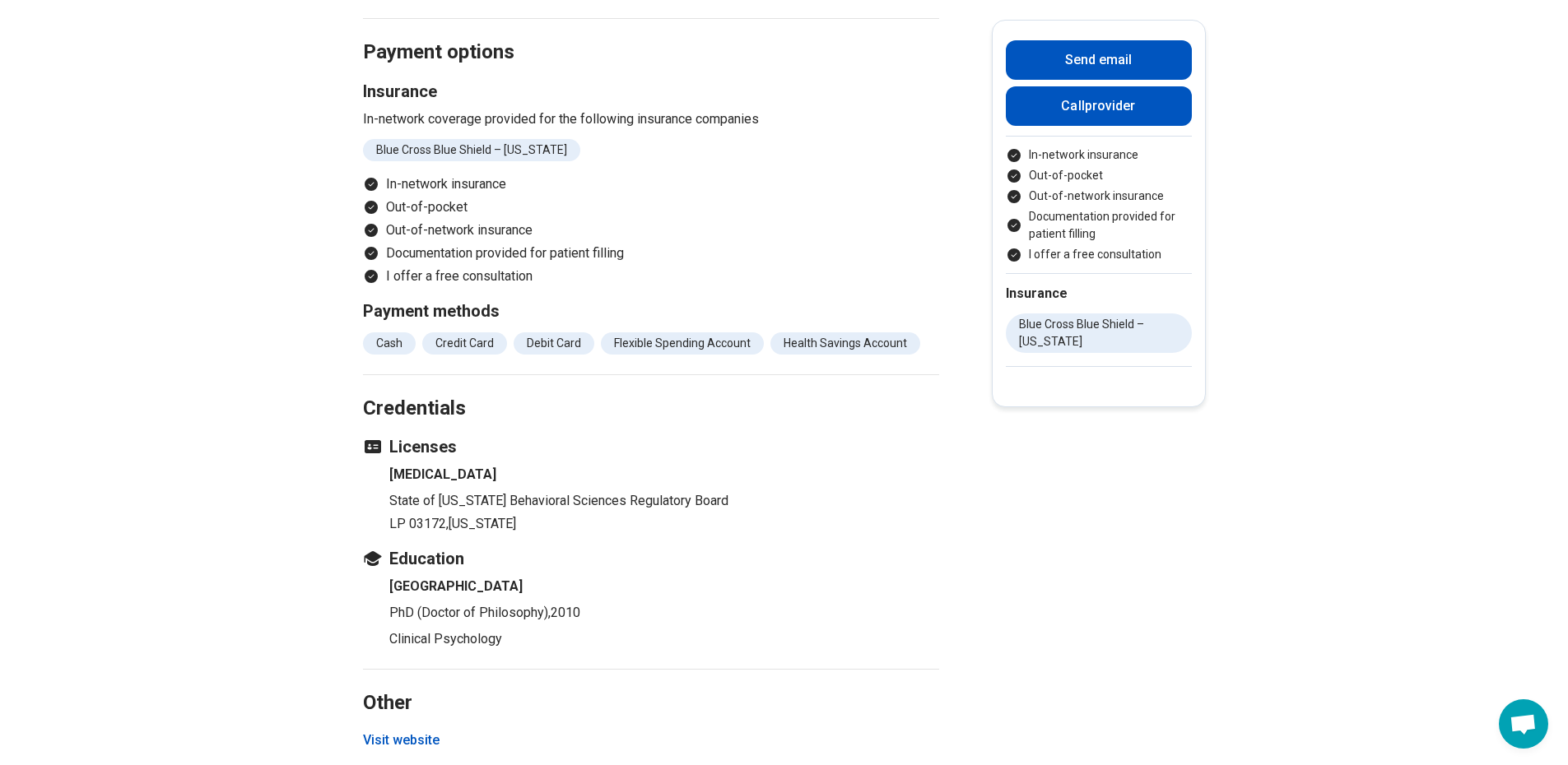
scroll to position [1152, 0]
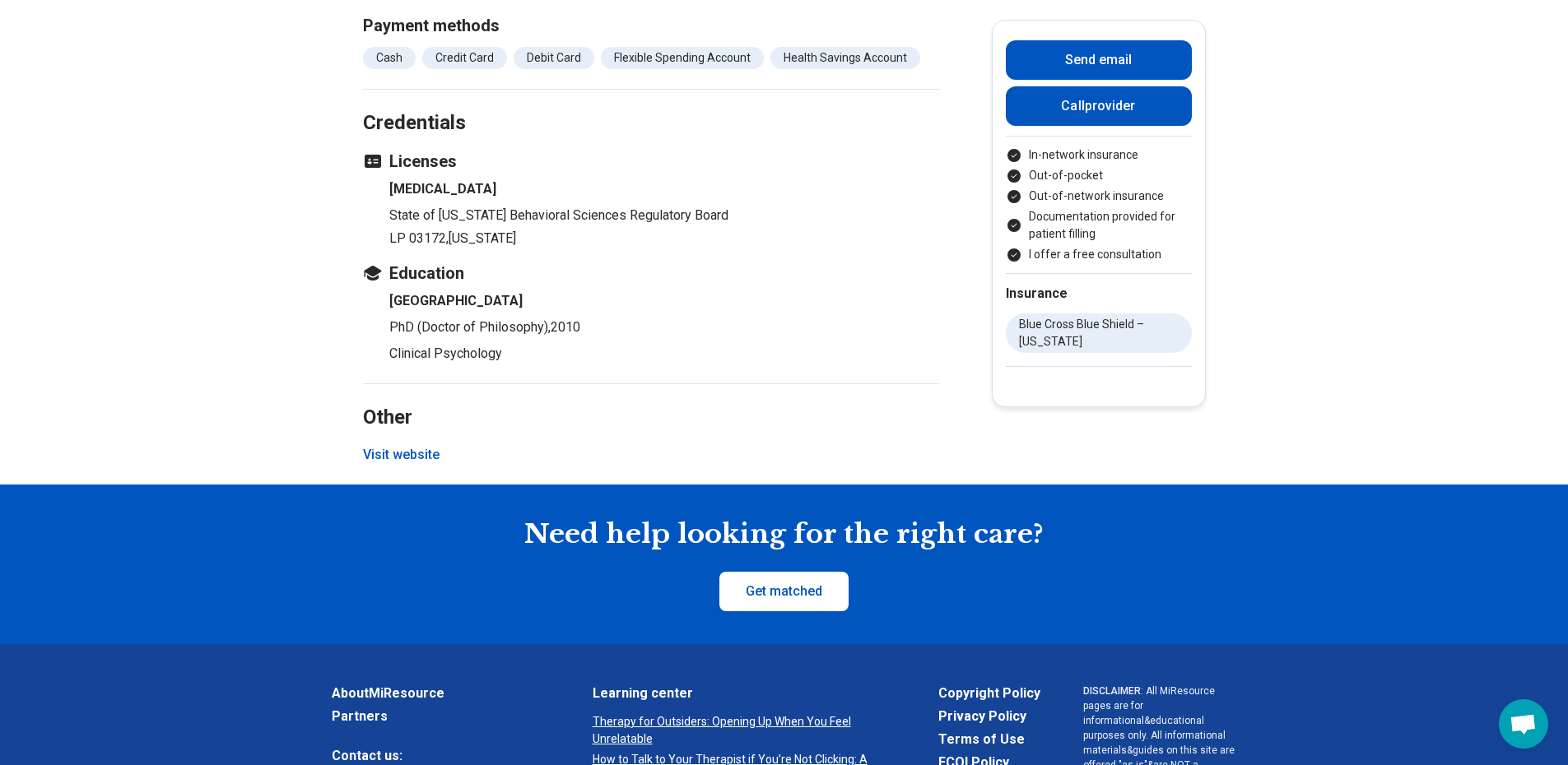
click at [409, 452] on button "Visit website" at bounding box center [401, 455] width 77 height 20
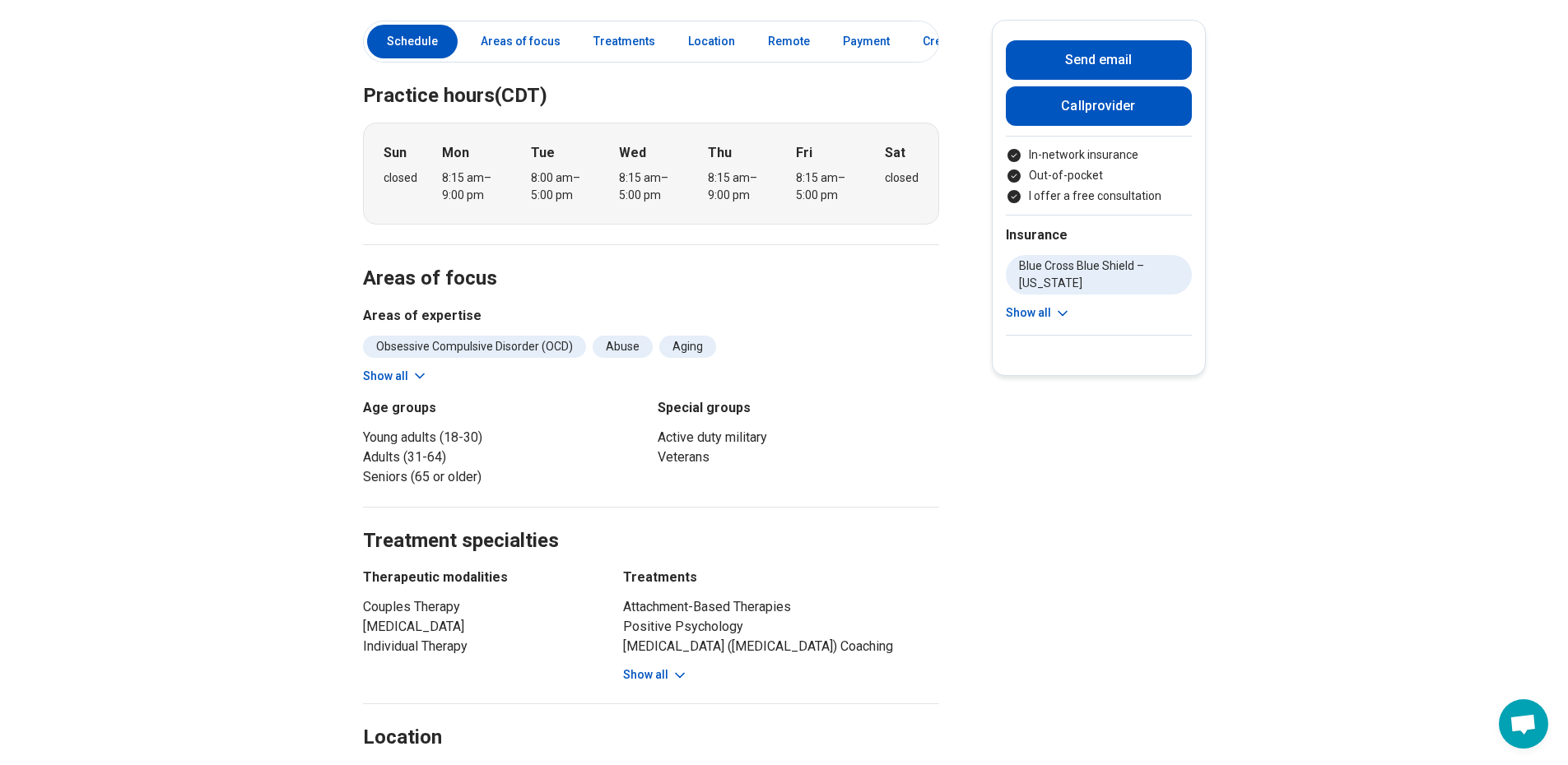
scroll to position [493, 0]
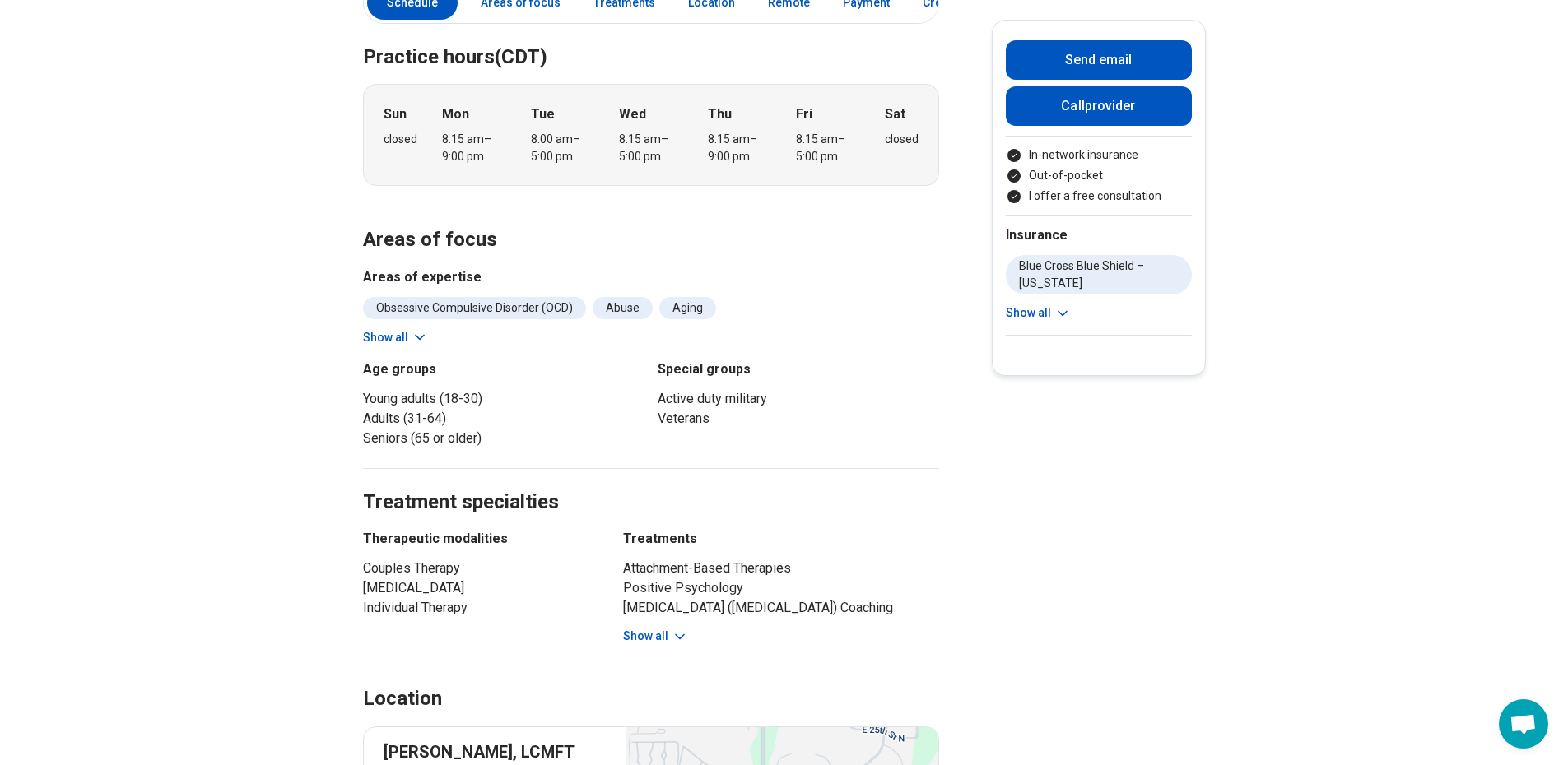
click at [412, 329] on button "Show all" at bounding box center [395, 337] width 65 height 17
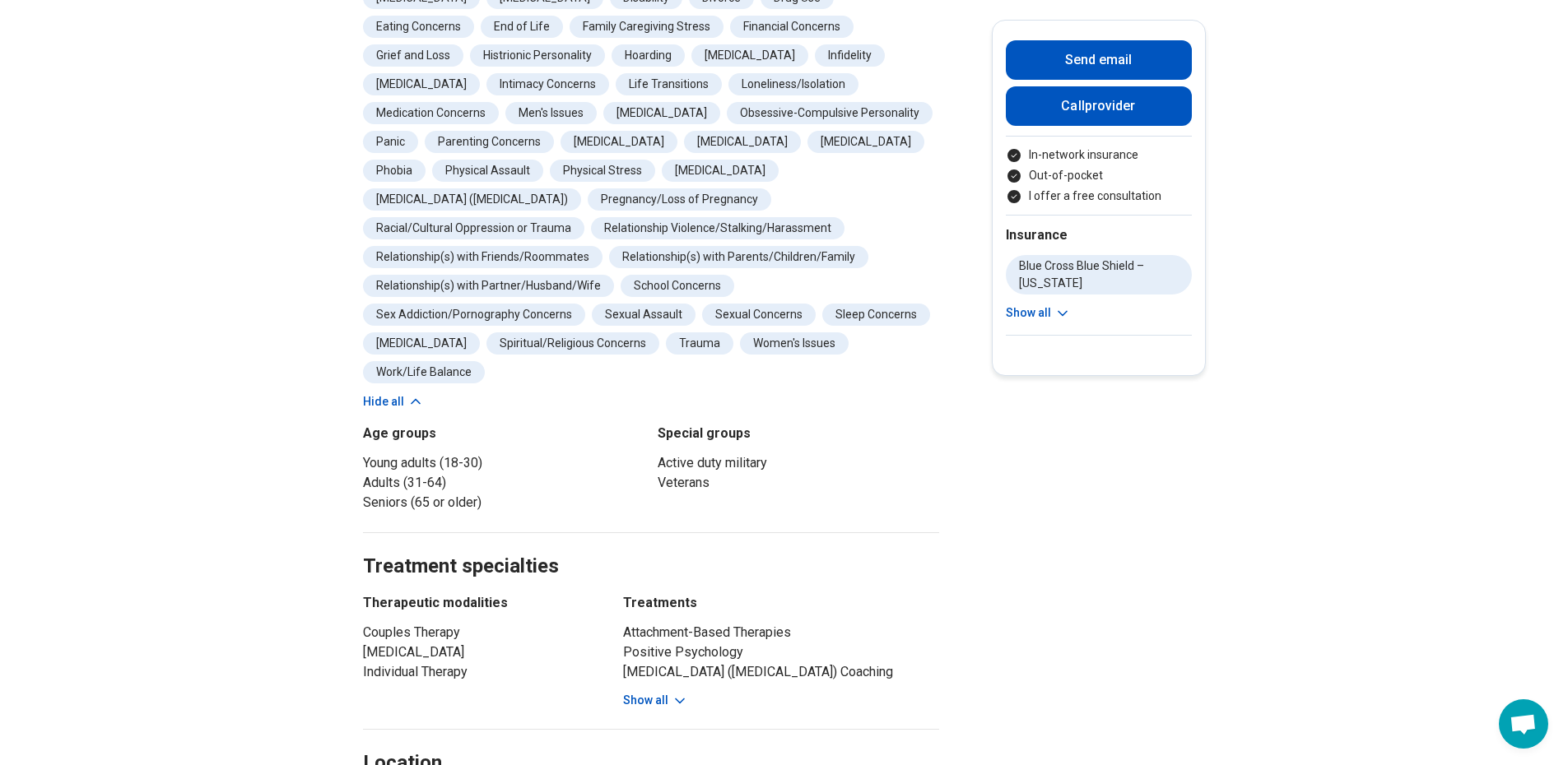
scroll to position [987, 0]
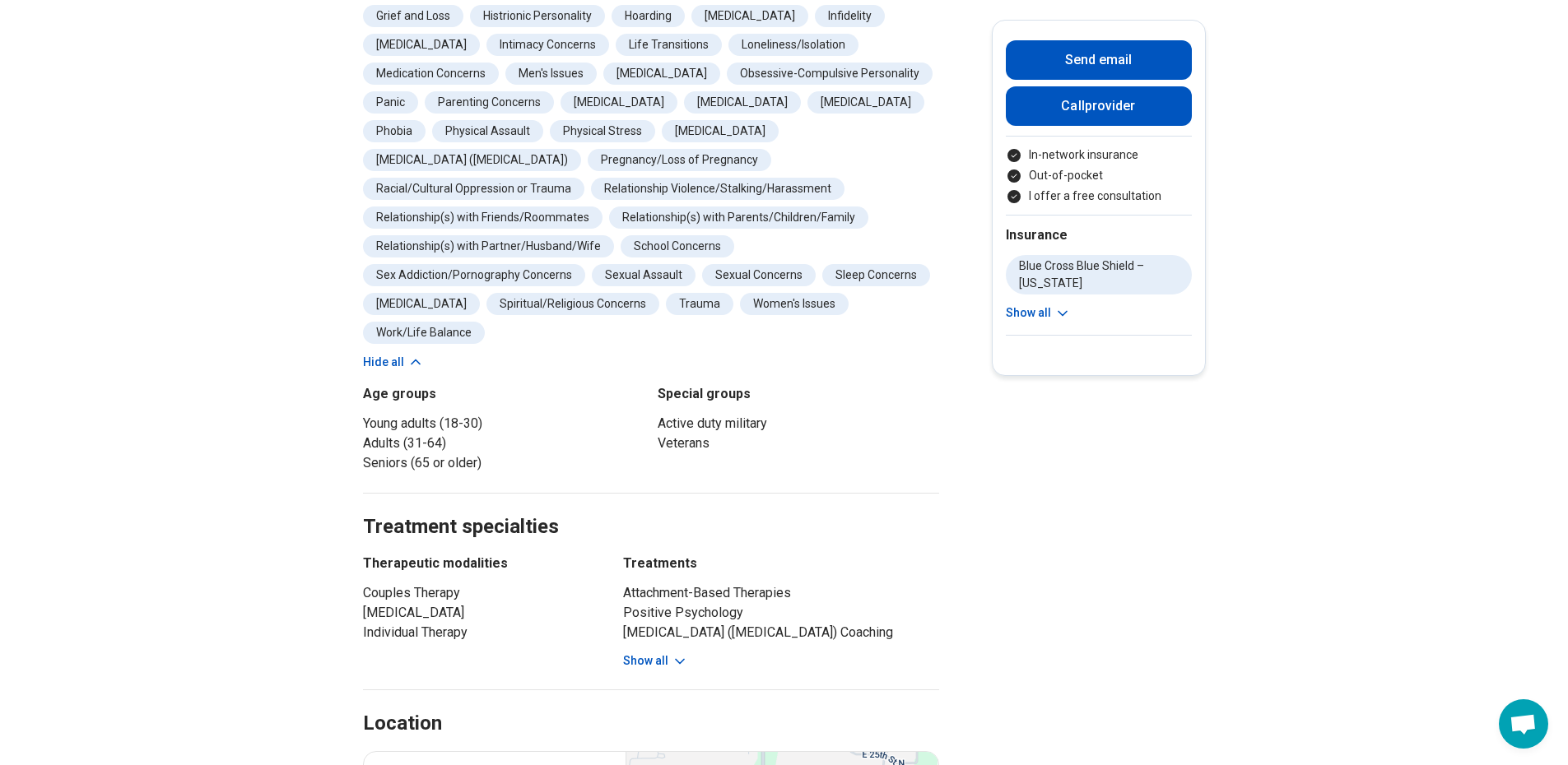
click at [706, 626] on div "Attachment-Based Therapies Positive Psychology Attention Deficit Hyperactivity …" at bounding box center [780, 626] width 316 height 86
click at [689, 634] on div "Attachment-Based Therapies Positive Psychology Attention Deficit Hyperactivity …" at bounding box center [780, 626] width 316 height 86
click at [684, 653] on icon at bounding box center [680, 661] width 16 height 16
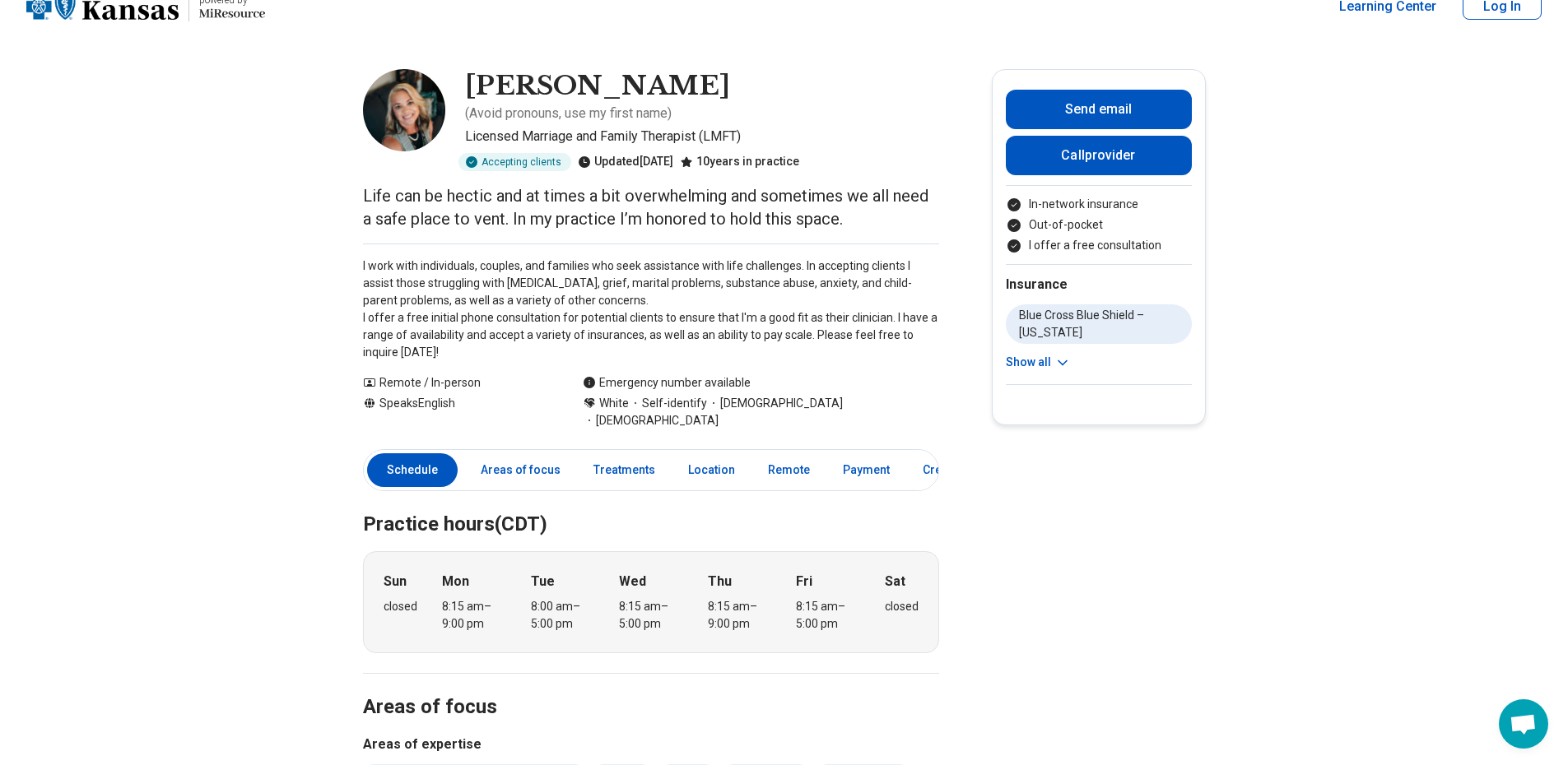
scroll to position [0, 0]
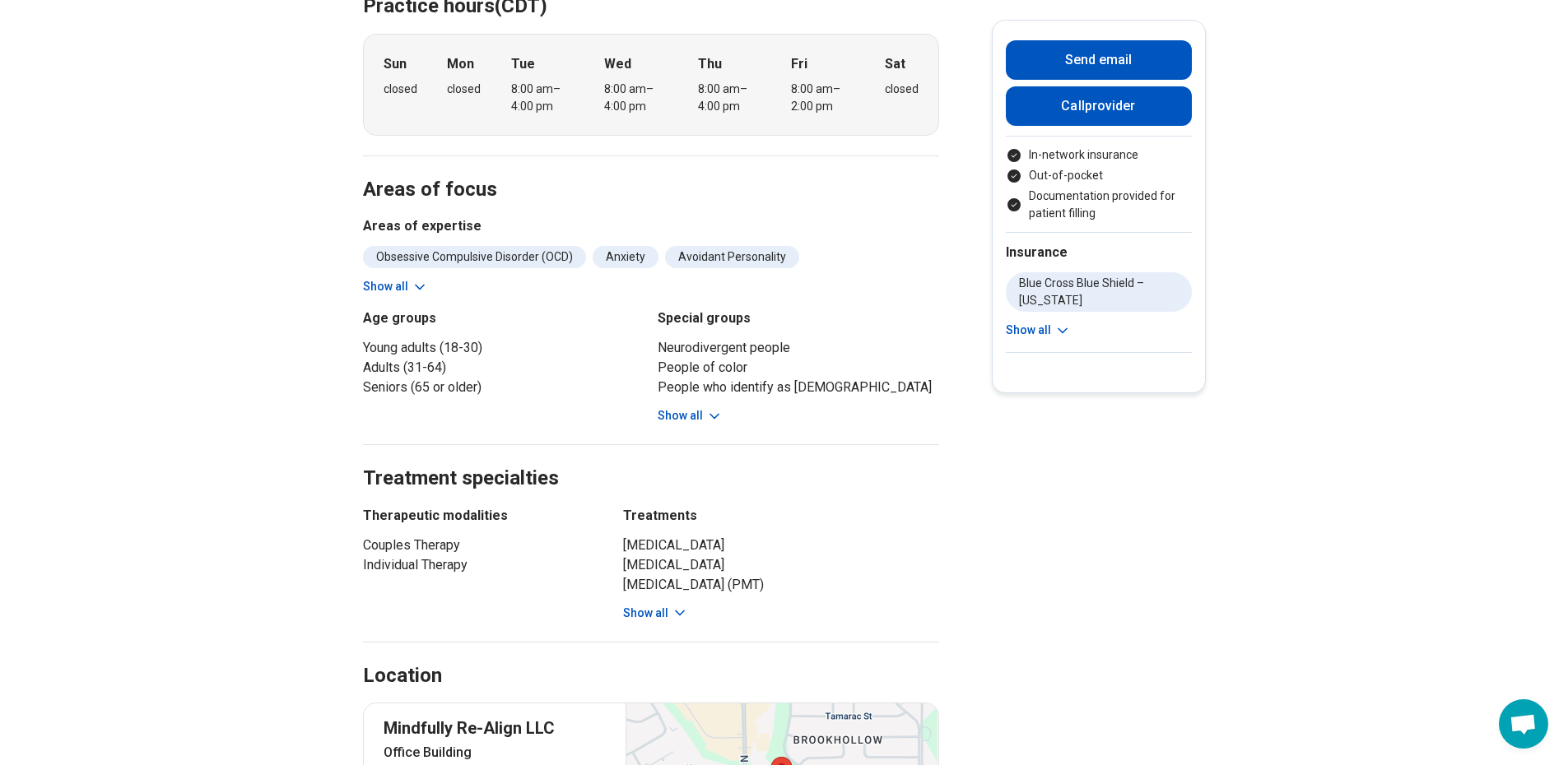
scroll to position [493, 0]
click at [706, 417] on button "Show all" at bounding box center [690, 412] width 65 height 17
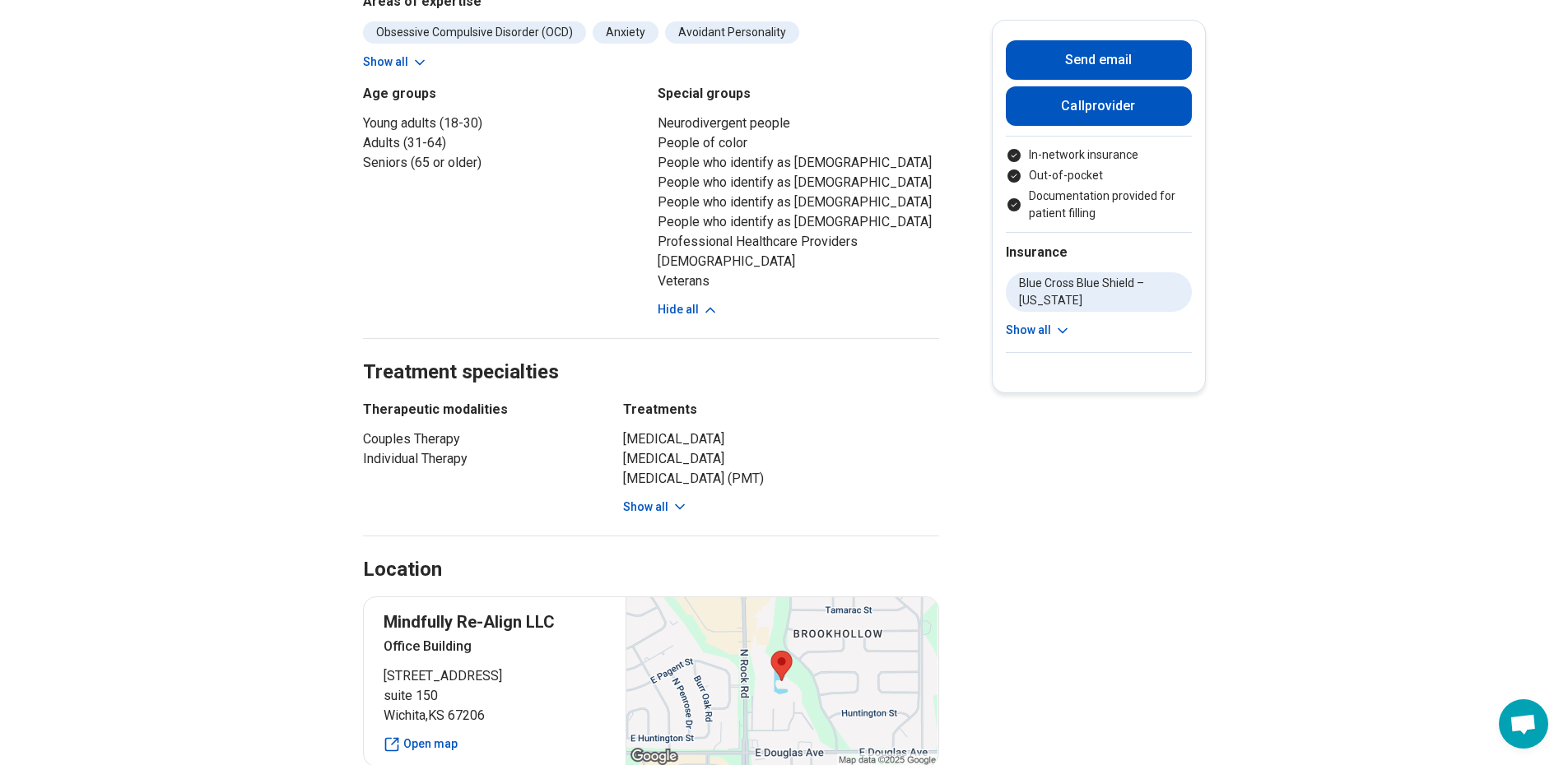
scroll to position [740, 0]
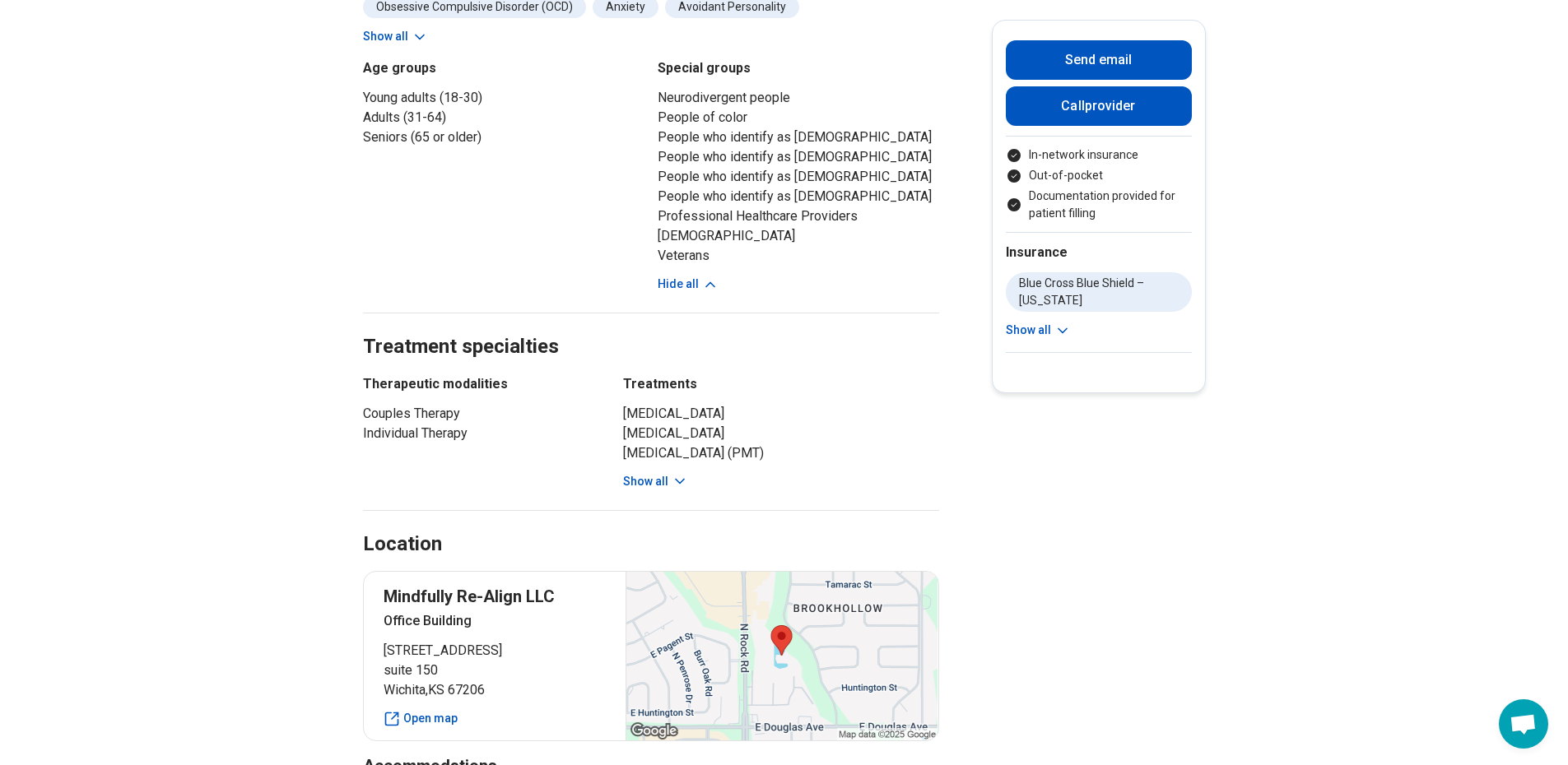
click at [657, 491] on div "Location" at bounding box center [650, 525] width 576 height 68
click at [663, 474] on button "Show all" at bounding box center [655, 481] width 65 height 17
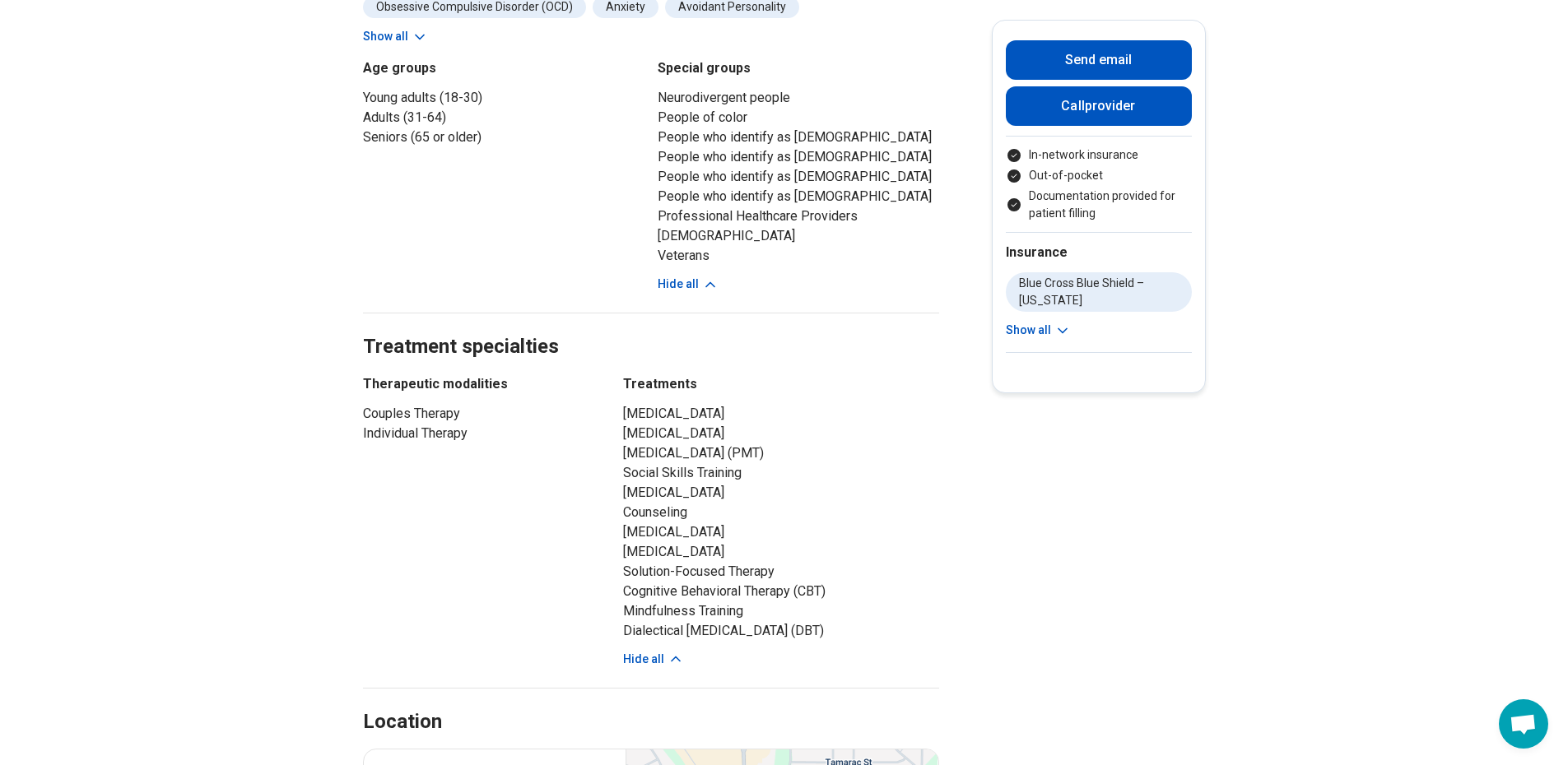
click at [709, 436] on li "[MEDICAL_DATA]" at bounding box center [780, 434] width 316 height 20
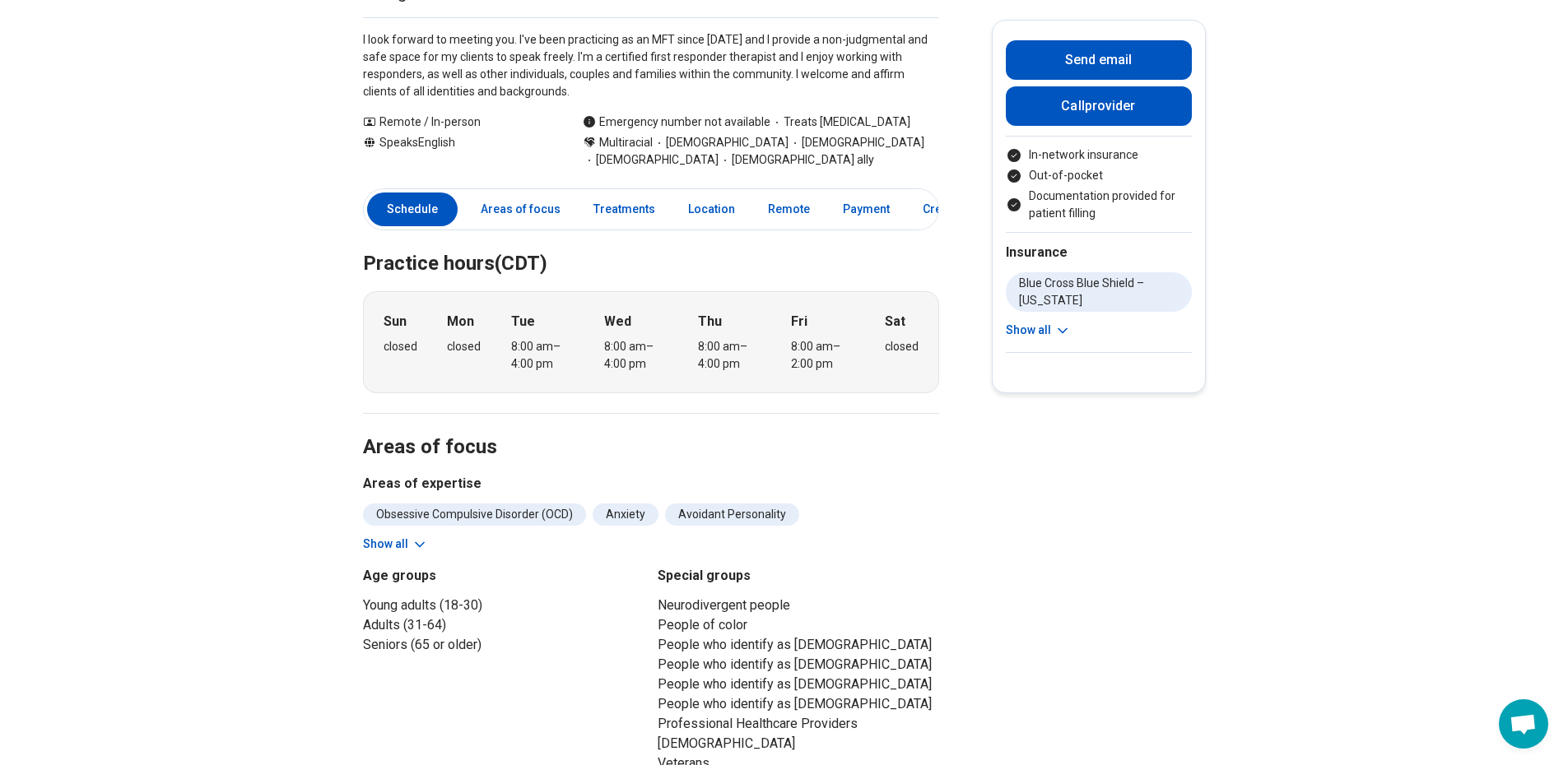
scroll to position [247, 0]
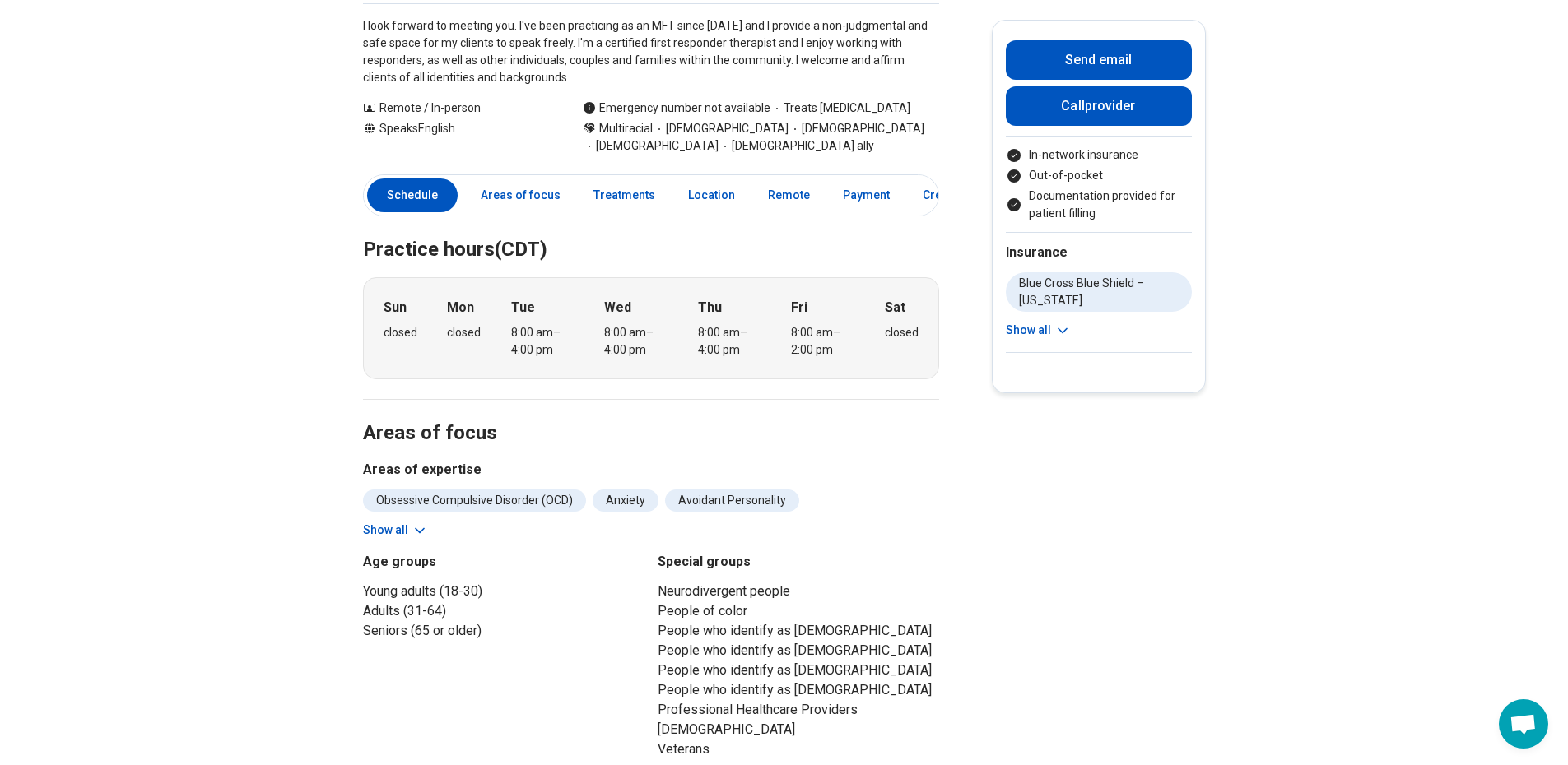
click at [698, 195] on link "Location" at bounding box center [711, 195] width 67 height 34
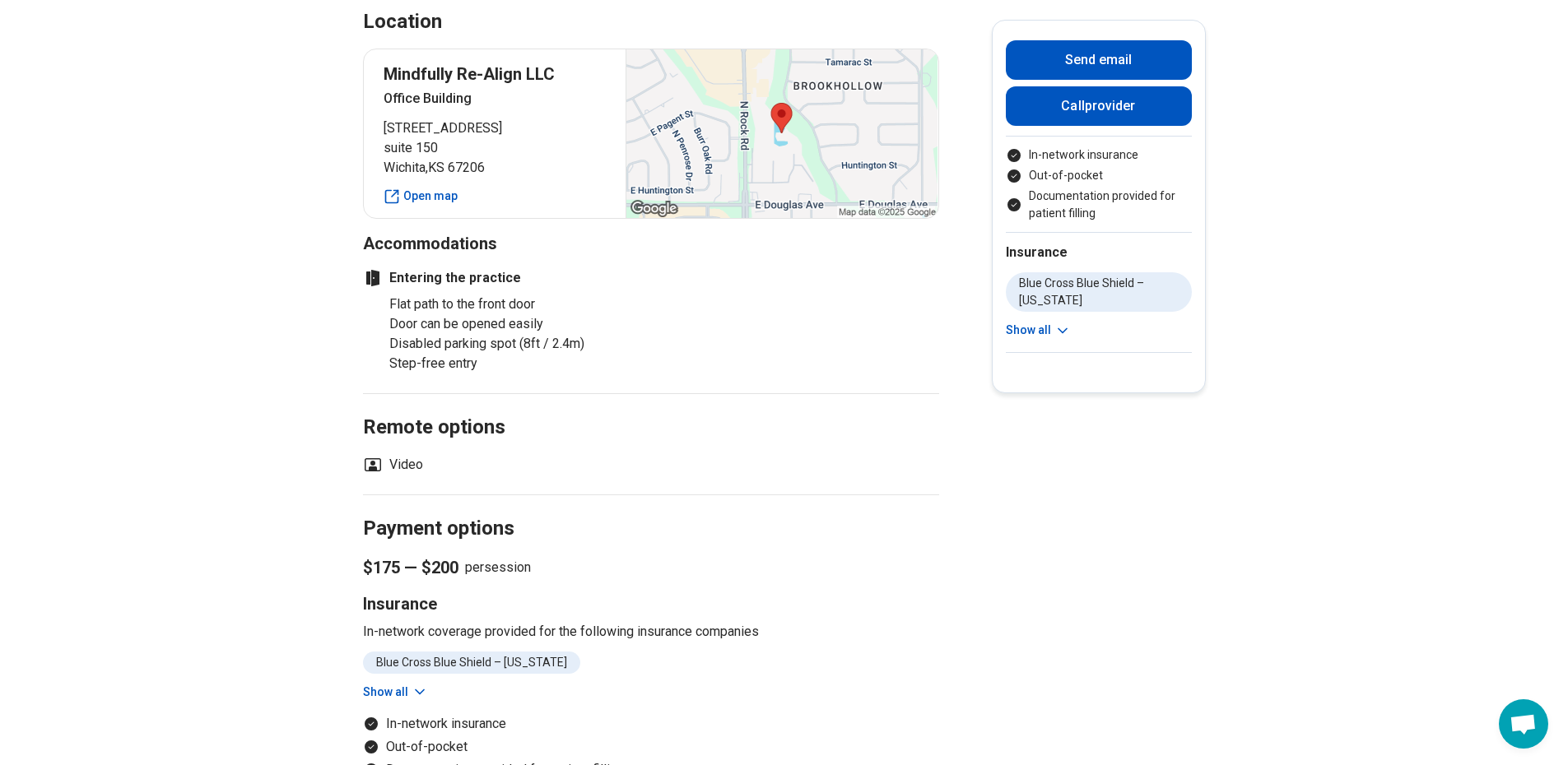
scroll to position [1449, 0]
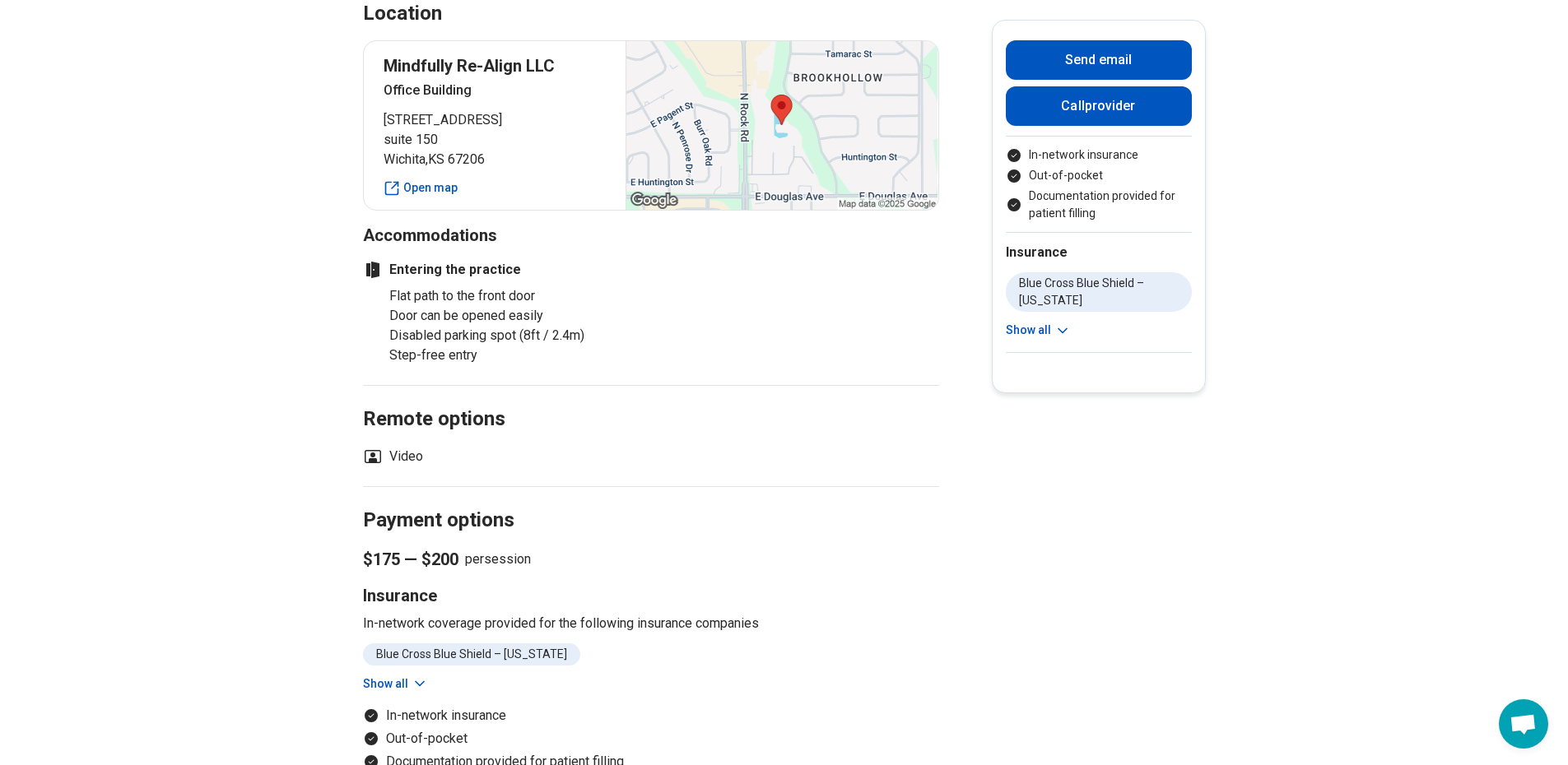
click at [463, 70] on p "Mindfully Re-Align LLC" at bounding box center [494, 66] width 223 height 23
click at [463, 64] on p "Mindfully Re-Align LLC" at bounding box center [494, 66] width 223 height 23
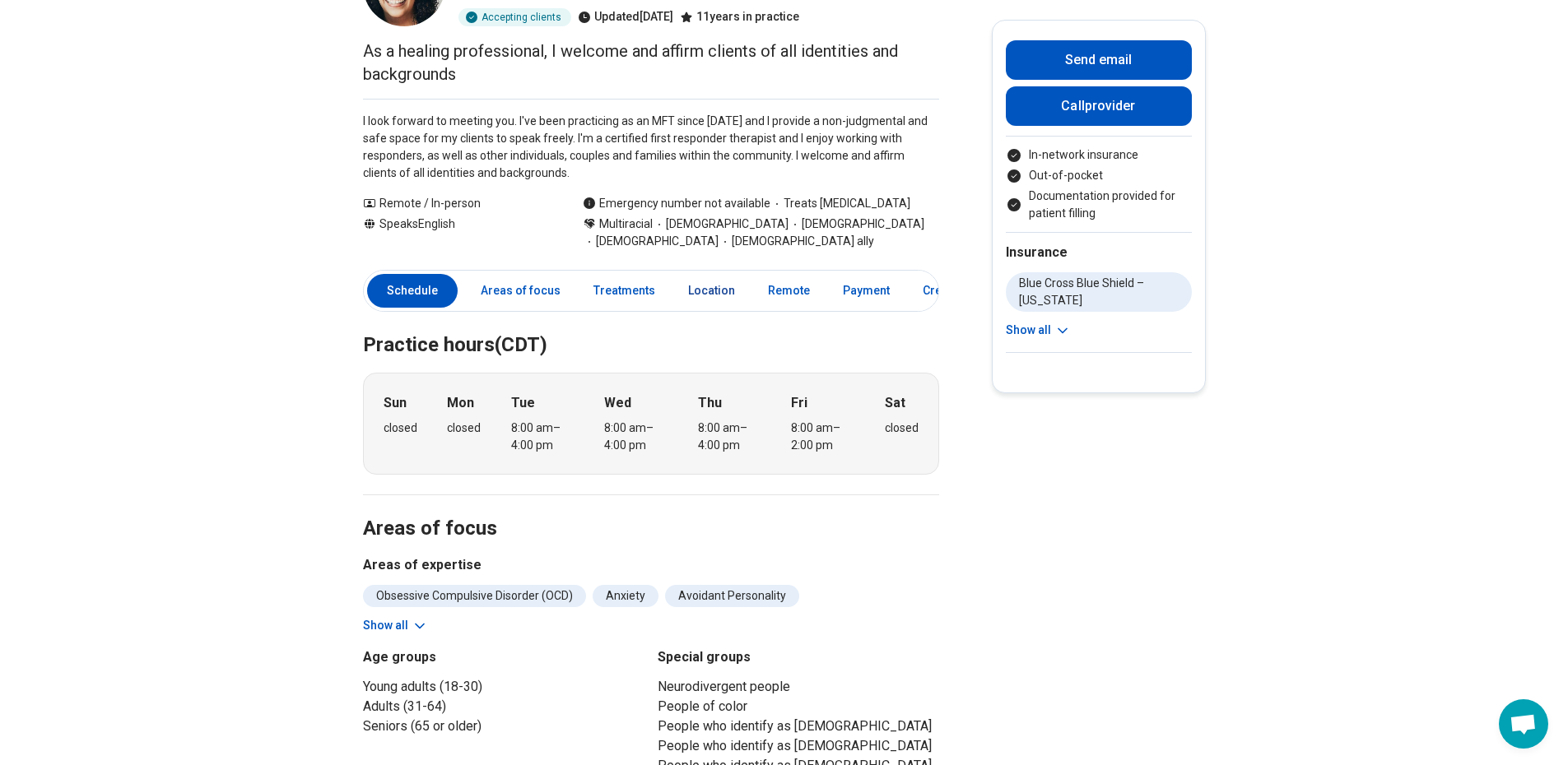
scroll to position [165, 0]
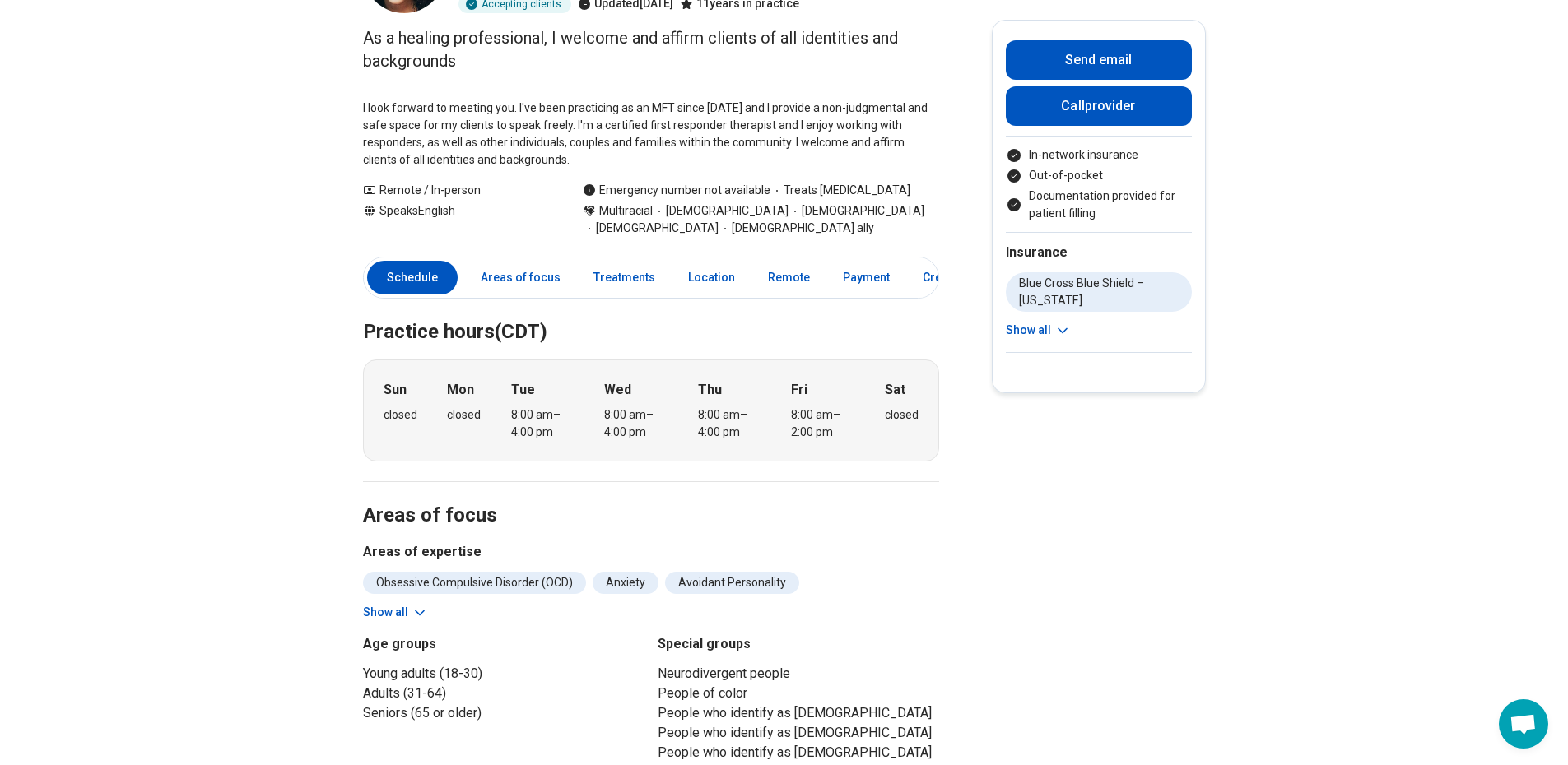
click at [792, 438] on div "Sun closed Mon closed Tue 8:00 am – 4:00 pm Wed 8:00 am – 4:00 pm Thu 8:00 am –…" at bounding box center [650, 411] width 576 height 102
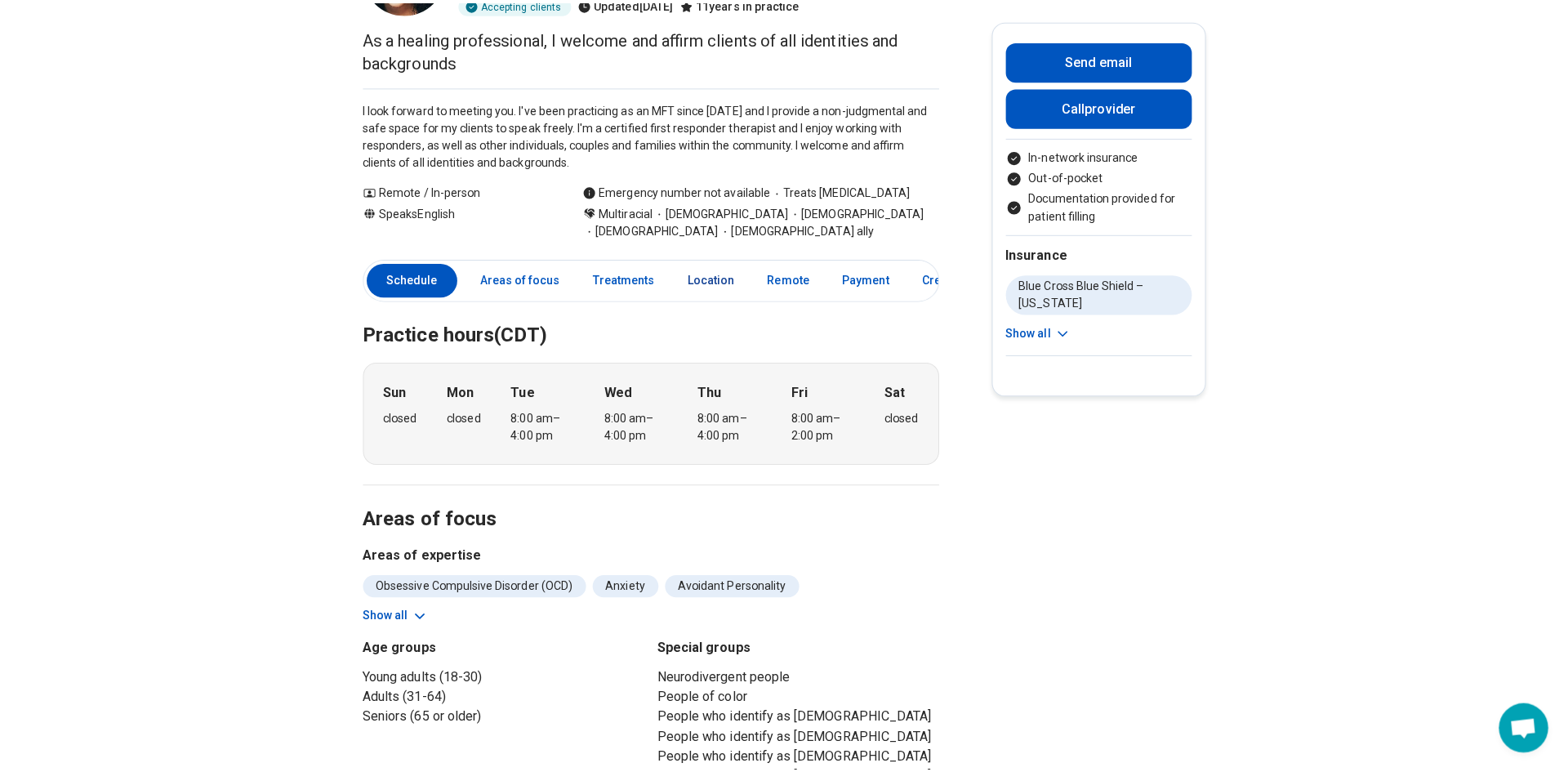
scroll to position [0, 0]
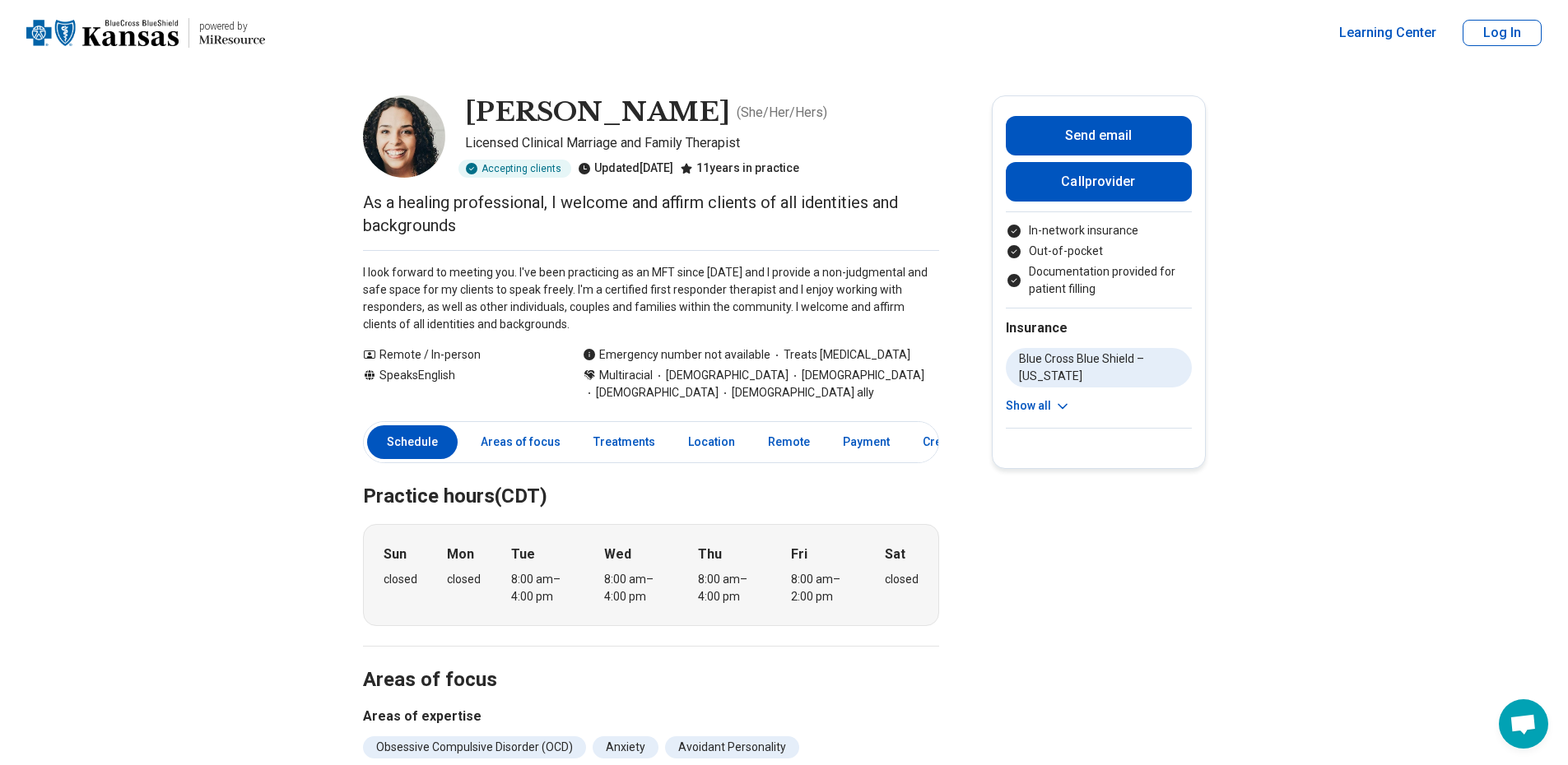
drag, startPoint x: 828, startPoint y: 603, endPoint x: 829, endPoint y: 568, distance: 35.0
click at [829, 601] on div "8:00 am – 2:00 pm" at bounding box center [822, 588] width 63 height 35
click at [1116, 183] on button "Call provider" at bounding box center [1098, 182] width 186 height 39
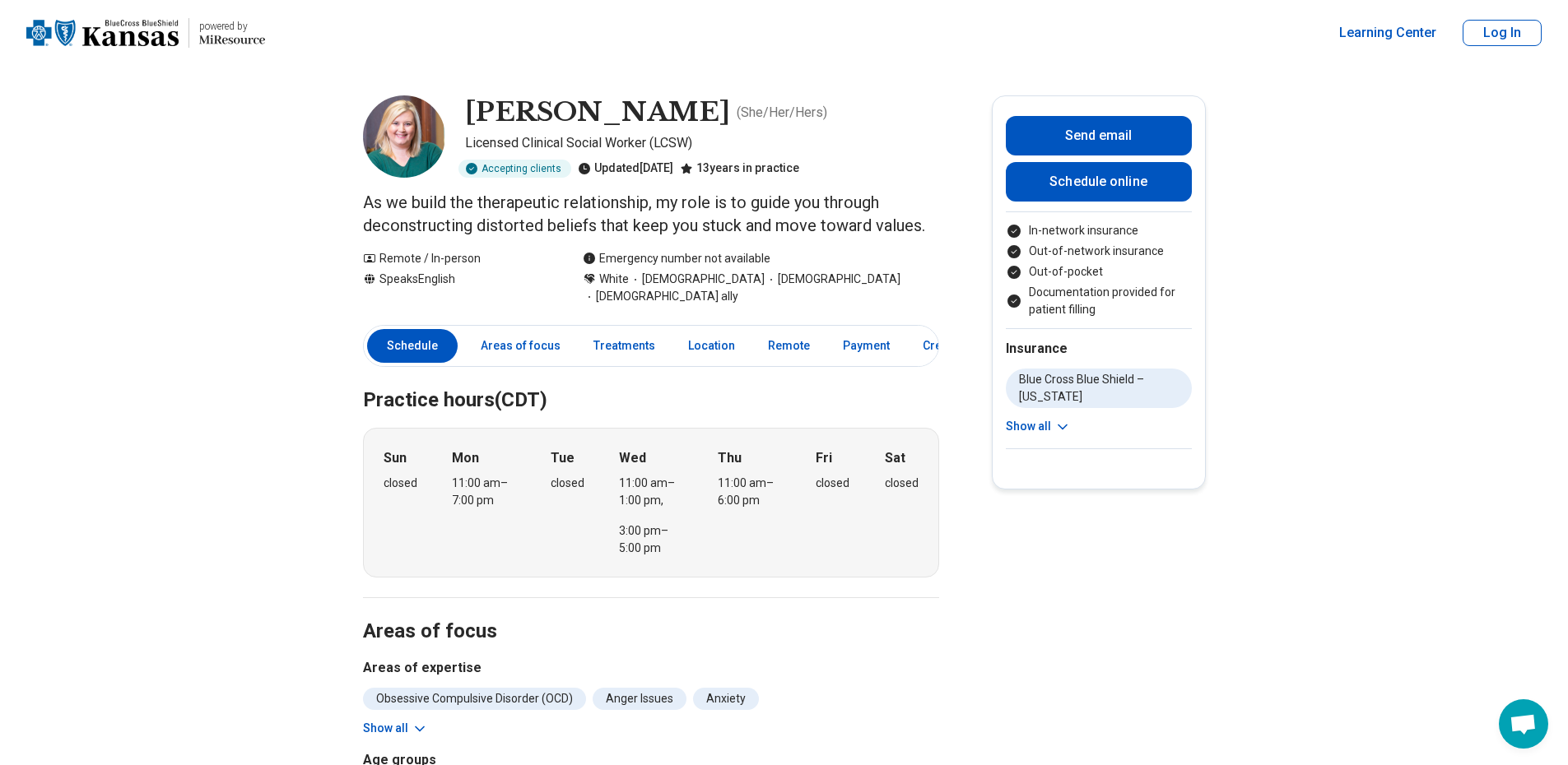
click at [868, 471] on div "Sun closed Mon 11:00 am – 7:00 pm Tue closed Wed 11:00 am – 1:00 pm , 3:00 pm –…" at bounding box center [650, 502] width 576 height 150
click at [659, 501] on div "11:00 am – 1:00 pm , 3:00 pm – 5:00 pm" at bounding box center [650, 516] width 63 height 82
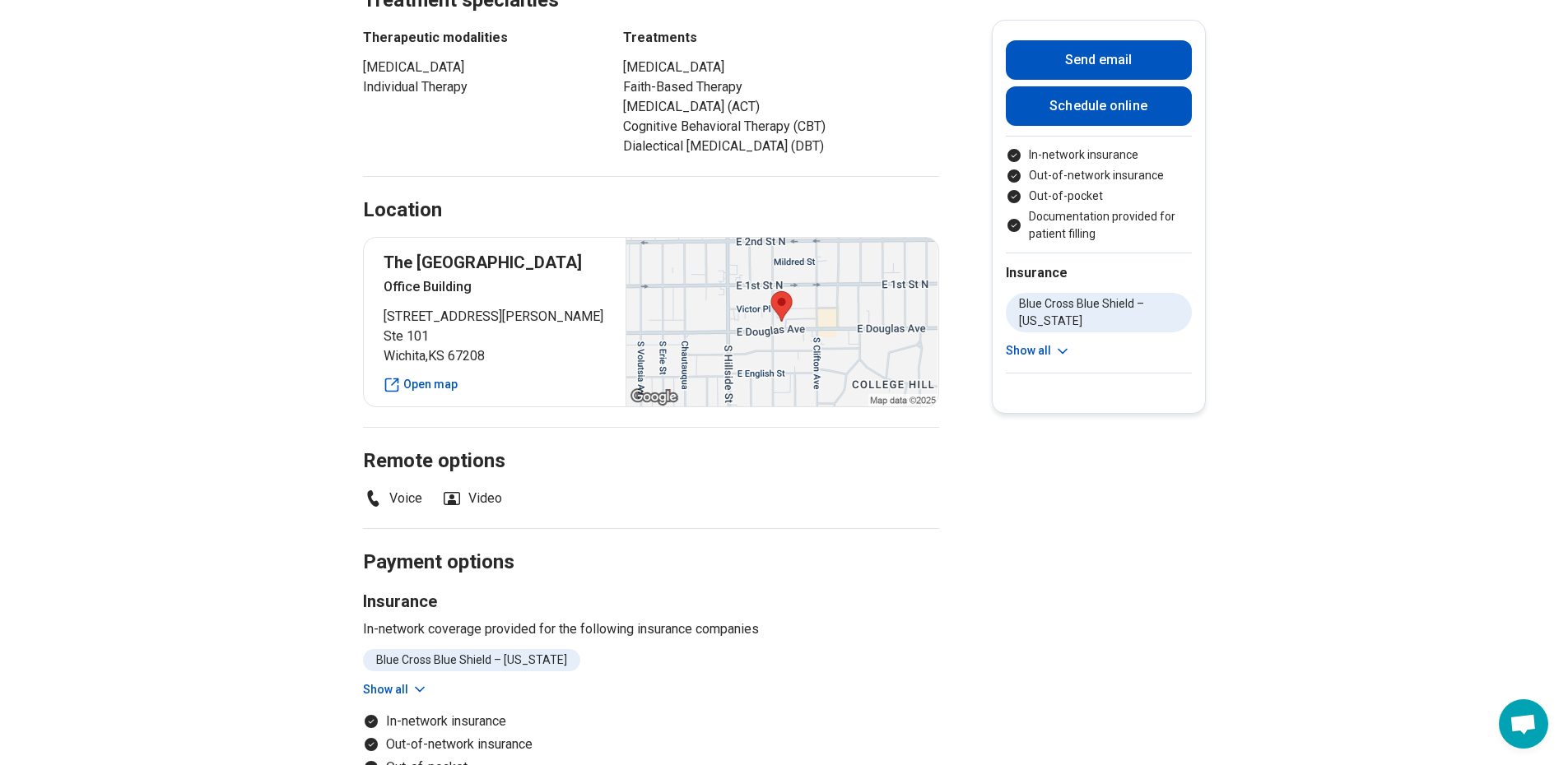
scroll to position [905, 0]
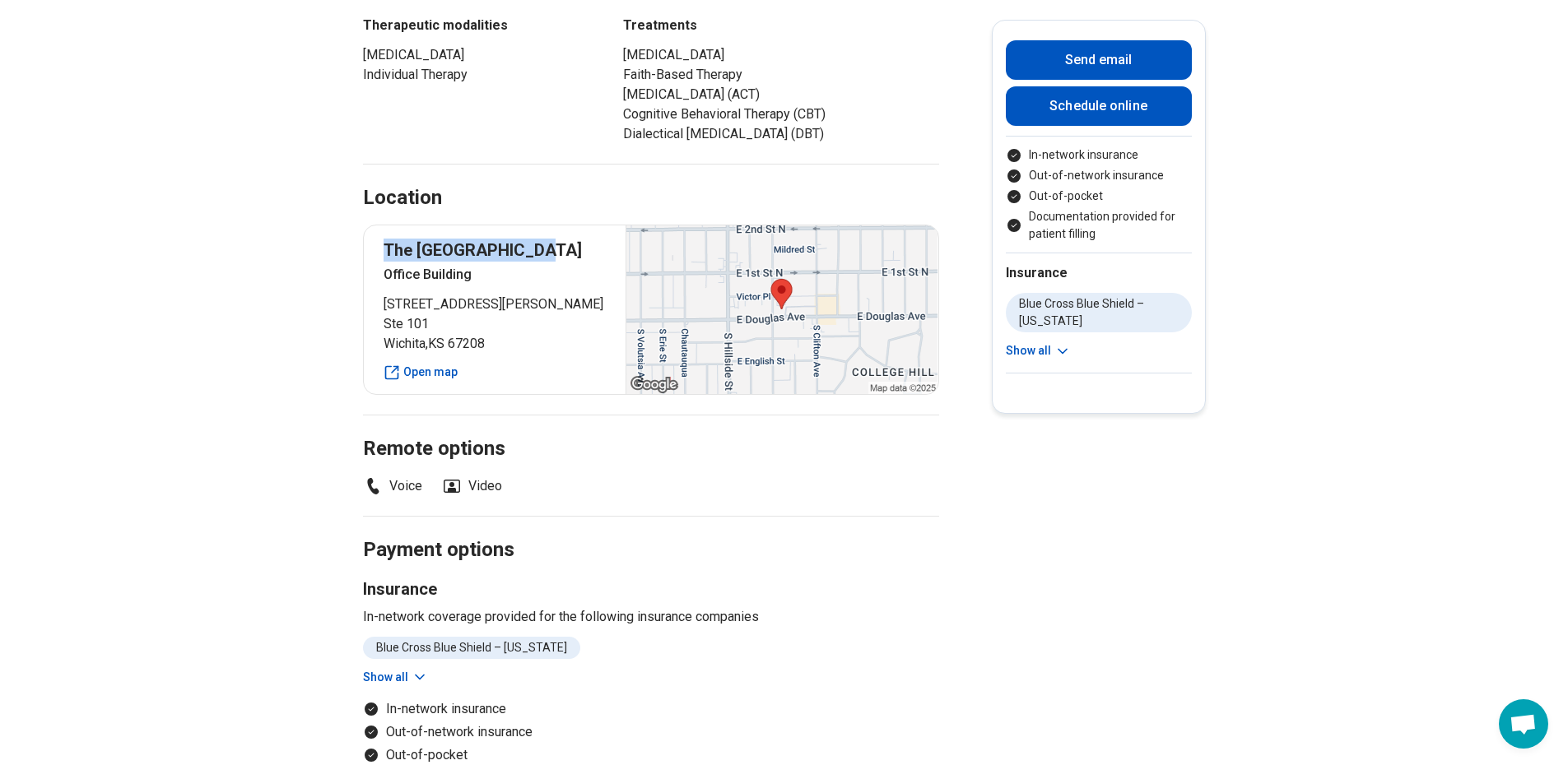
drag, startPoint x: 531, startPoint y: 227, endPoint x: 381, endPoint y: 226, distance: 150.0
click at [381, 226] on div "The Monarch Center Office Building 3310 East Douglas Avenue Ste 101 Wichita , K…" at bounding box center [650, 309] width 576 height 170
copy p "The Monarch Center"
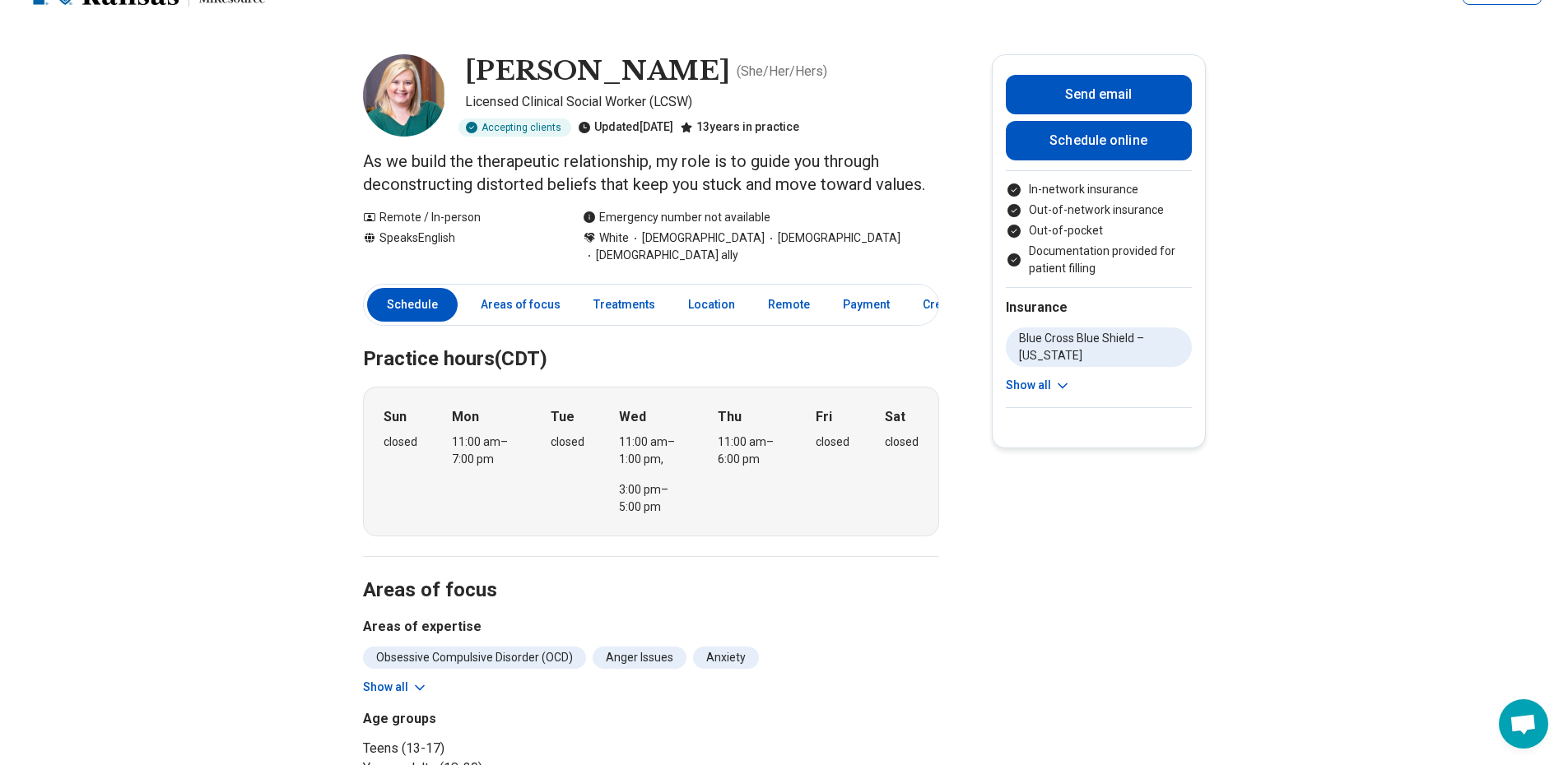
scroll to position [0, 0]
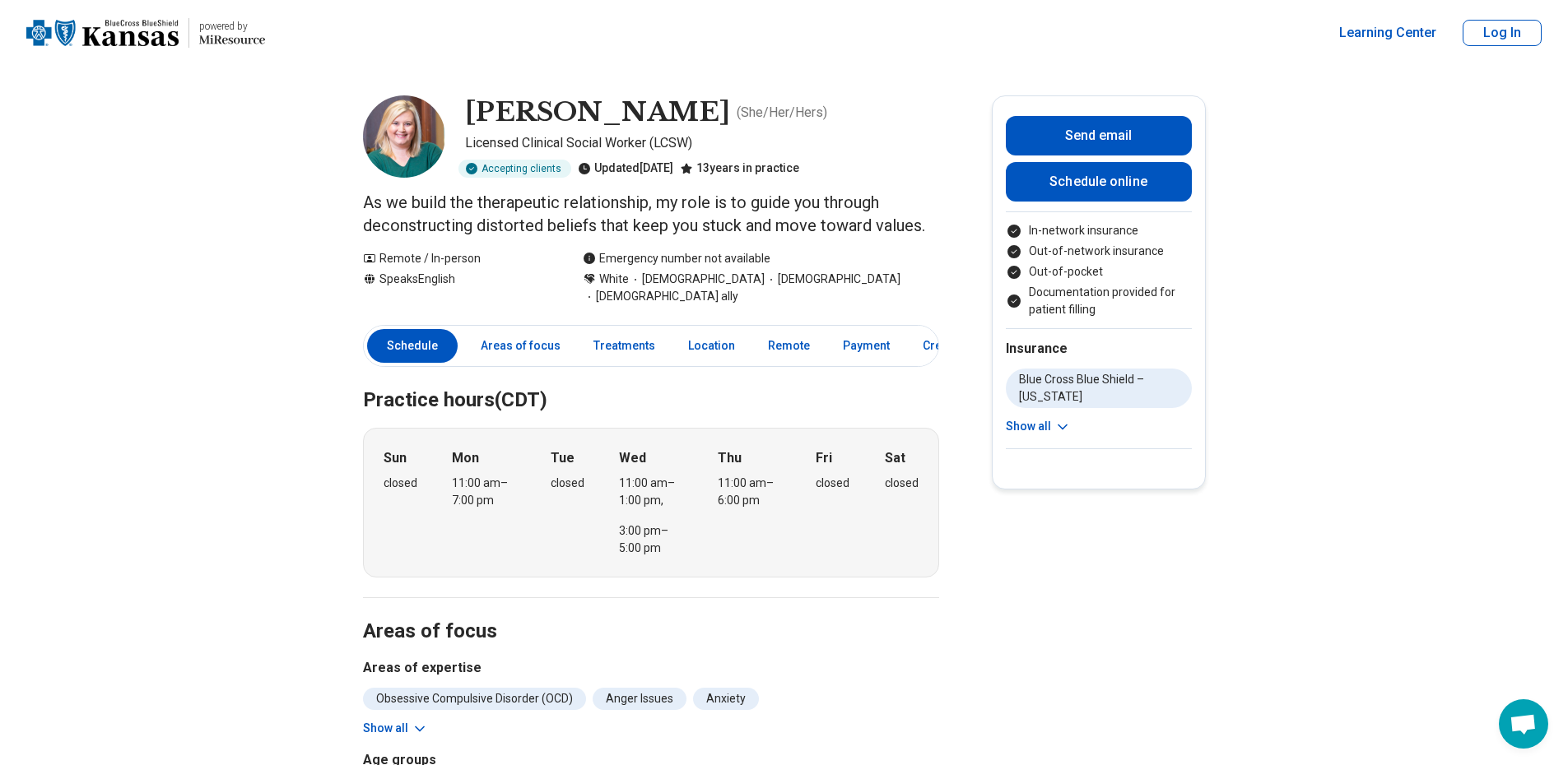
click at [830, 225] on p "As we build the therapeutic relationship, my role is to guide you through decon…" at bounding box center [650, 214] width 576 height 46
click at [430, 257] on div "Remote / In-person" at bounding box center [456, 258] width 187 height 17
click at [1096, 191] on link "Schedule online" at bounding box center [1098, 182] width 186 height 39
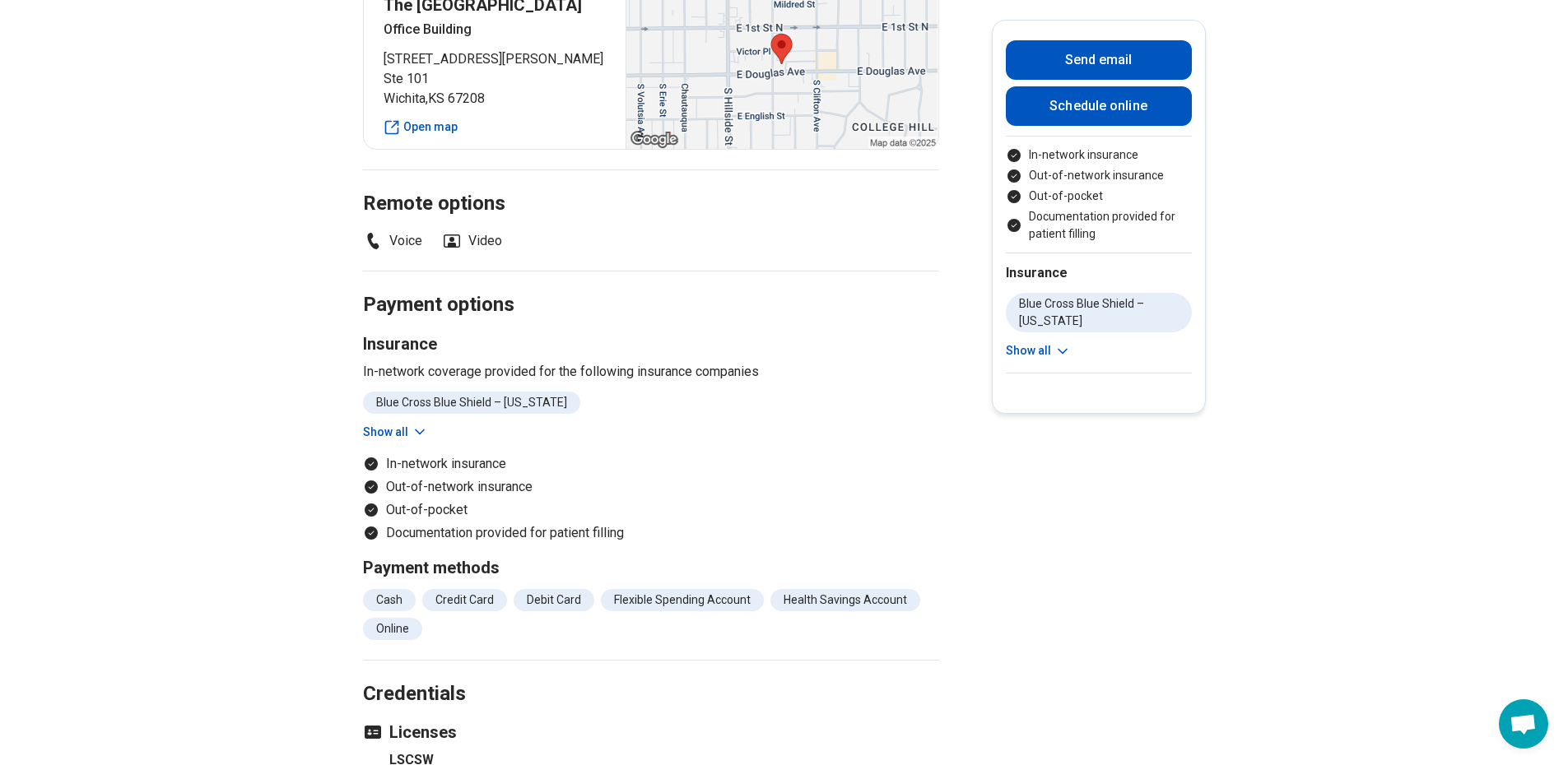
scroll to position [1152, 0]
click at [408, 230] on li "Voice" at bounding box center [392, 240] width 60 height 20
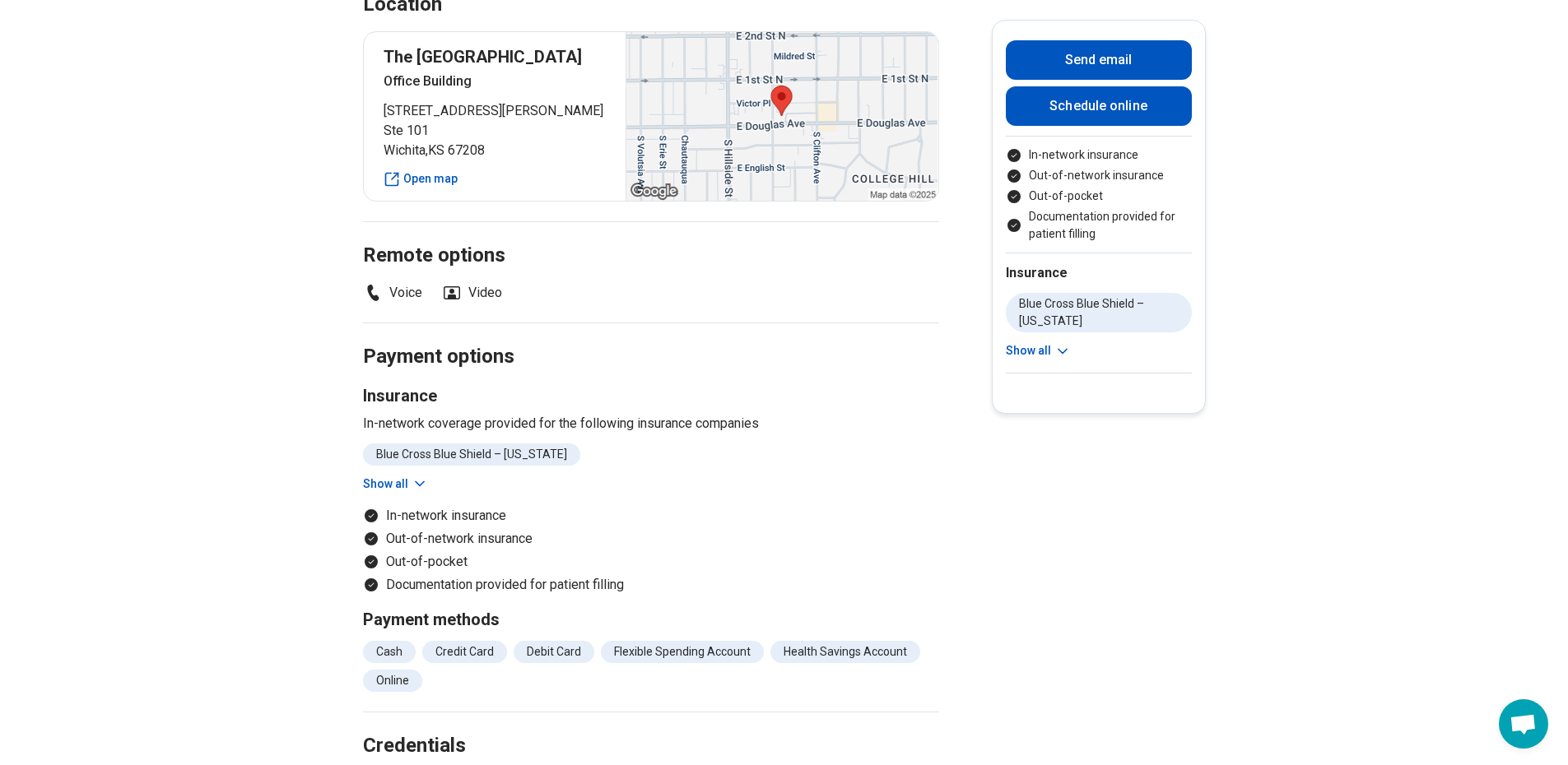
scroll to position [1070, 0]
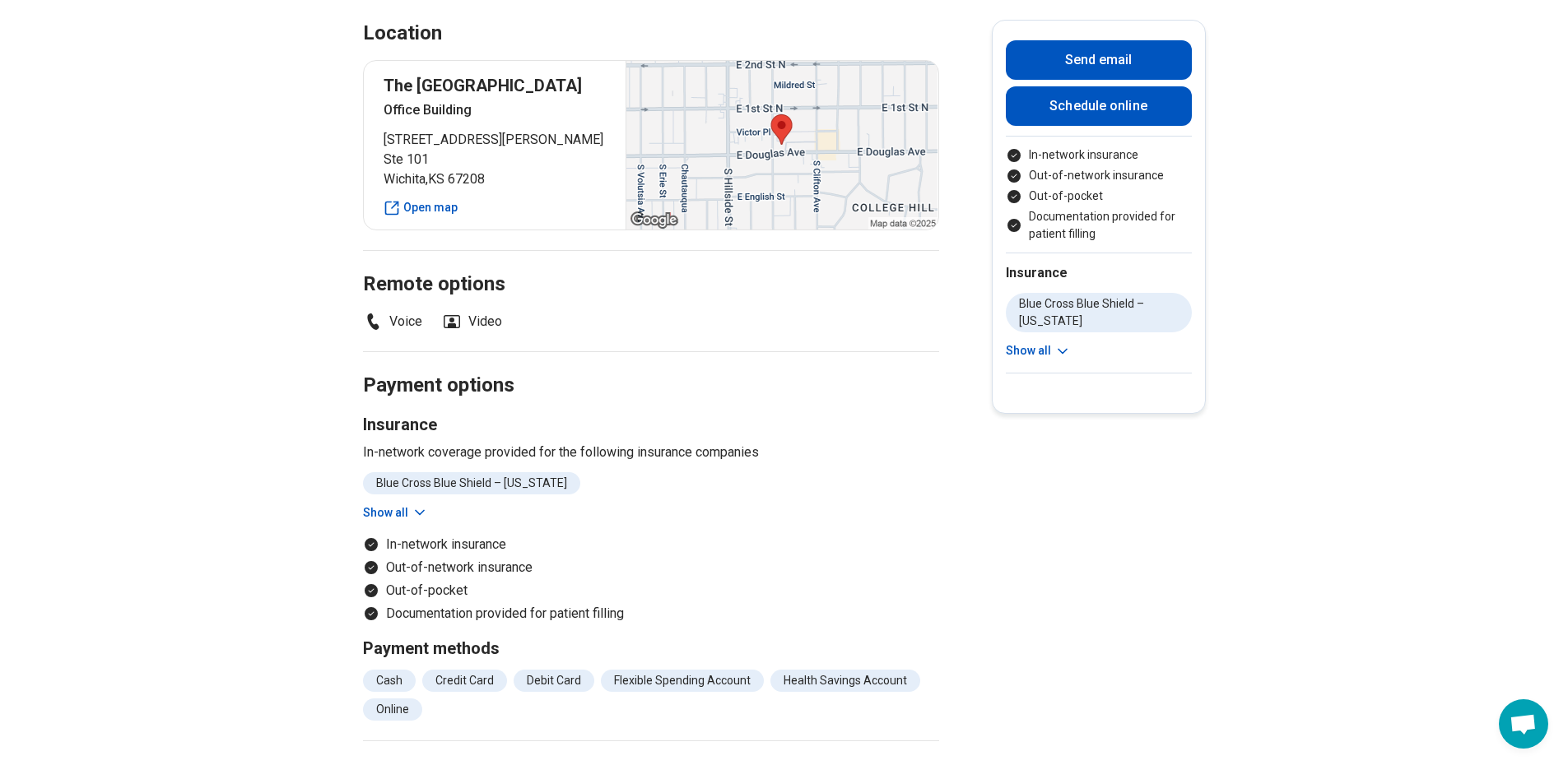
click at [449, 74] on p "The Monarch Center" at bounding box center [494, 85] width 223 height 23
click at [452, 74] on p "The Monarch Center" at bounding box center [494, 85] width 223 height 23
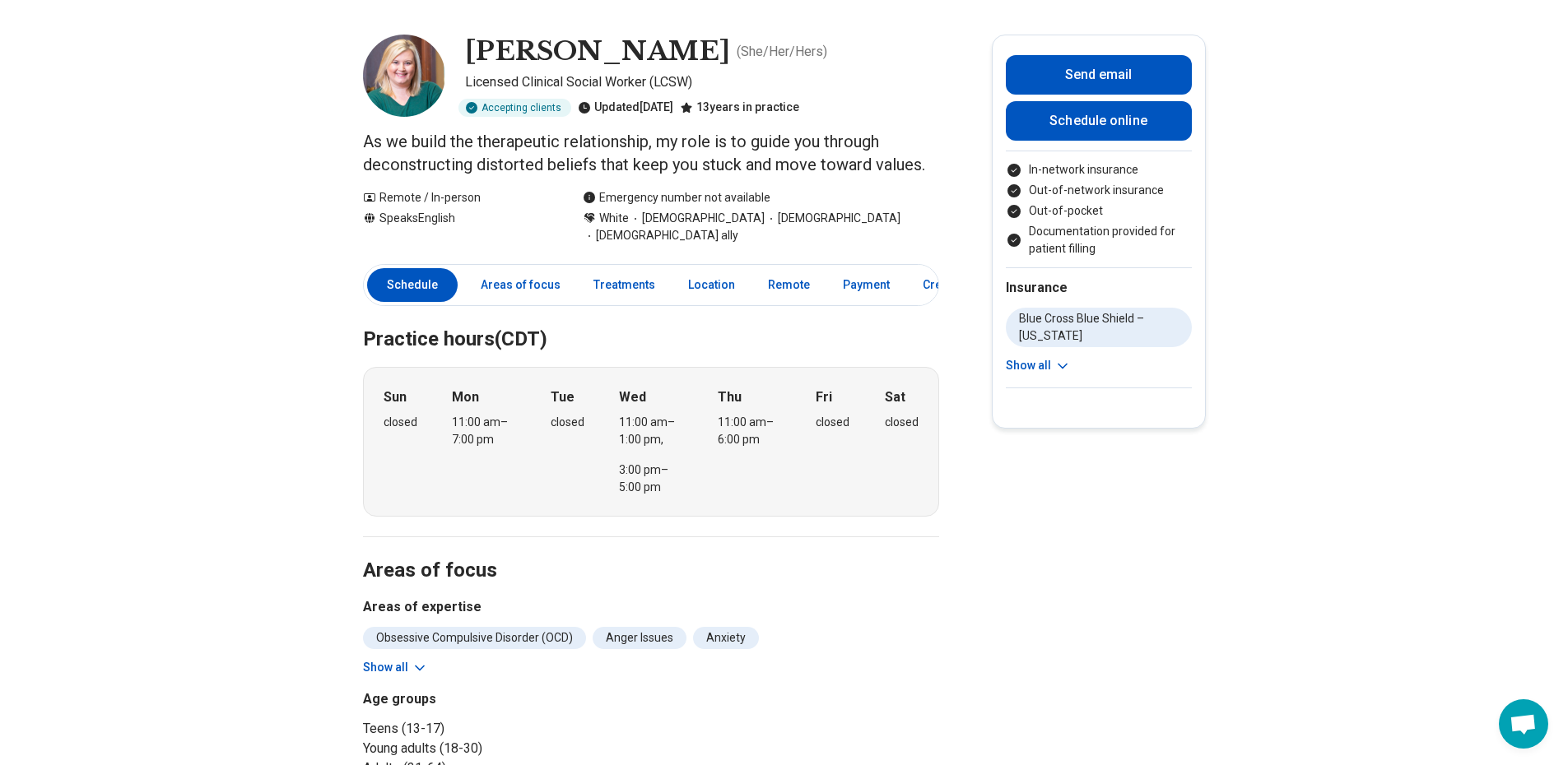
scroll to position [0, 0]
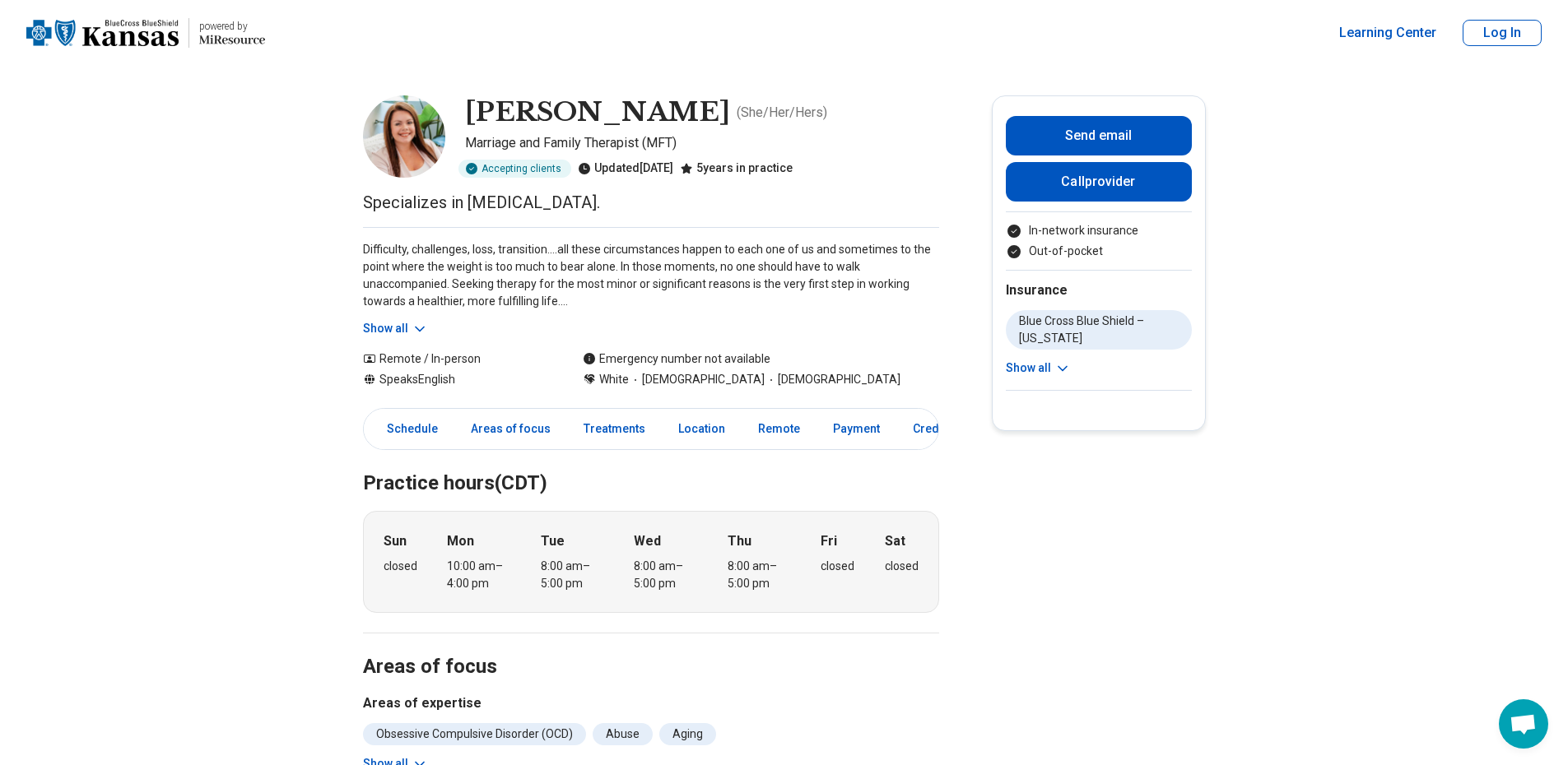
click at [389, 323] on button "Show all" at bounding box center [395, 328] width 65 height 17
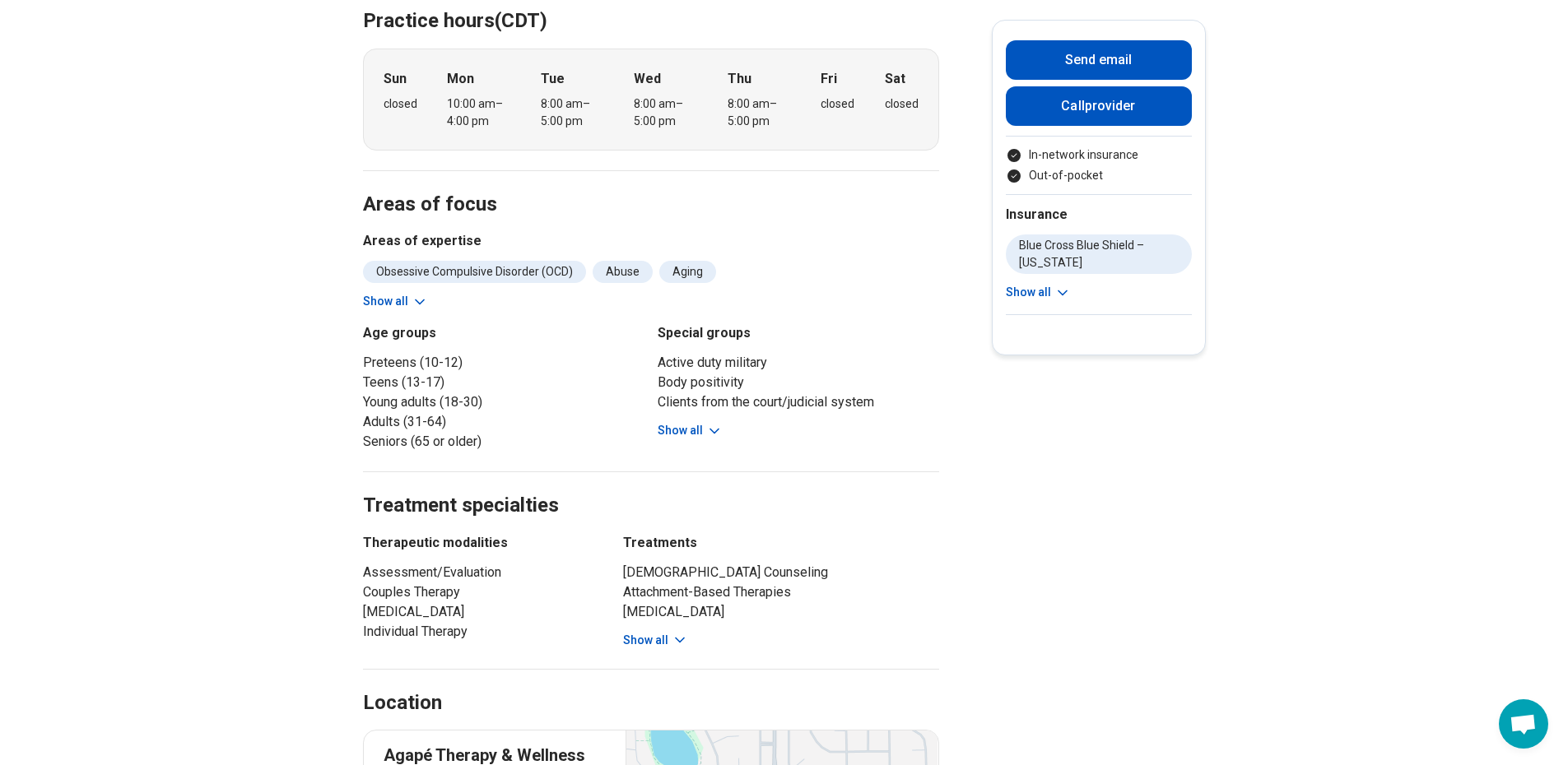
scroll to position [576, 0]
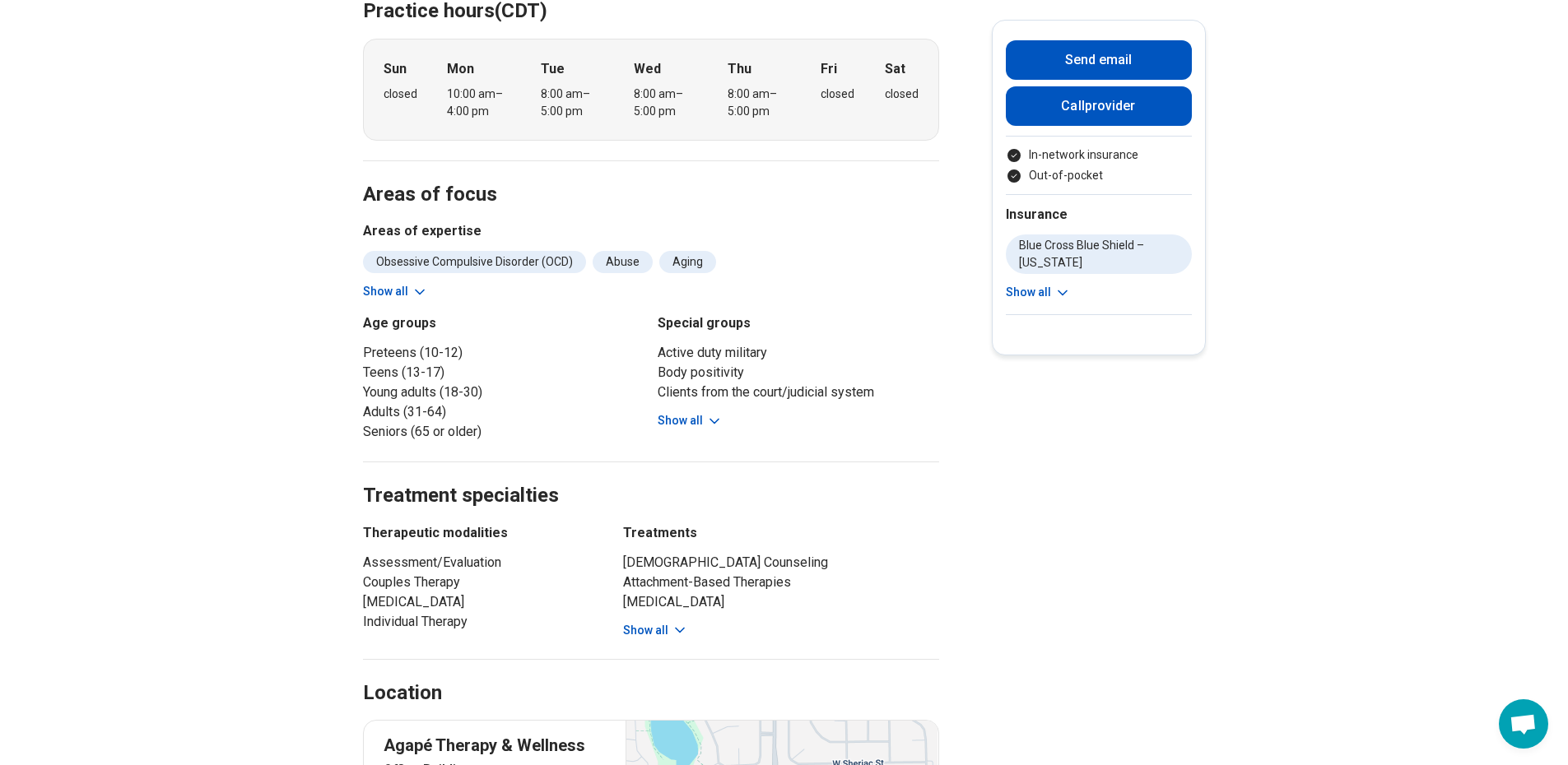
click at [671, 630] on button "Show all" at bounding box center [655, 630] width 65 height 17
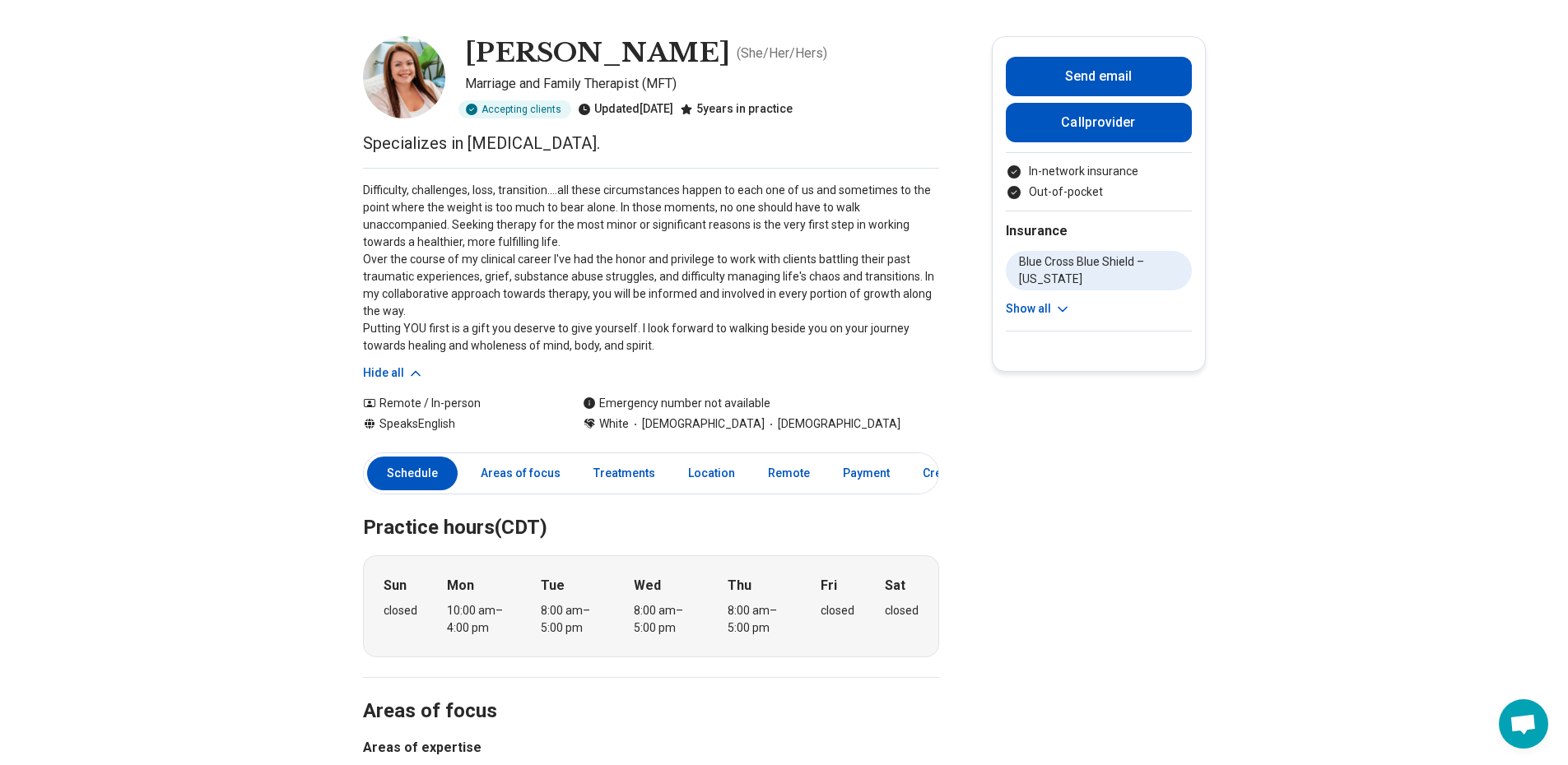
scroll to position [0, 0]
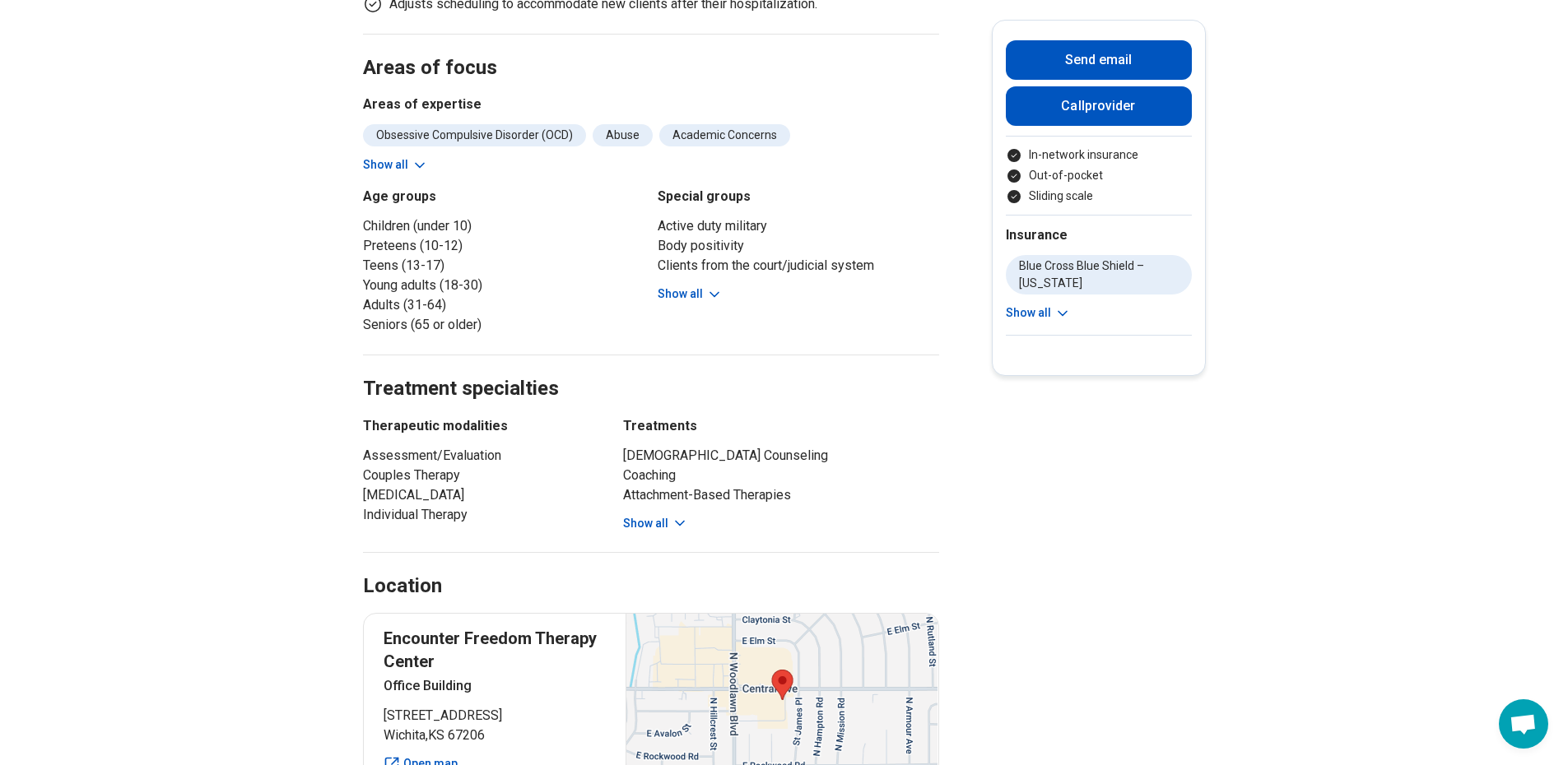
scroll to position [823, 0]
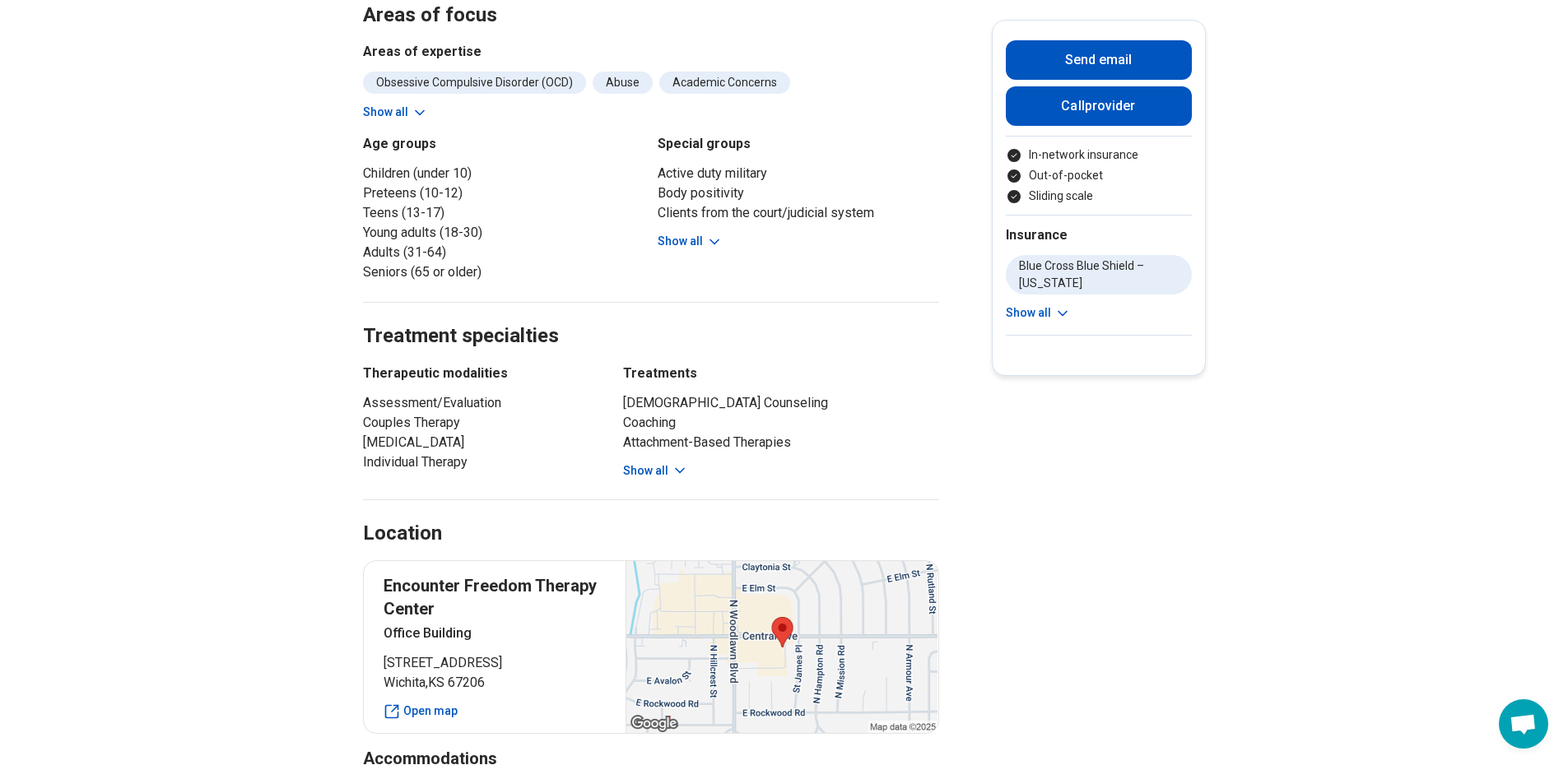
click at [693, 448] on div "[DEMOGRAPHIC_DATA] Counseling Coaching Attachment-Based Therapies Body Image Th…" at bounding box center [780, 436] width 316 height 86
click at [659, 462] on button "Show all" at bounding box center [655, 470] width 65 height 17
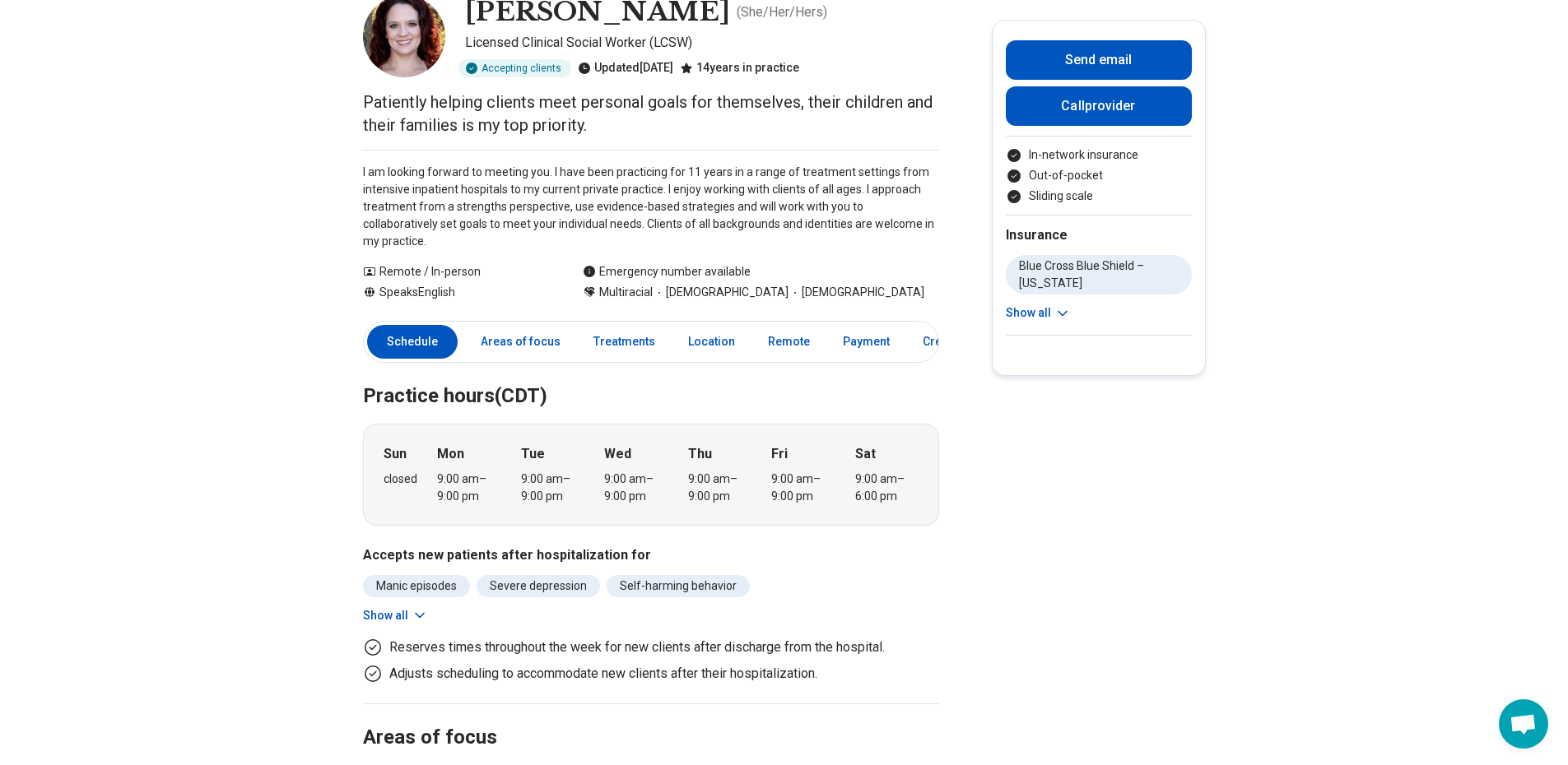
scroll to position [0, 0]
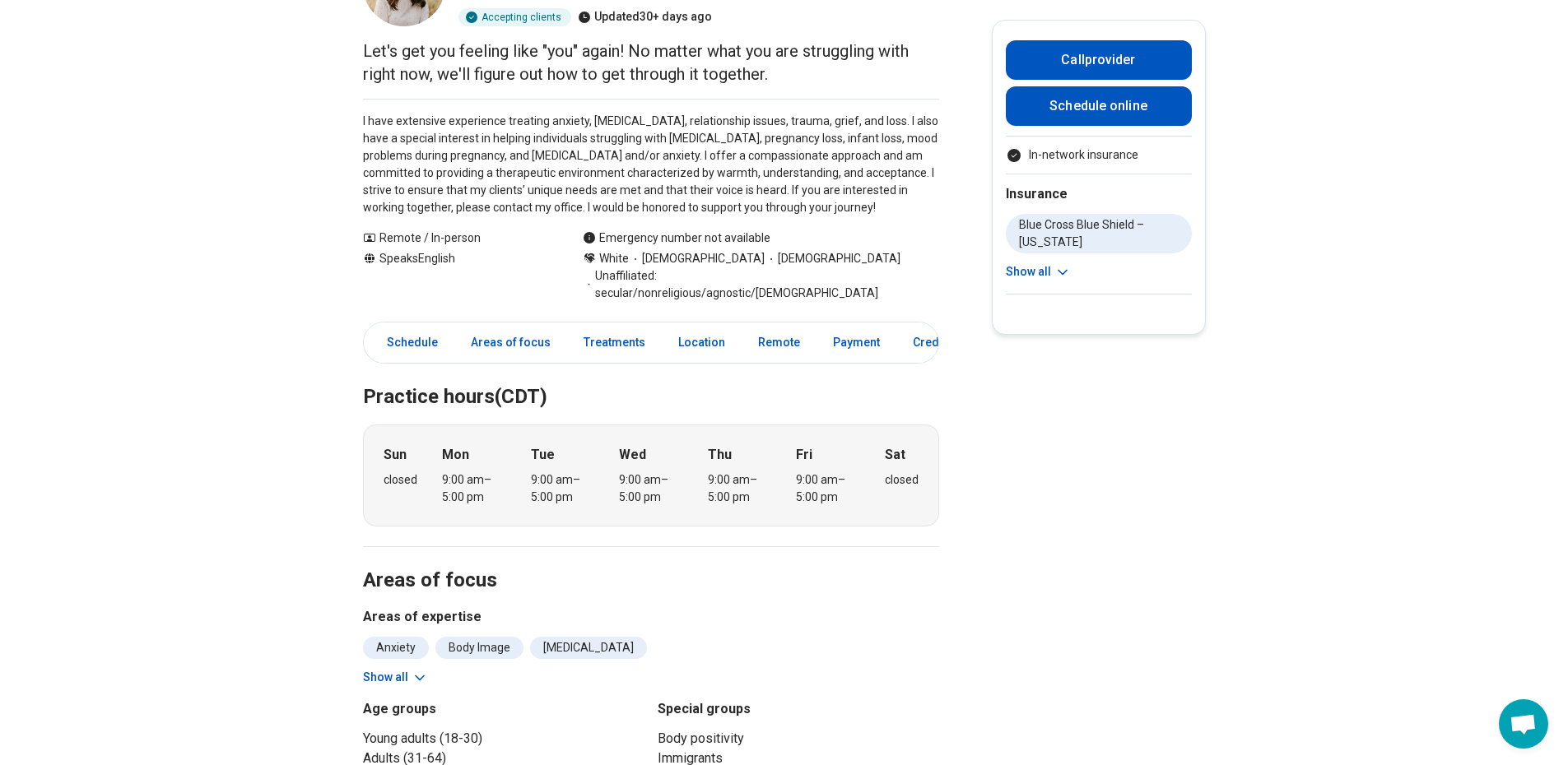
scroll to position [329, 0]
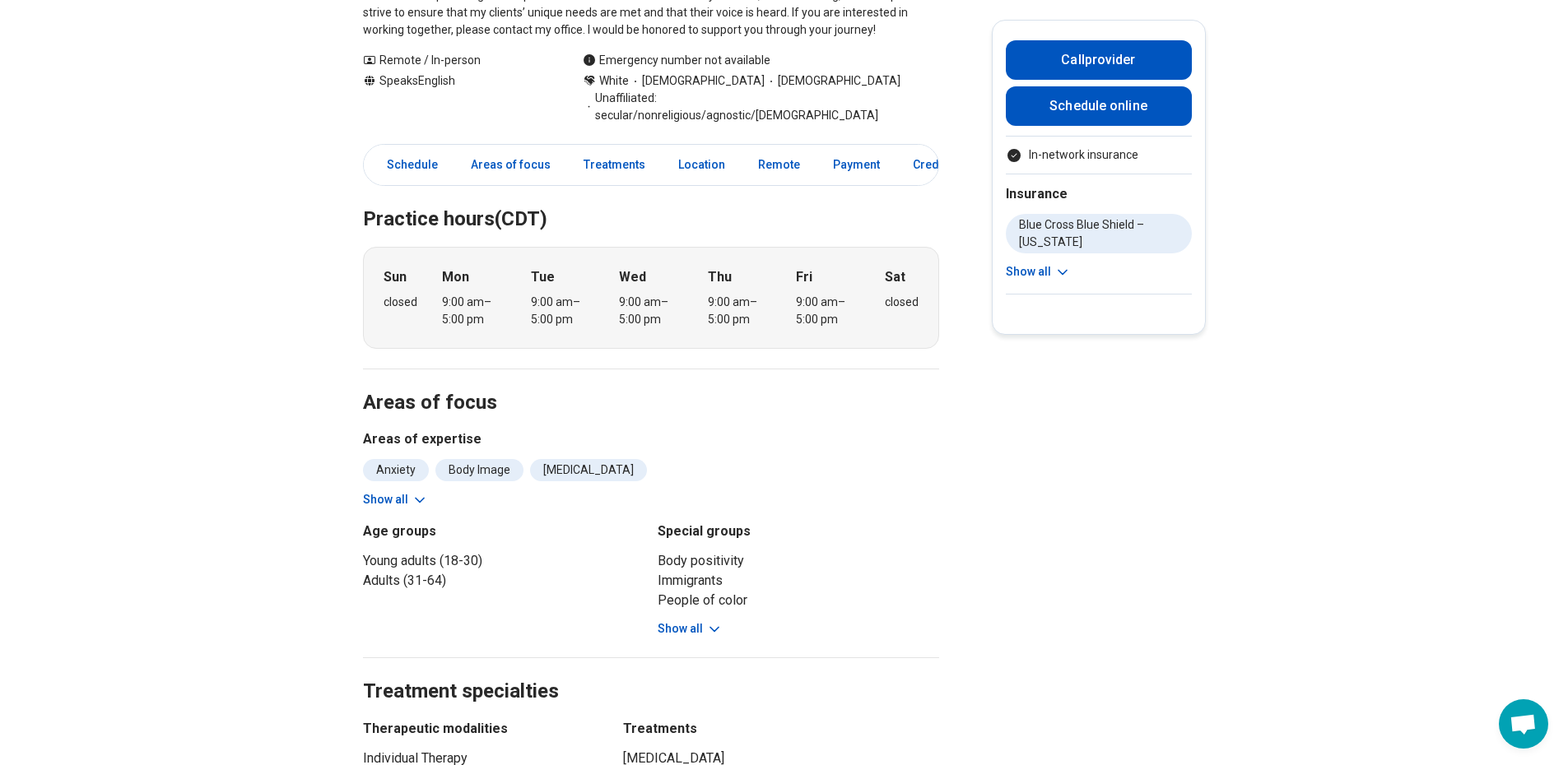
click at [391, 491] on button "Show all" at bounding box center [395, 499] width 65 height 17
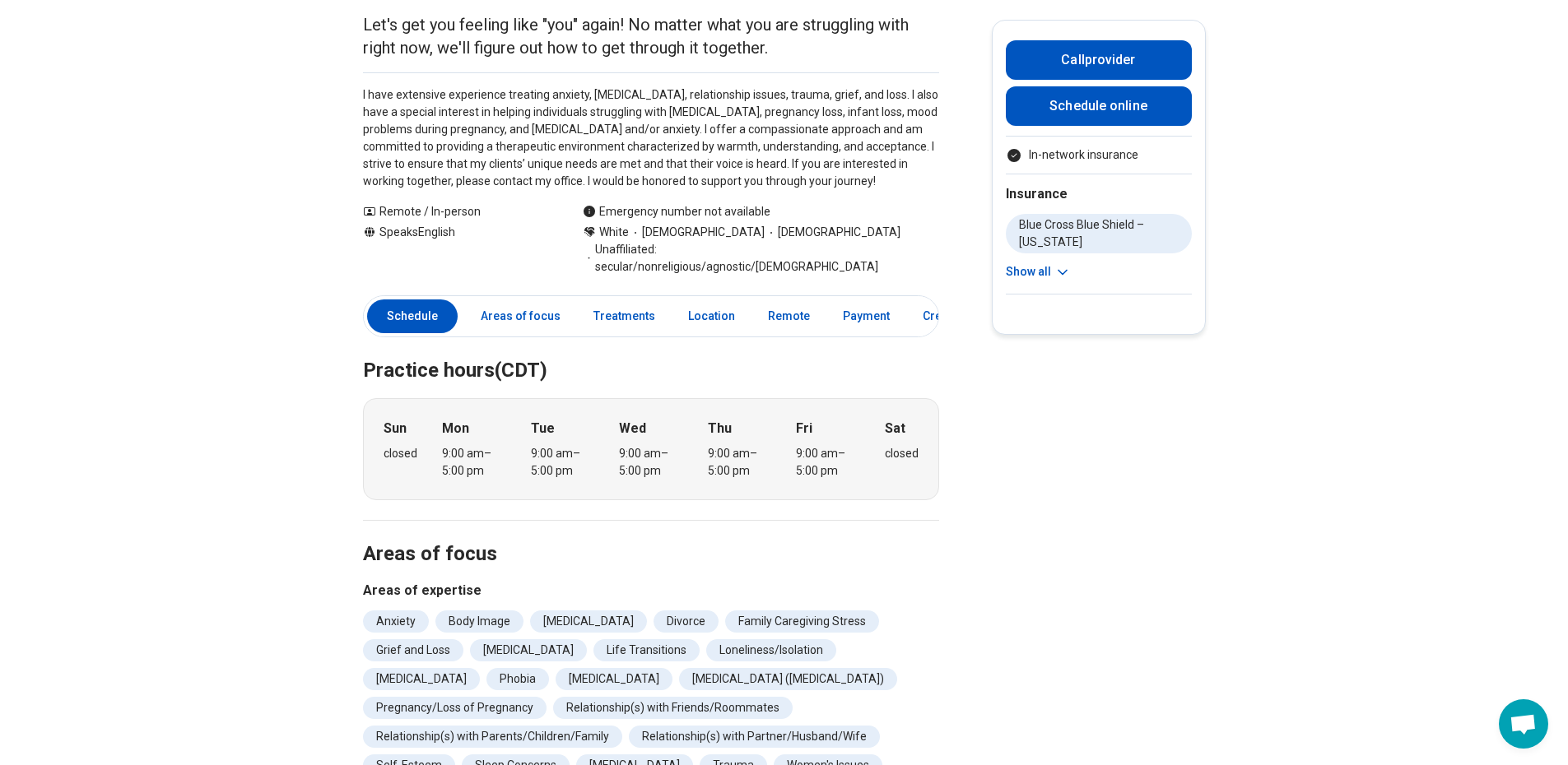
scroll to position [0, 0]
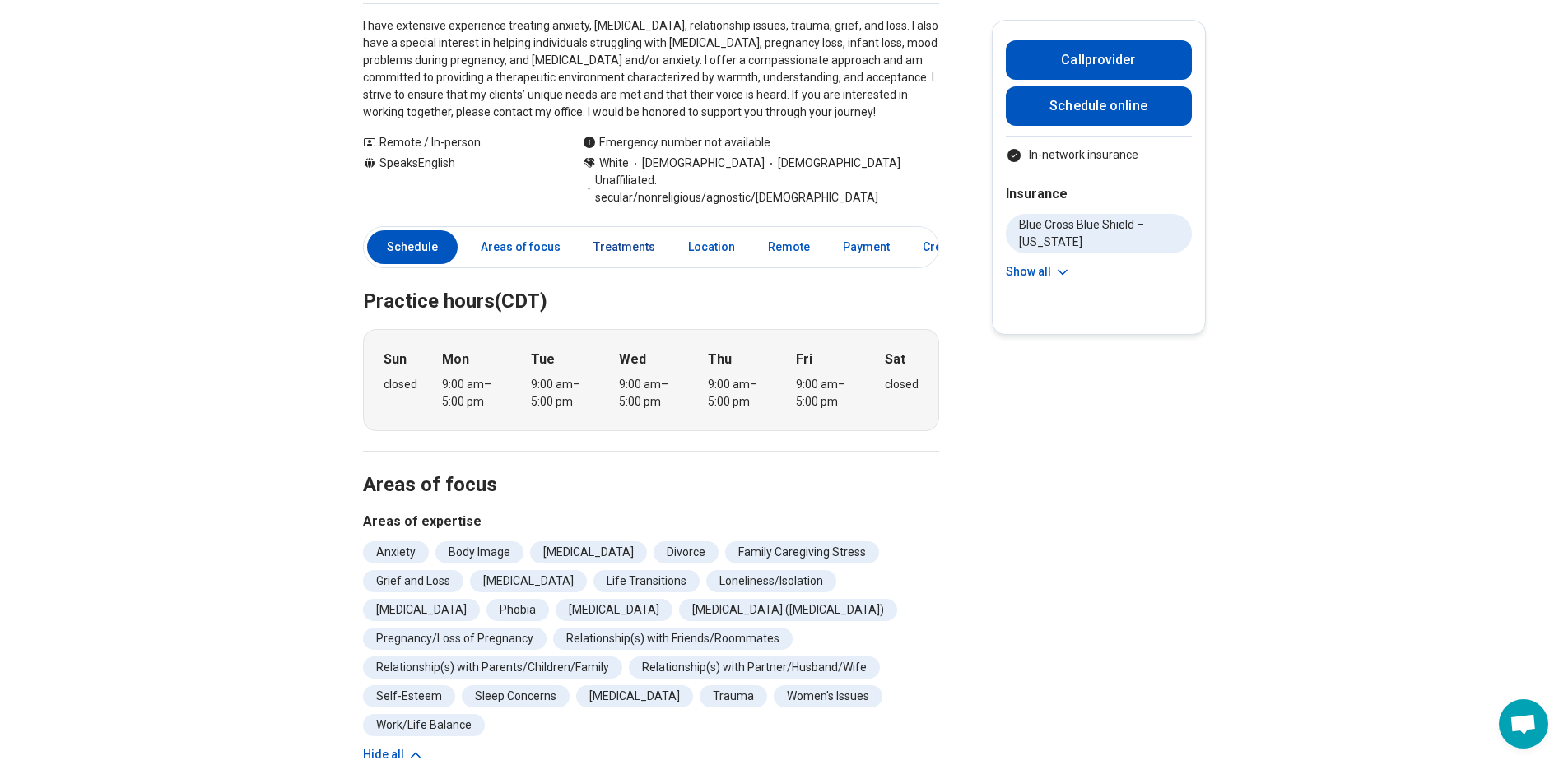
click at [620, 231] on link "Treatments" at bounding box center [624, 248] width 81 height 34
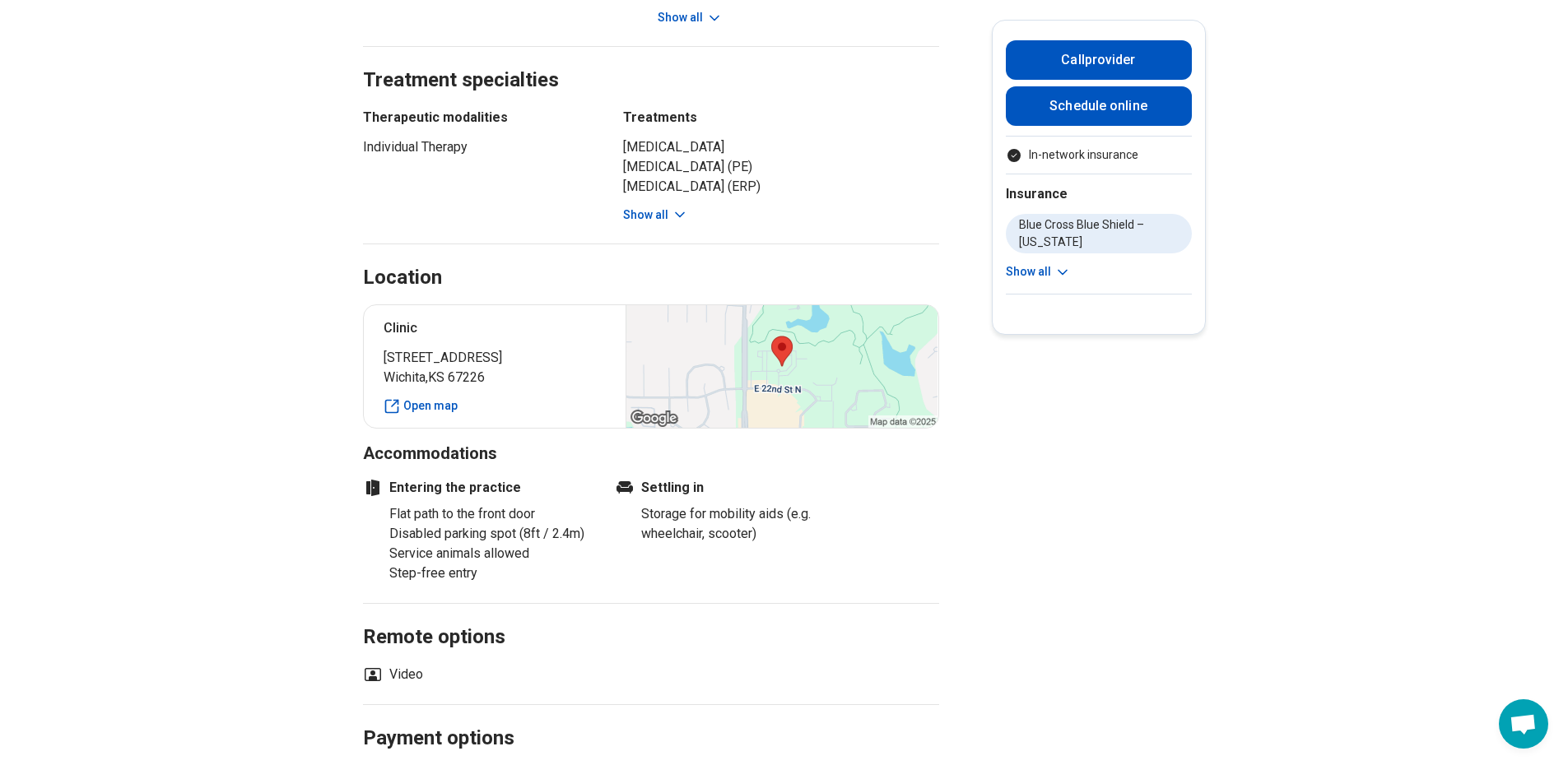
scroll to position [1123, 0]
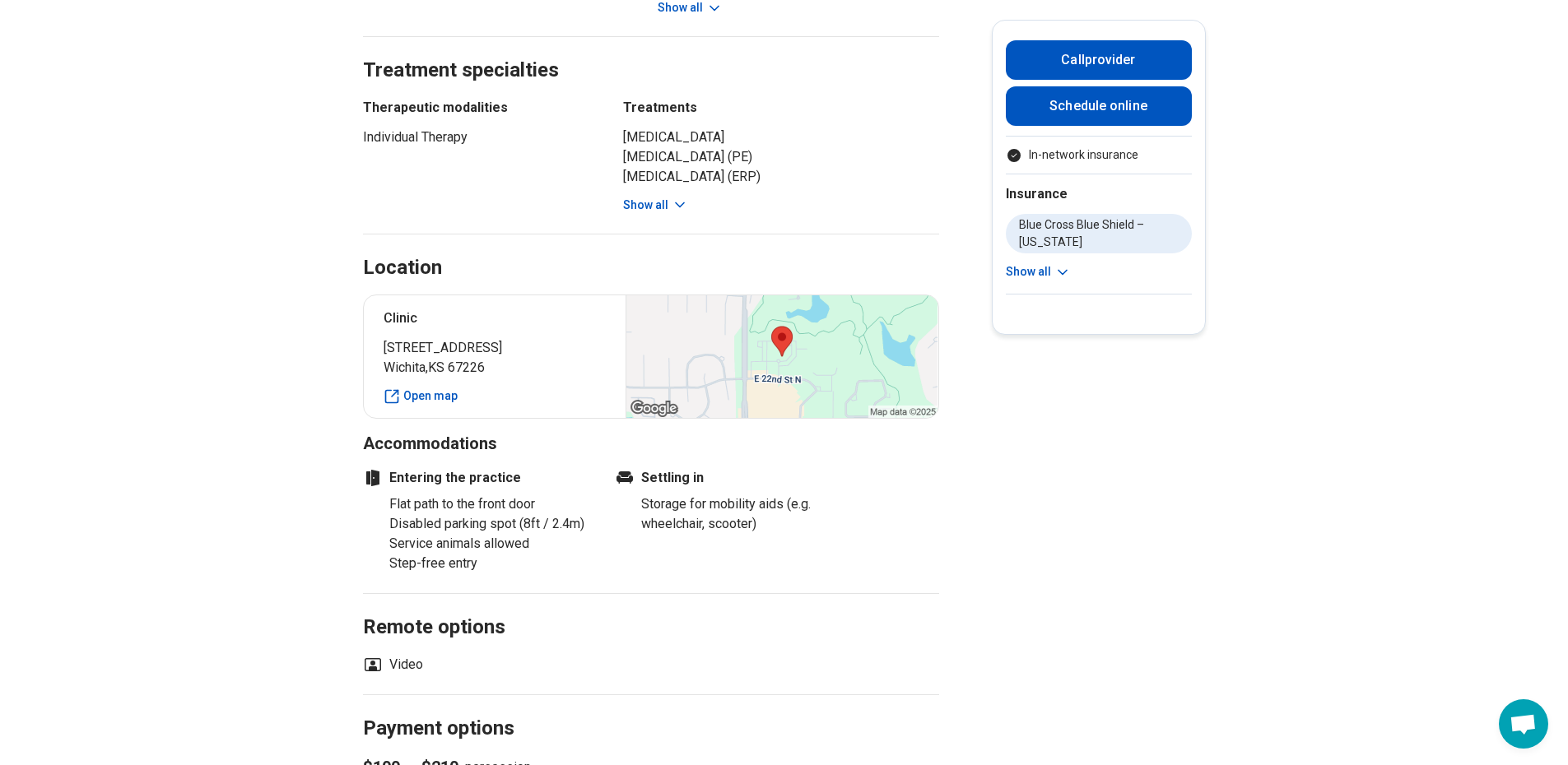
drag, startPoint x: 644, startPoint y: 175, endPoint x: 649, endPoint y: 183, distance: 9.4
click at [645, 176] on div "Exposure Therapy Prolonged Exposure Therapy (PE) Exposure and Response Preventi…" at bounding box center [780, 170] width 316 height 86
click at [653, 197] on button "Show all" at bounding box center [655, 205] width 65 height 17
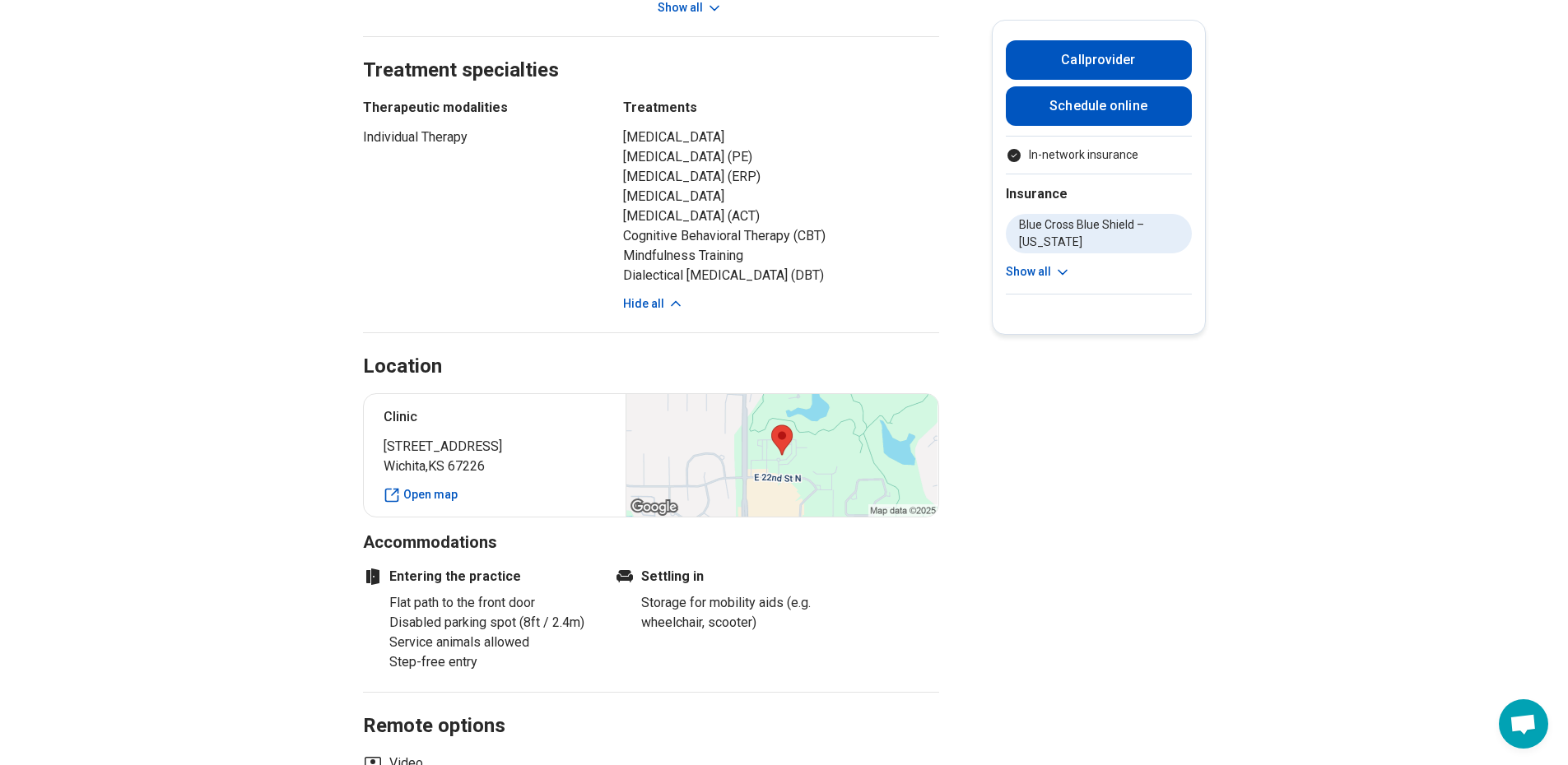
click at [718, 147] on li "Prolonged Exposure Therapy (PE)" at bounding box center [780, 157] width 316 height 20
click at [718, 187] on li "[MEDICAL_DATA]" at bounding box center [780, 197] width 316 height 20
click at [746, 187] on li "[MEDICAL_DATA]" at bounding box center [780, 197] width 316 height 20
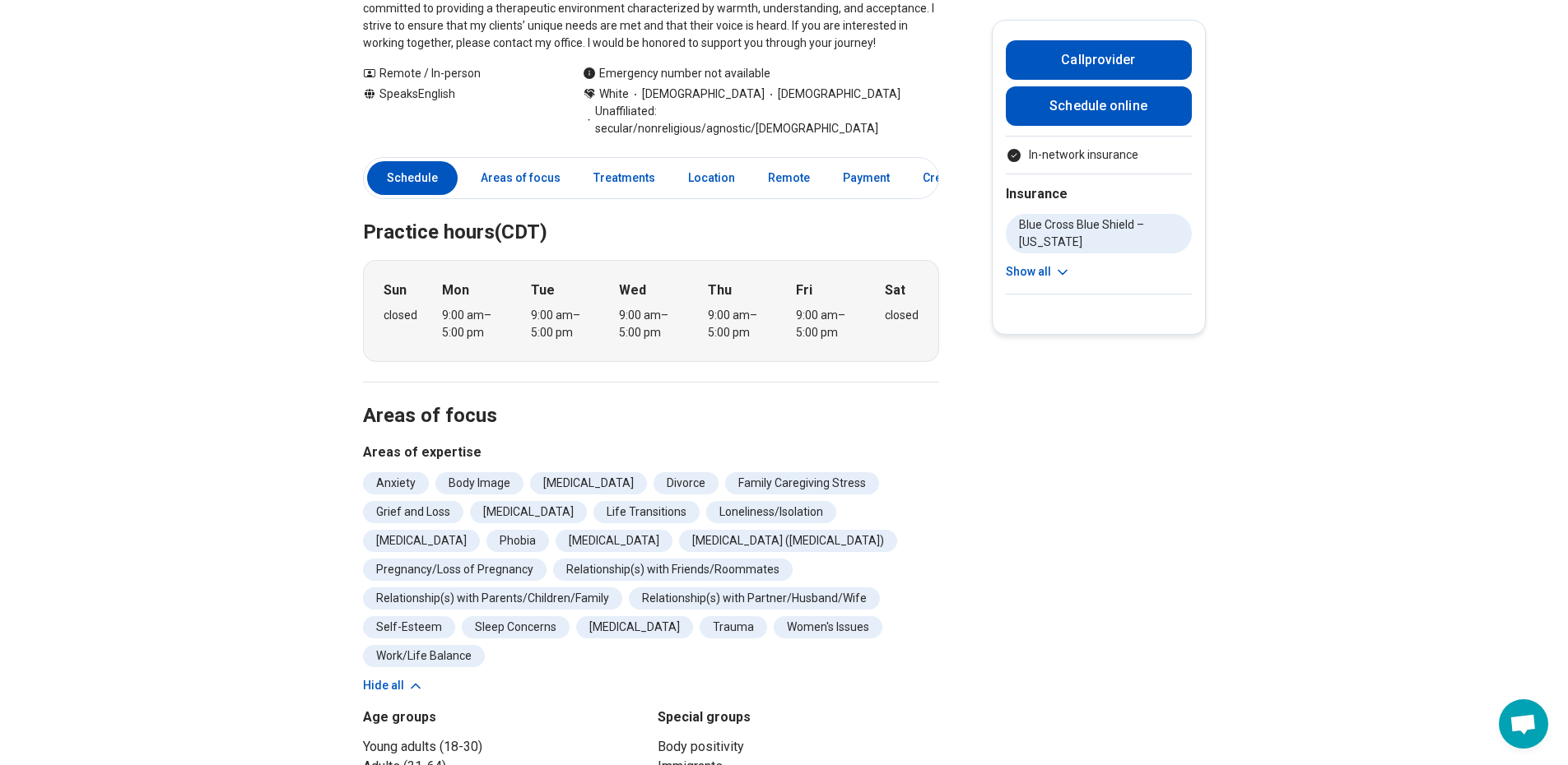
scroll to position [411, 0]
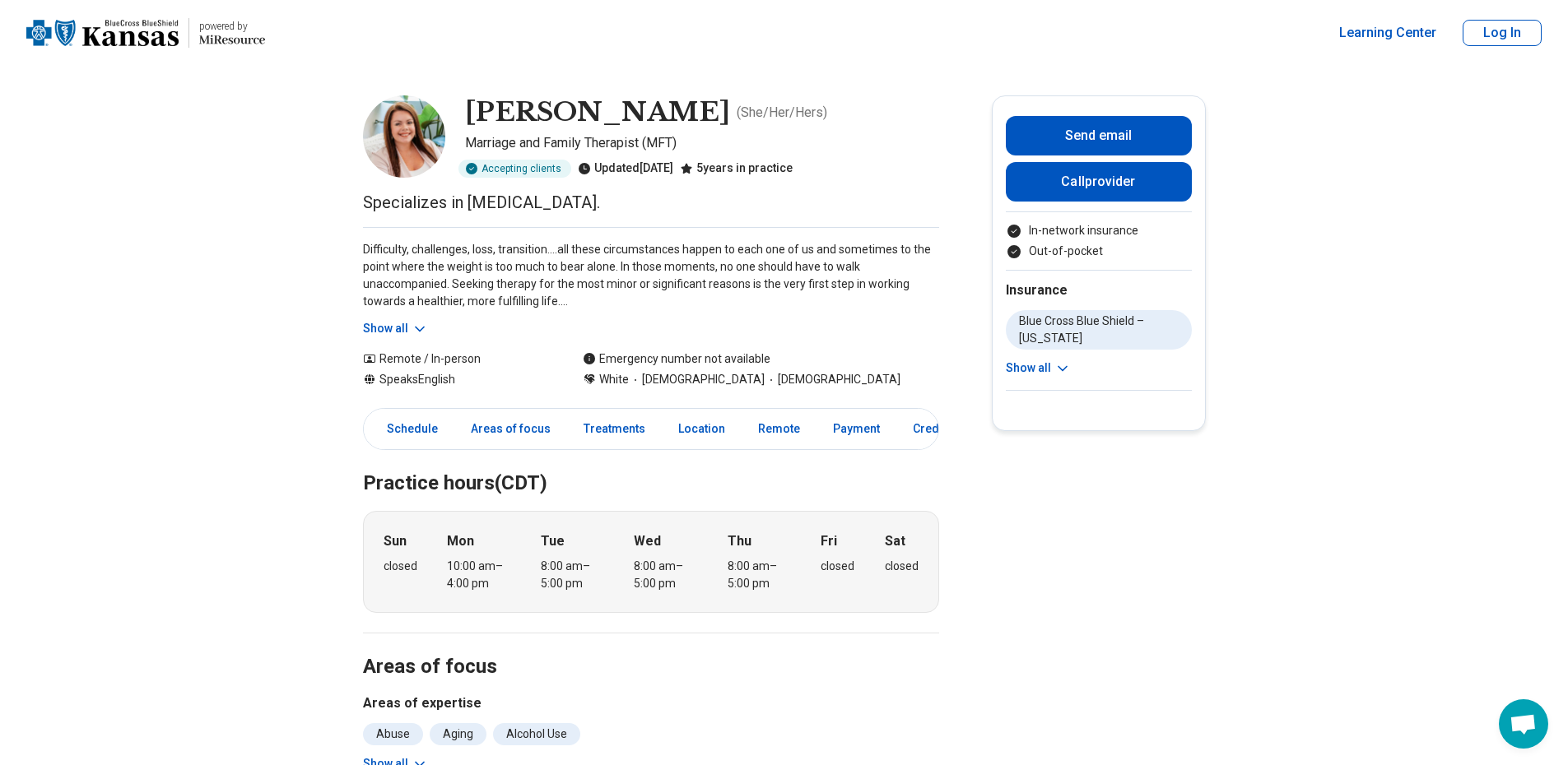
click at [420, 321] on icon at bounding box center [420, 329] width 16 height 16
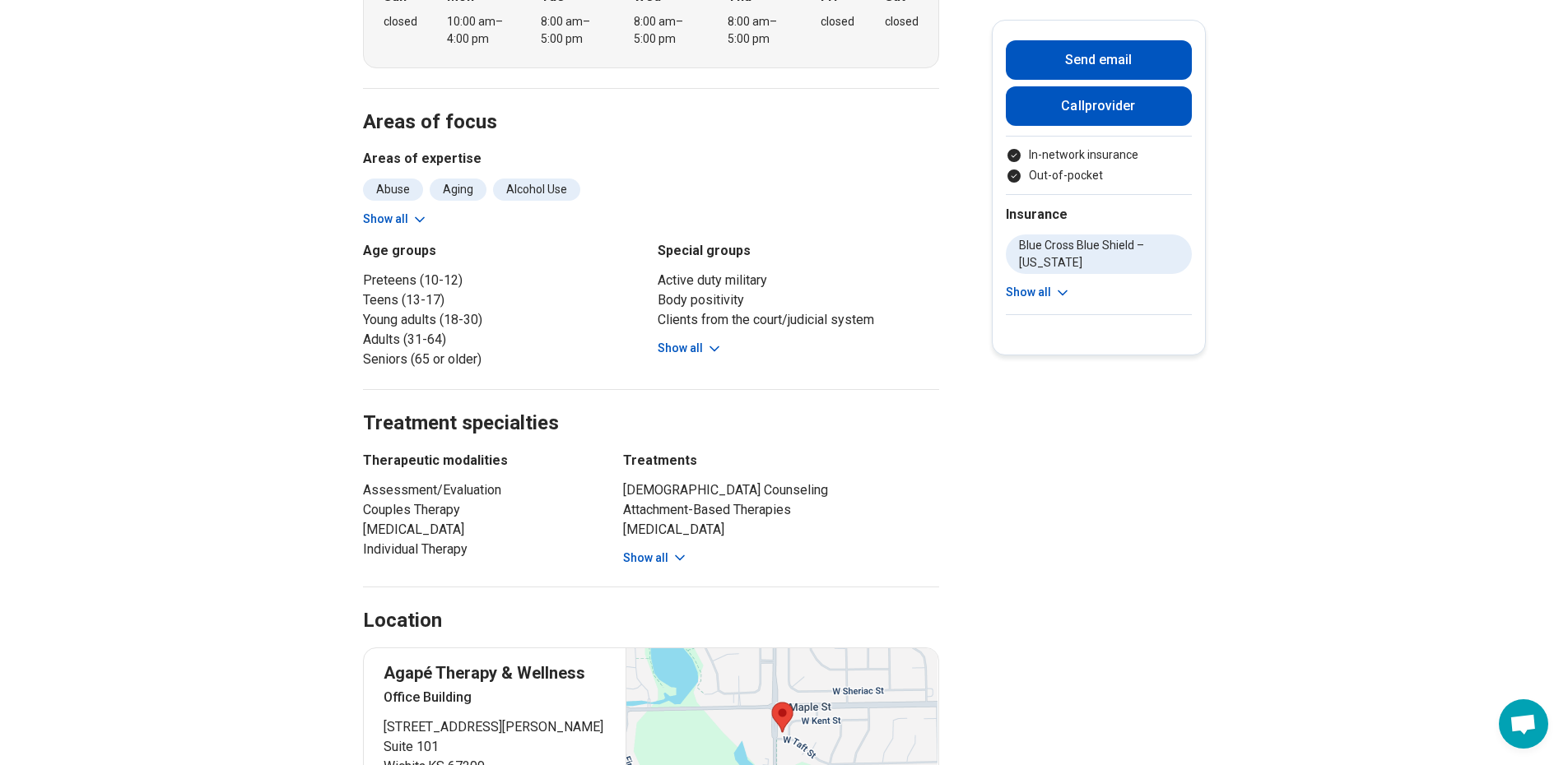
scroll to position [658, 0]
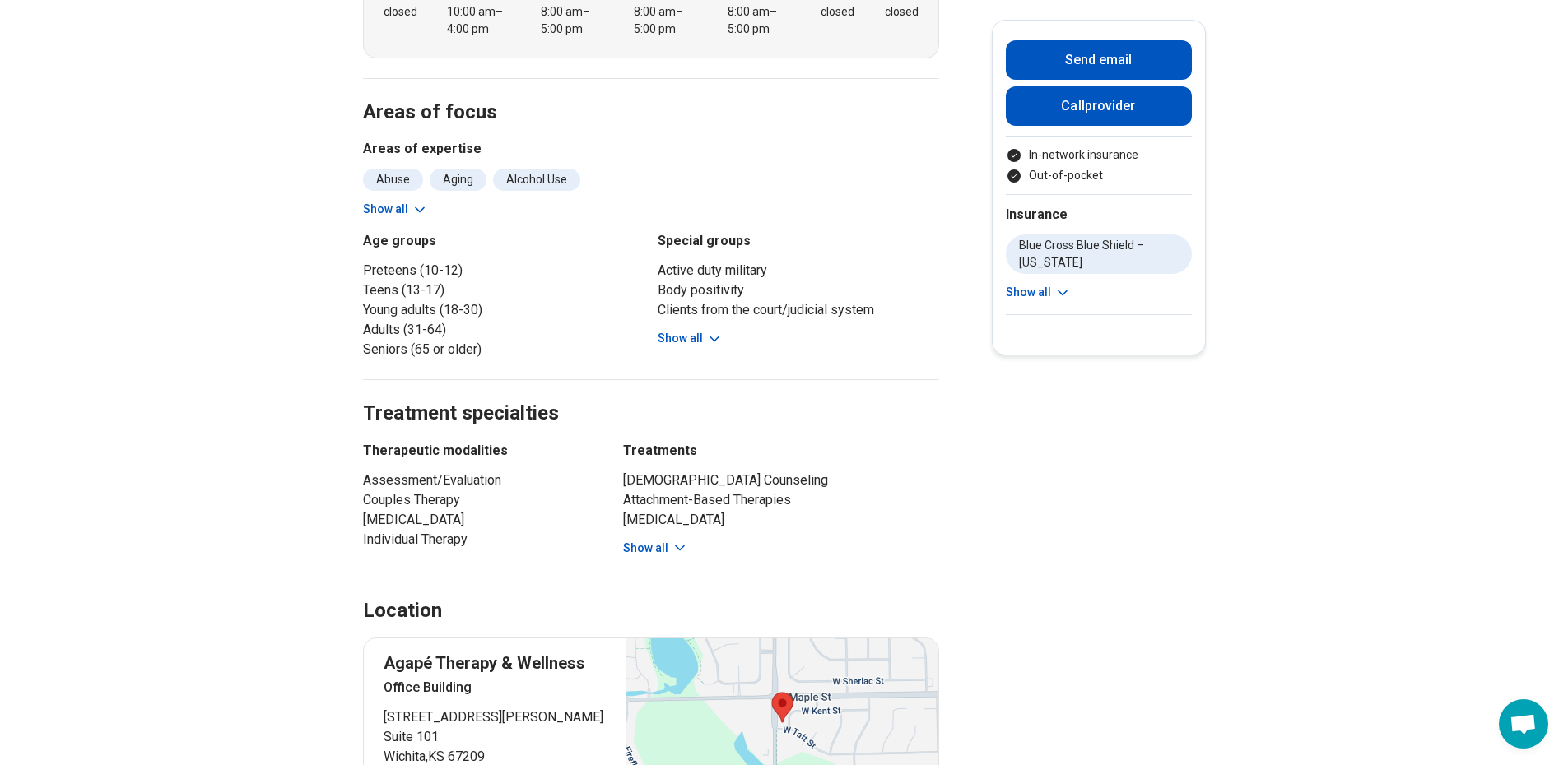
click at [716, 342] on icon at bounding box center [715, 338] width 16 height 16
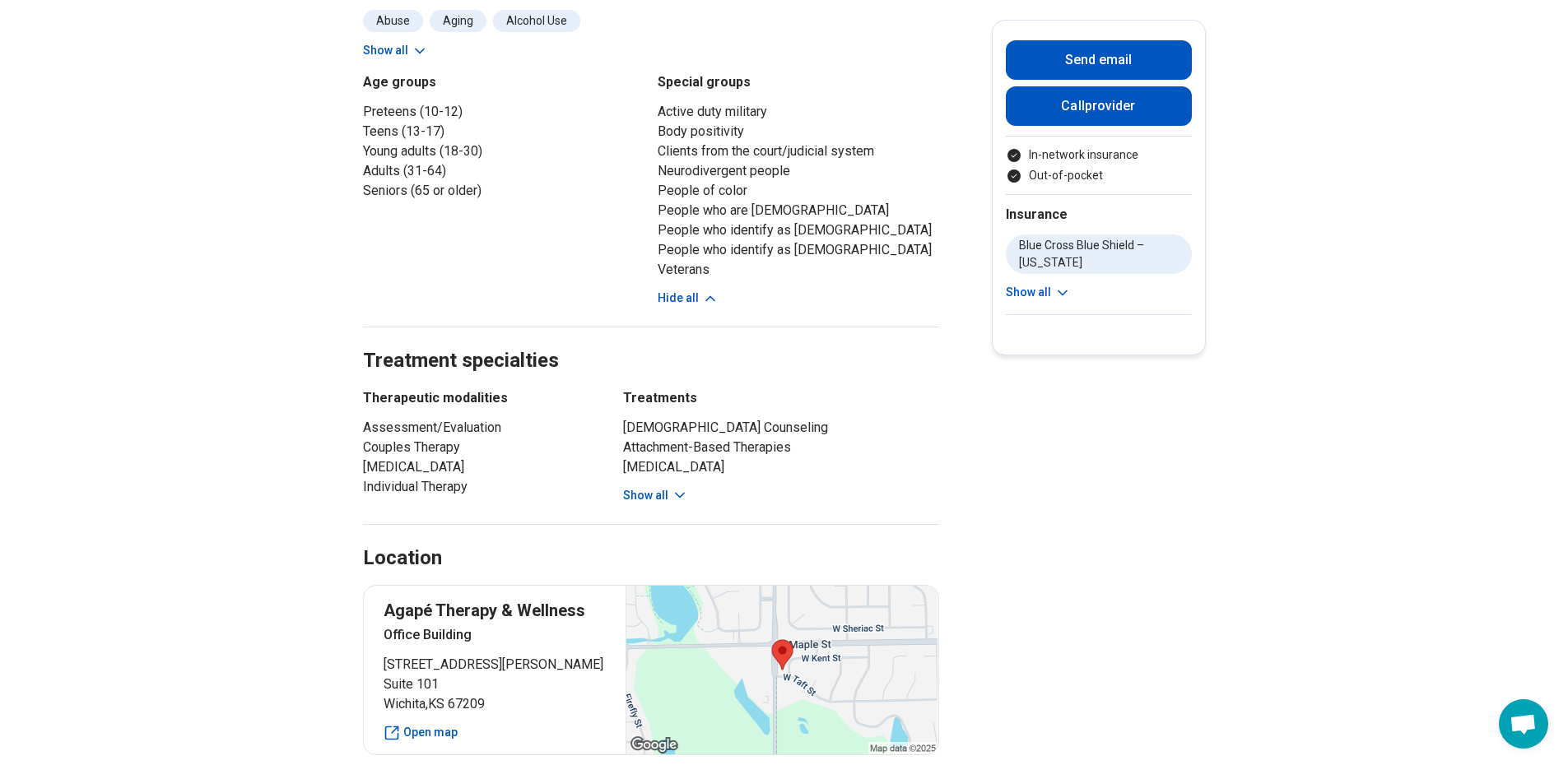
scroll to position [823, 0]
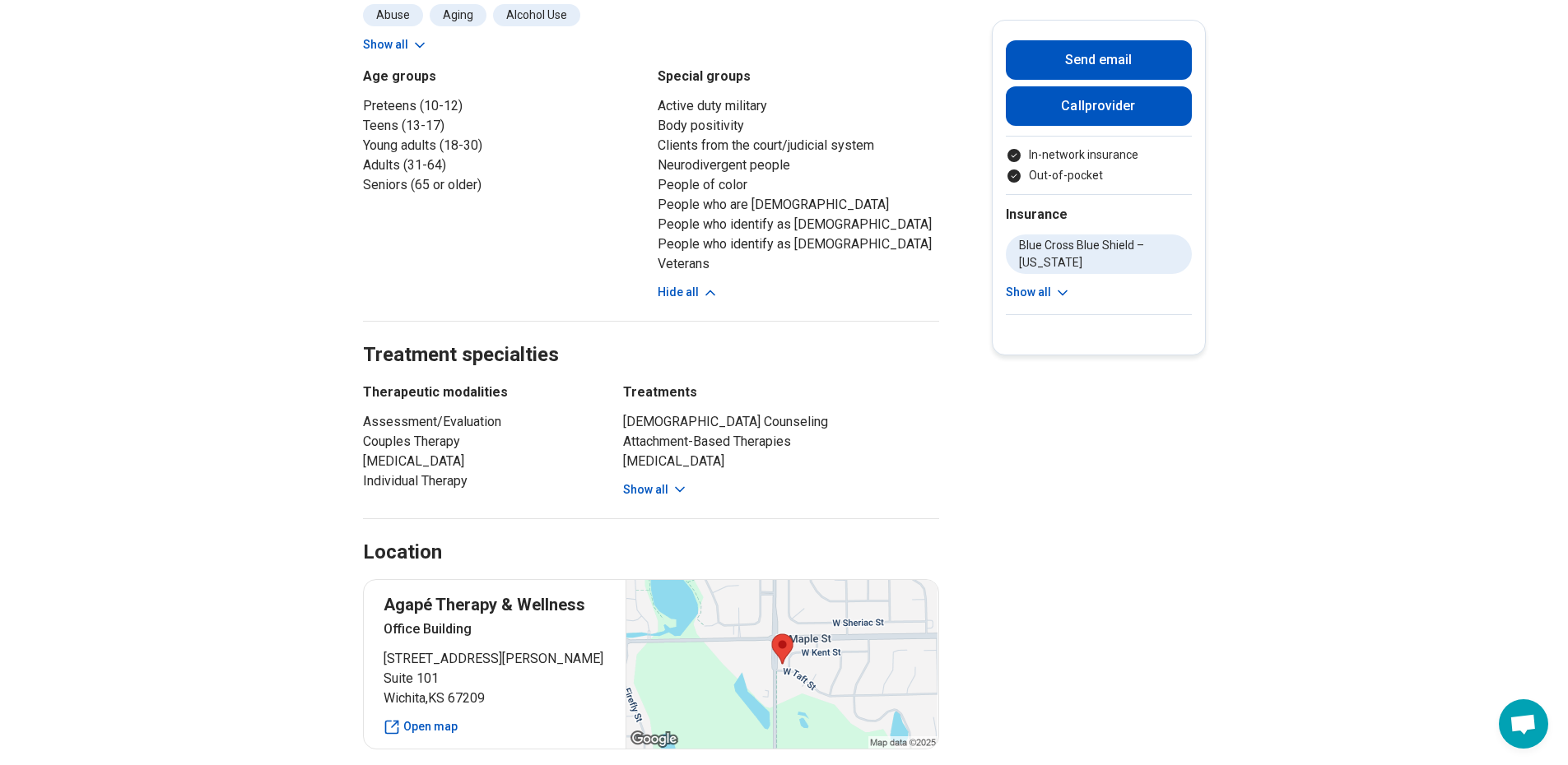
click at [664, 486] on button "Show all" at bounding box center [655, 489] width 65 height 17
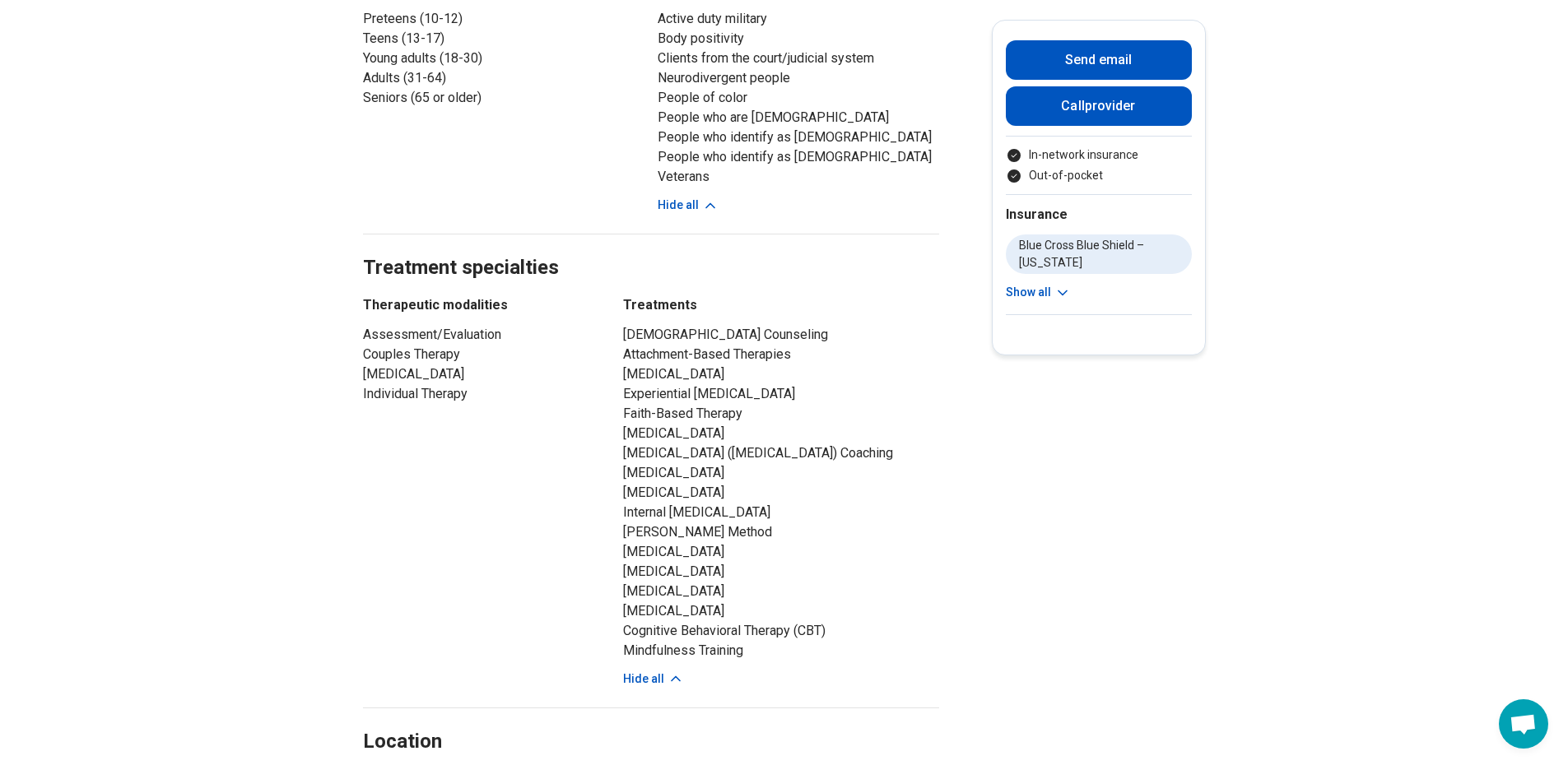
scroll to position [987, 0]
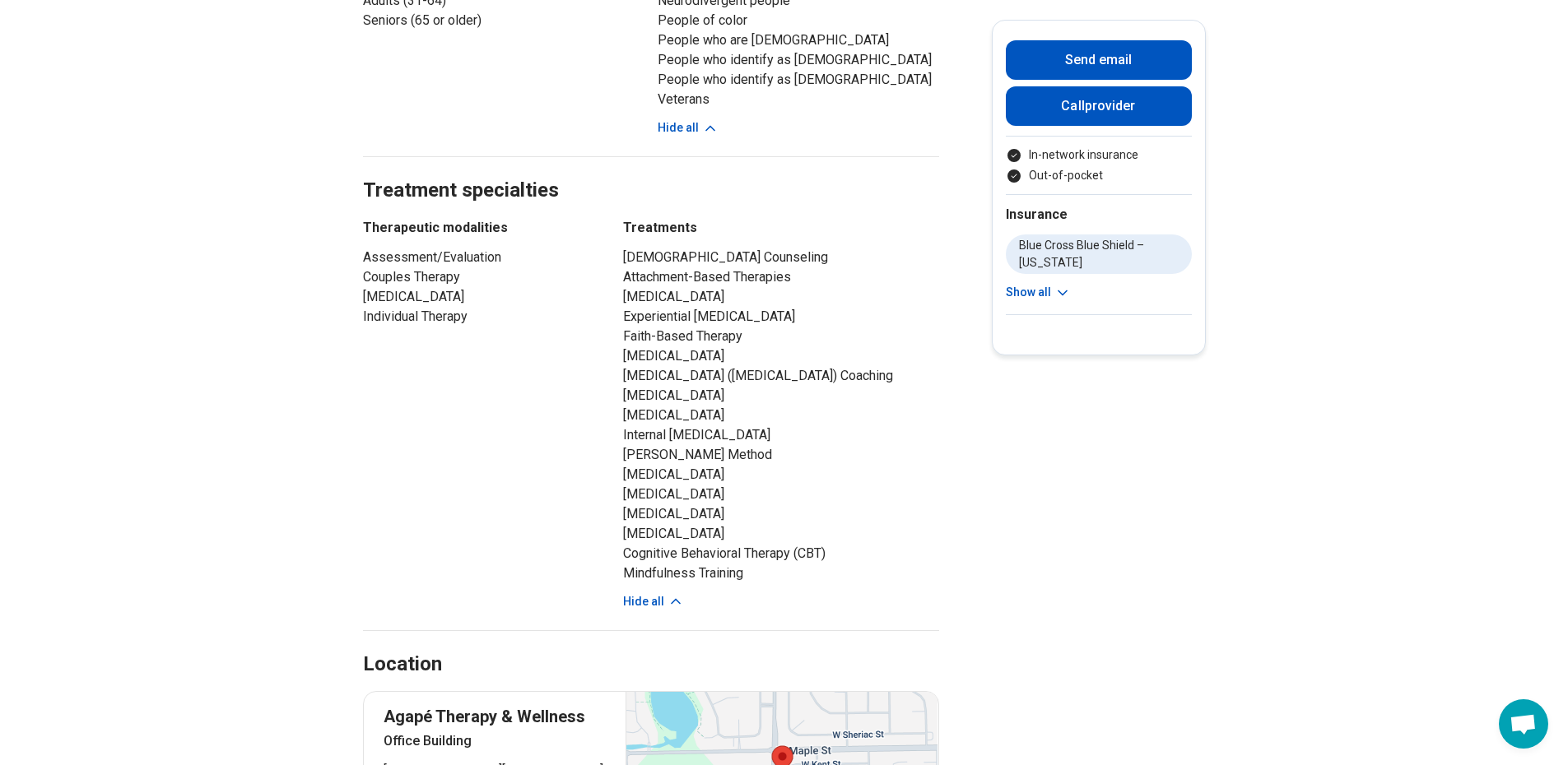
click at [740, 301] on li "[MEDICAL_DATA]" at bounding box center [780, 297] width 316 height 20
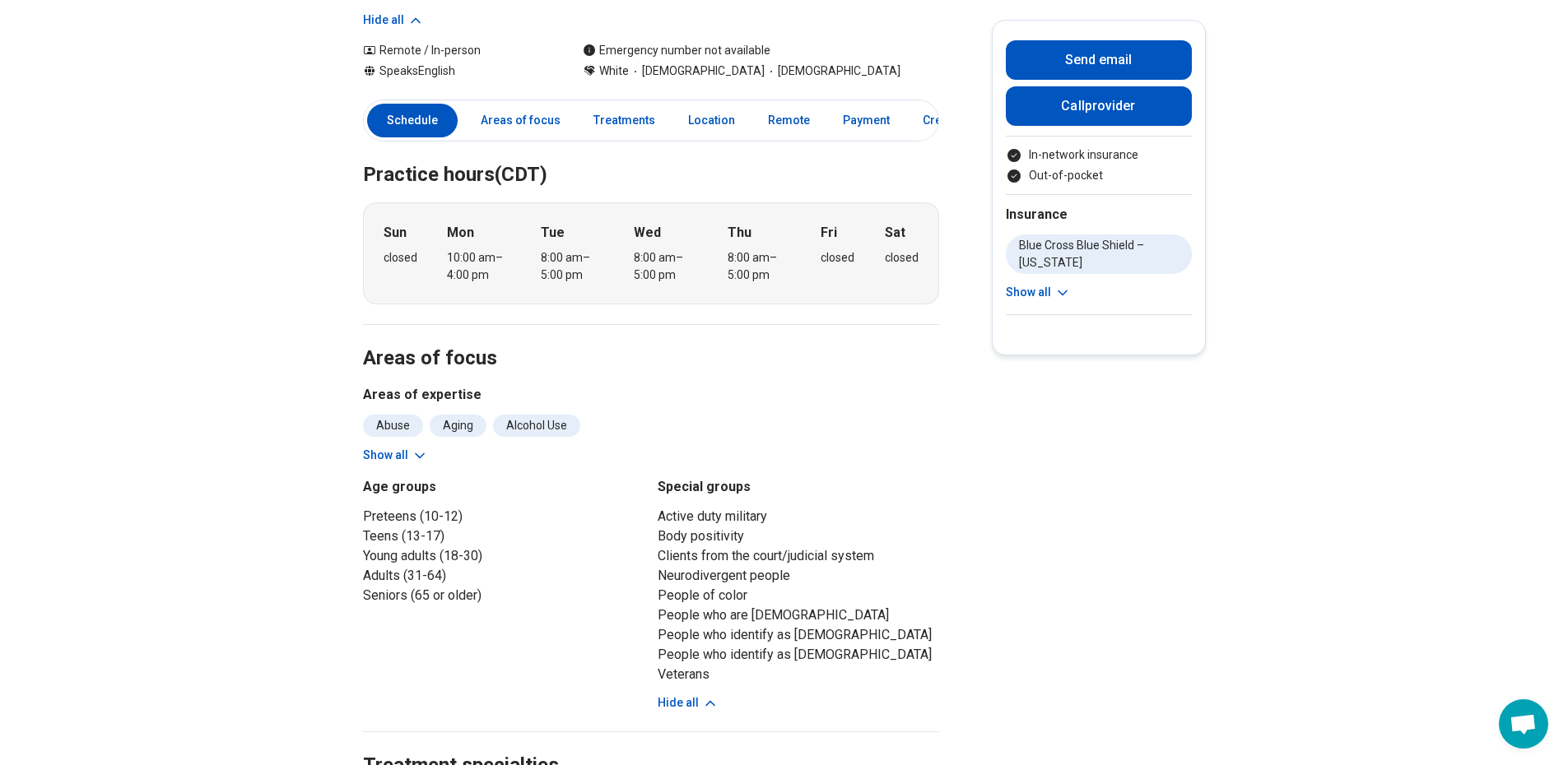
scroll to position [411, 0]
